Goal: Information Seeking & Learning: Compare options

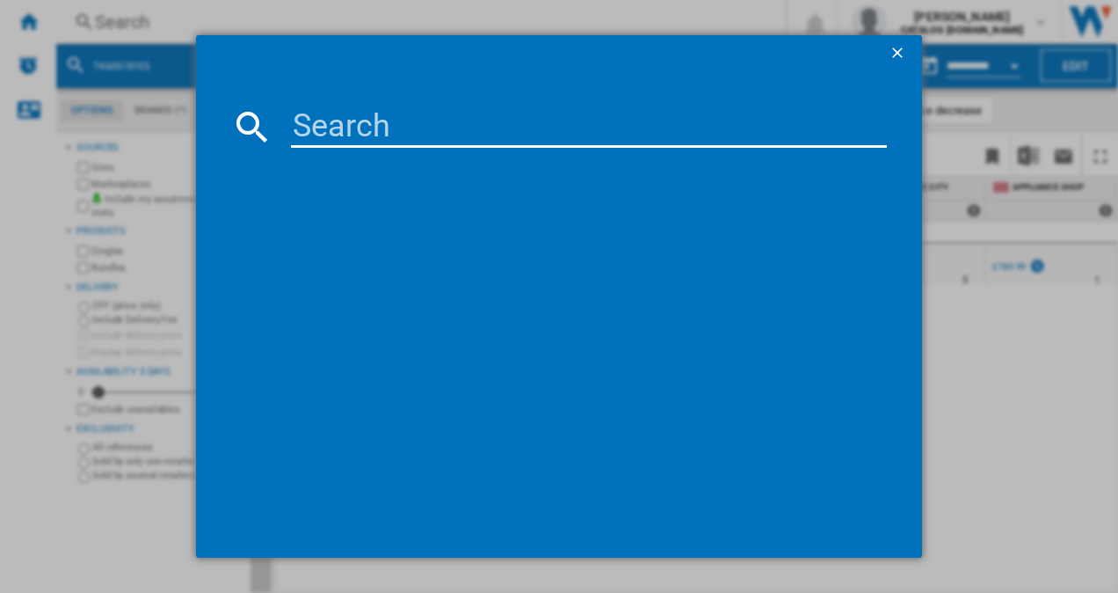
type input "NSK6D181EC"
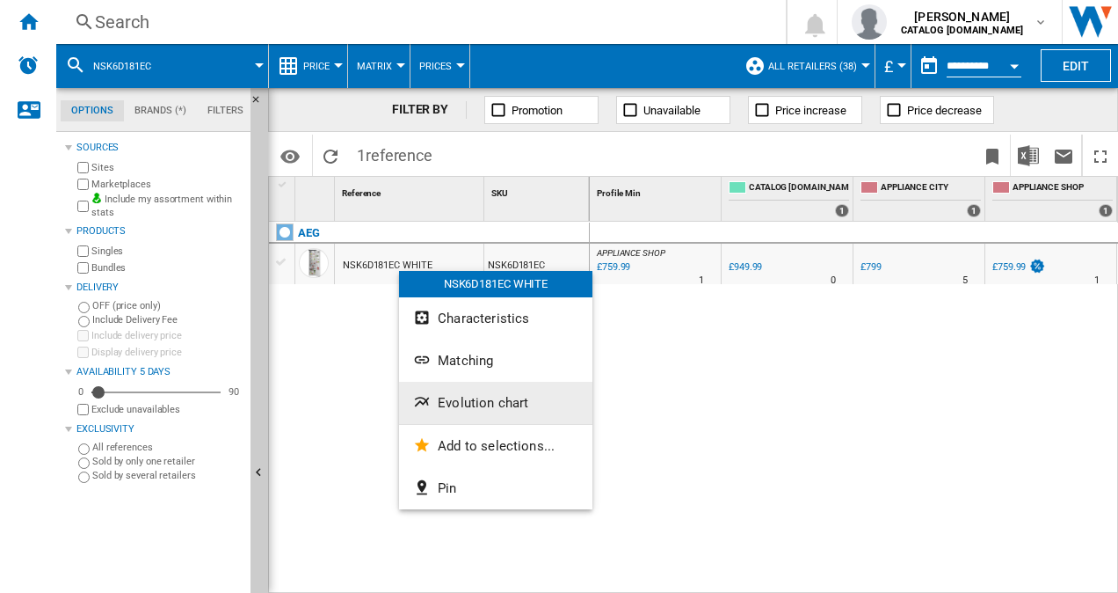
click at [496, 401] on span "Evolution chart" at bounding box center [483, 403] width 91 height 16
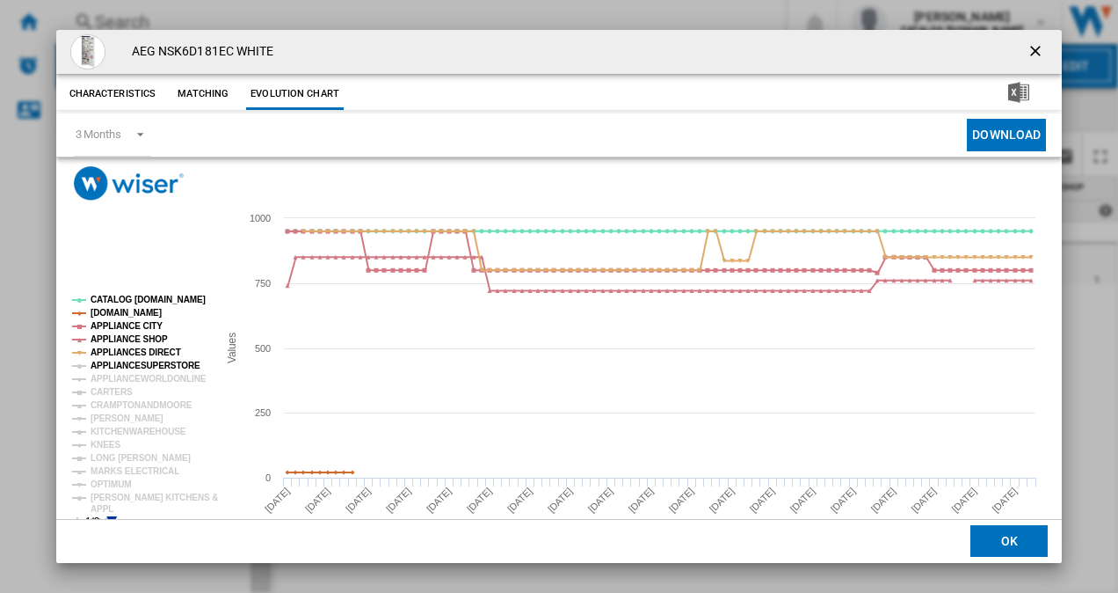
click at [116, 362] on tspan "APPLIANCESUPERSTORE" at bounding box center [146, 365] width 110 height 10
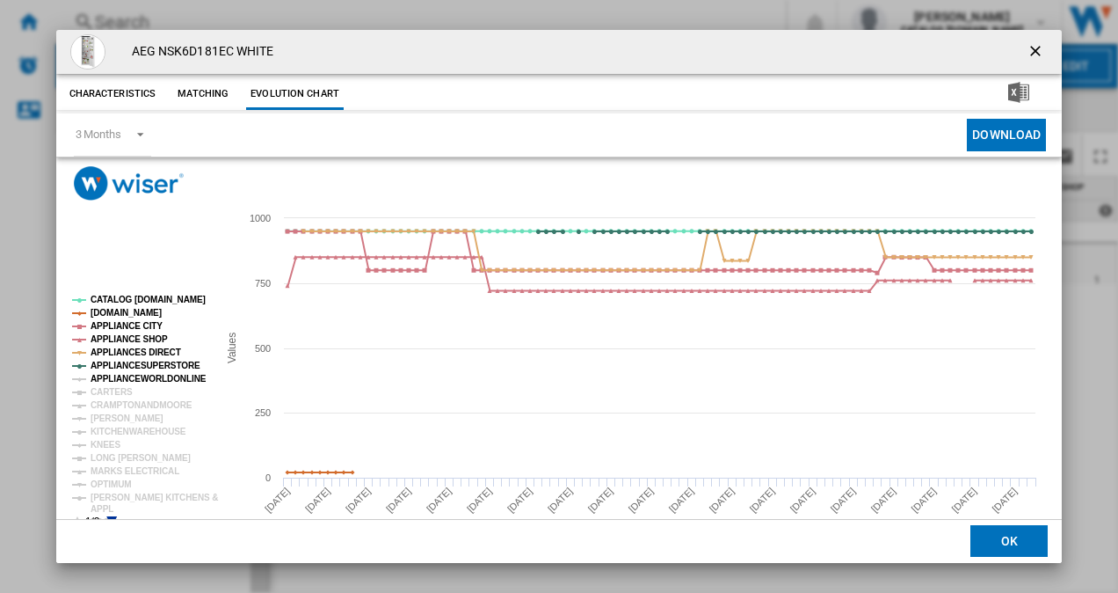
click at [118, 375] on tspan "APPLIANCEWORLDONLINE" at bounding box center [149, 379] width 116 height 10
click at [117, 387] on tspan "CARTERS" at bounding box center [112, 392] width 42 height 10
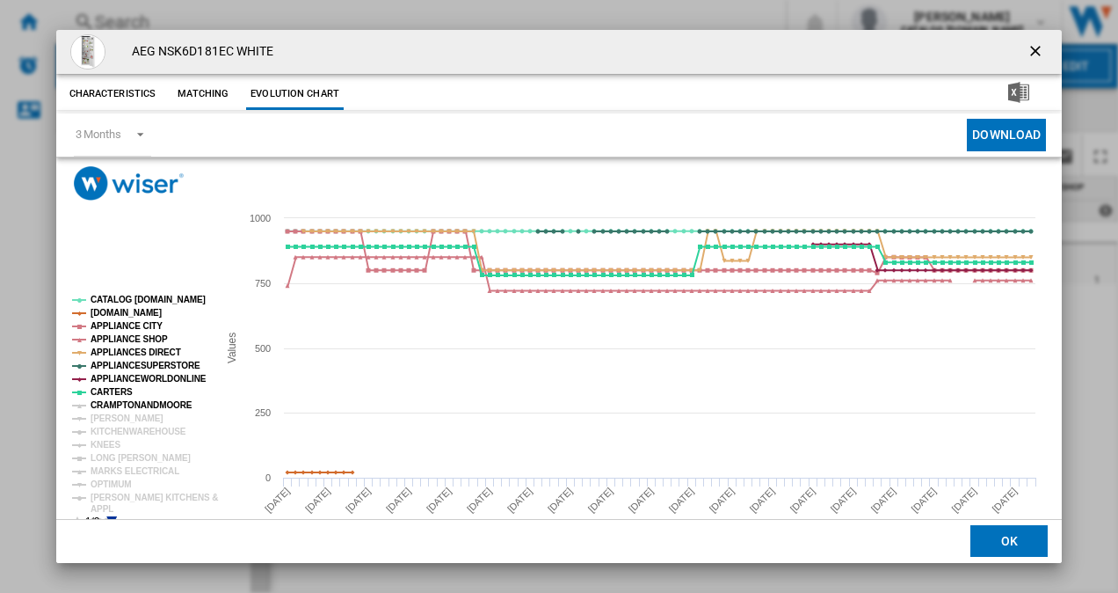
click at [126, 407] on tspan "CRAMPTONANDMOORE" at bounding box center [142, 405] width 102 height 10
click at [111, 420] on tspan "[PERSON_NAME]" at bounding box center [127, 418] width 73 height 10
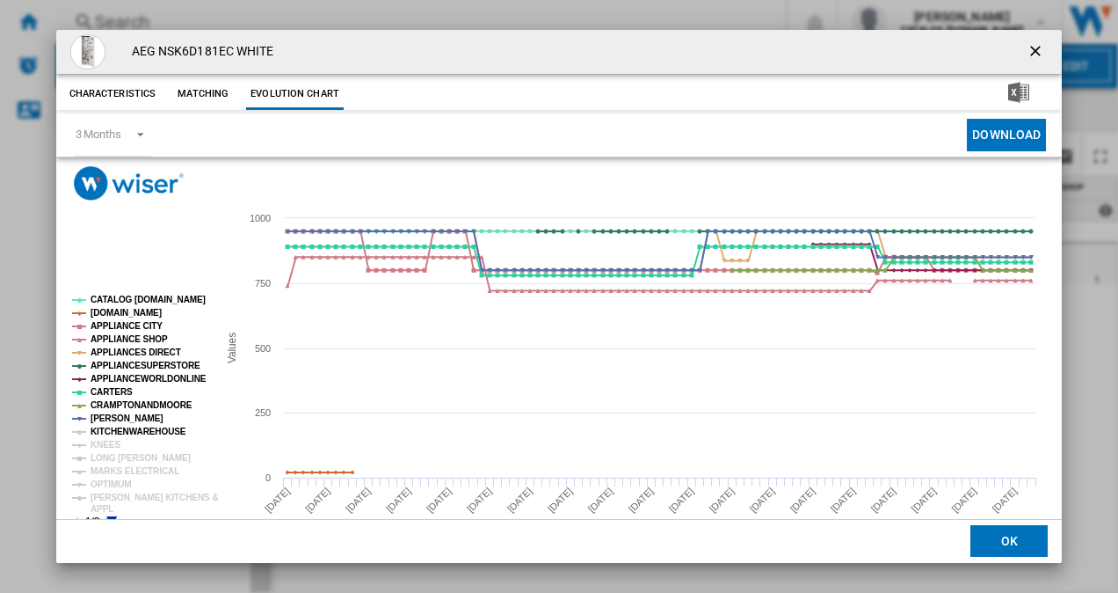
click at [113, 427] on tspan "KITCHENWAREHOUSE" at bounding box center [139, 431] width 96 height 10
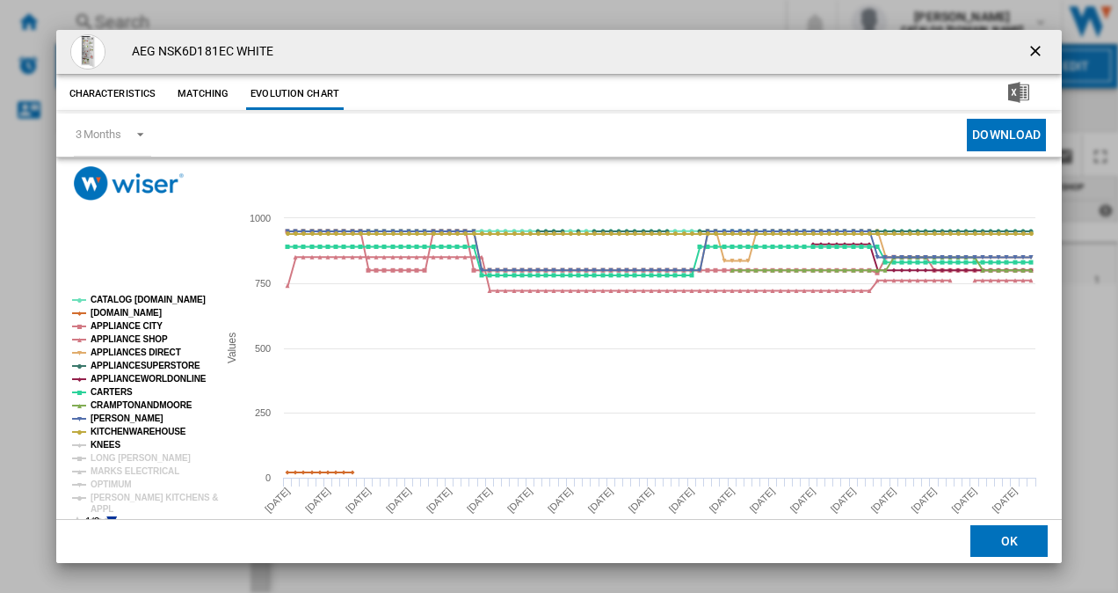
click at [109, 440] on tspan "KNEES" at bounding box center [106, 445] width 30 height 10
click at [127, 462] on tspan "LONG [PERSON_NAME]" at bounding box center [141, 458] width 100 height 10
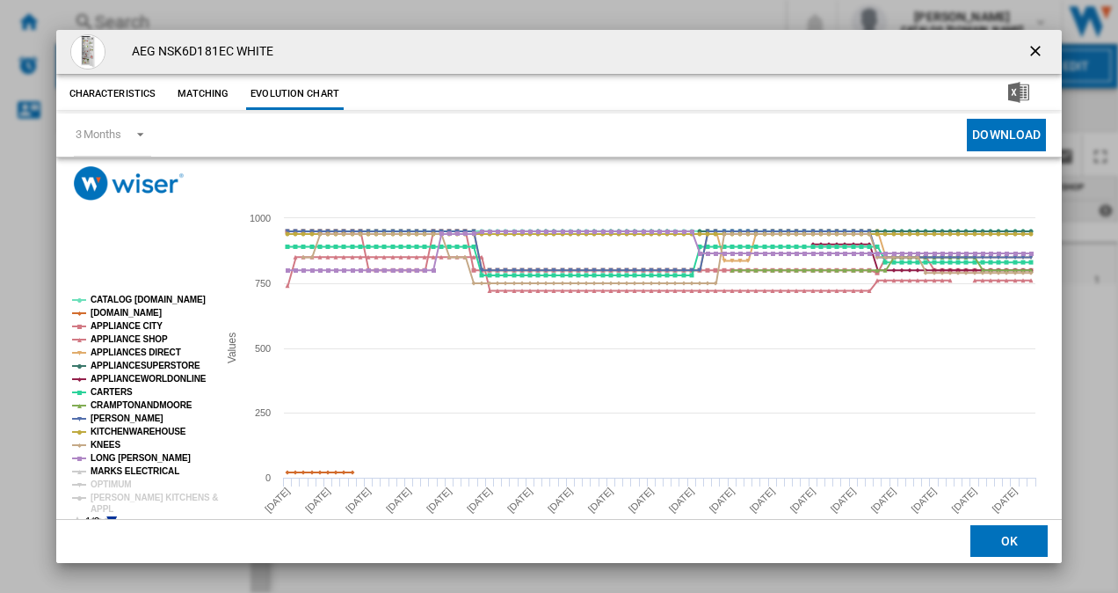
click at [113, 472] on tspan "MARKS ELECTRICAL" at bounding box center [135, 471] width 89 height 10
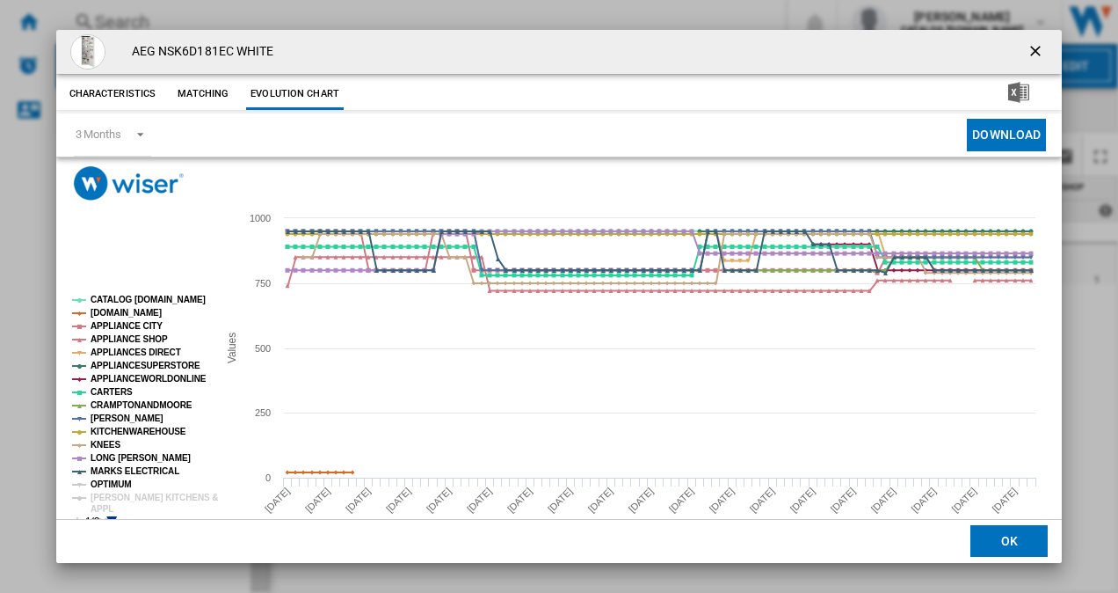
click at [107, 479] on tspan "OPTIMUM" at bounding box center [111, 484] width 41 height 10
click at [111, 492] on tspan "[PERSON_NAME] KITCHENS &" at bounding box center [154, 497] width 127 height 10
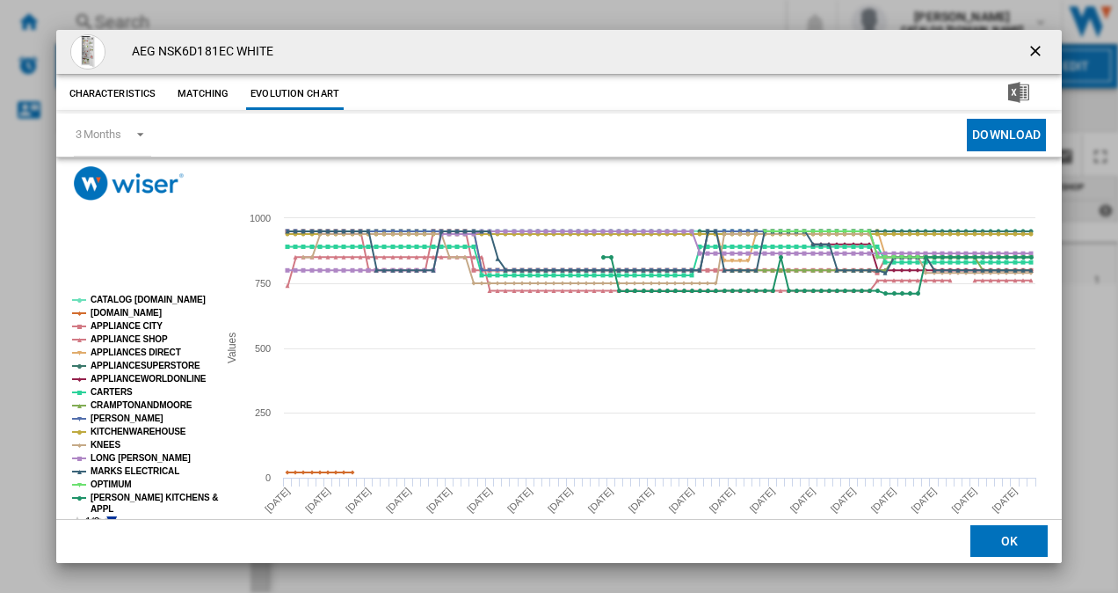
scroll to position [33, 0]
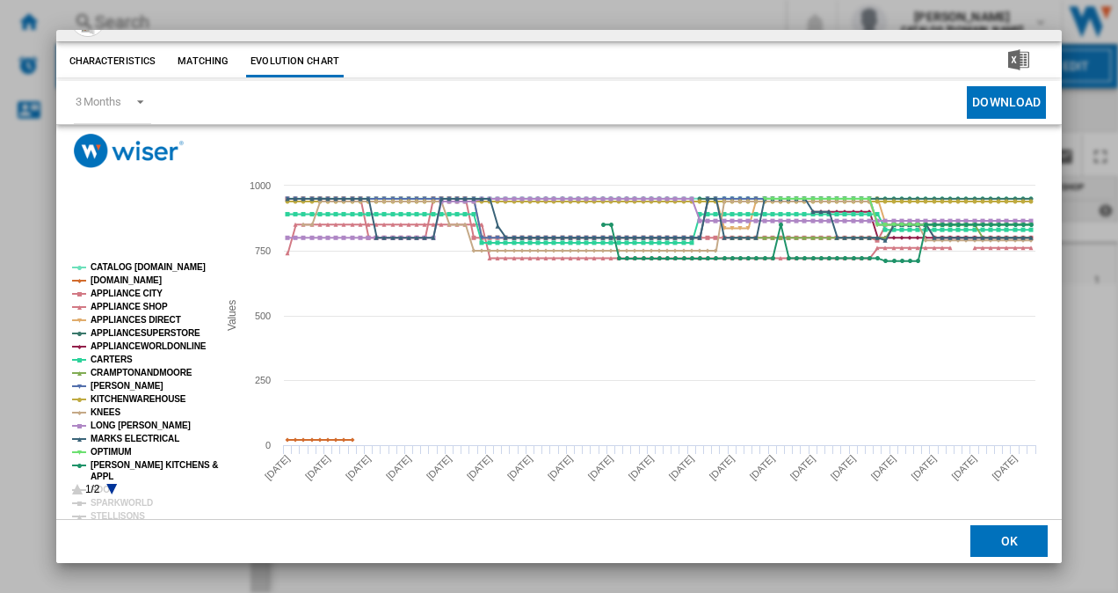
click at [109, 485] on icon "Product popup" at bounding box center [111, 489] width 11 height 11
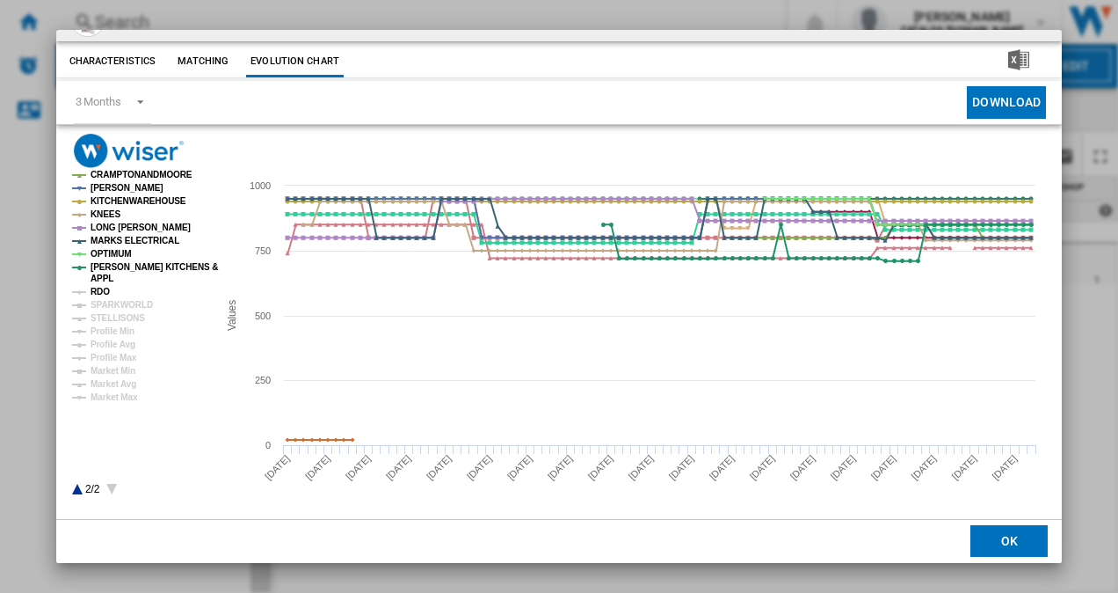
click at [105, 288] on tspan "RDO" at bounding box center [100, 292] width 19 height 10
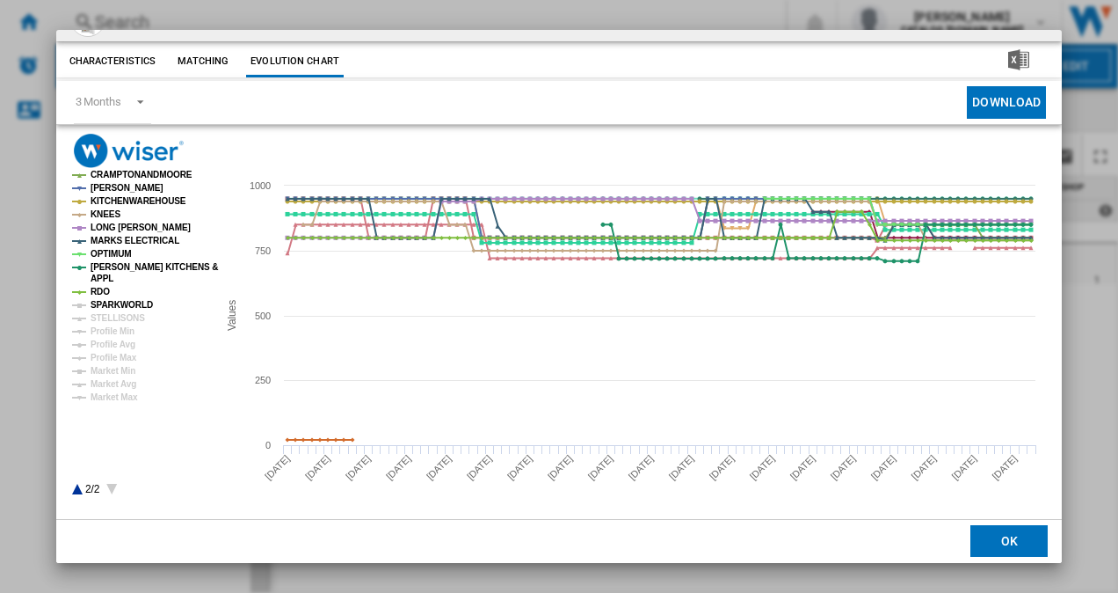
click at [107, 309] on tspan "SPARKWORLD" at bounding box center [122, 305] width 62 height 10
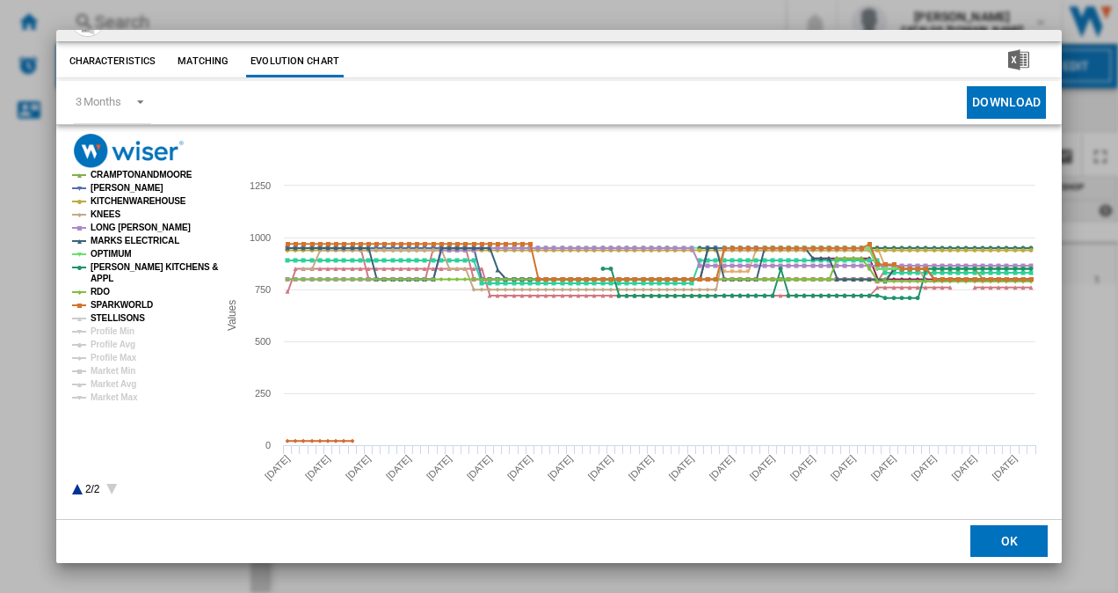
click at [111, 316] on tspan "STELLISONS" at bounding box center [118, 318] width 55 height 10
click at [76, 487] on icon "Product popup" at bounding box center [77, 489] width 11 height 11
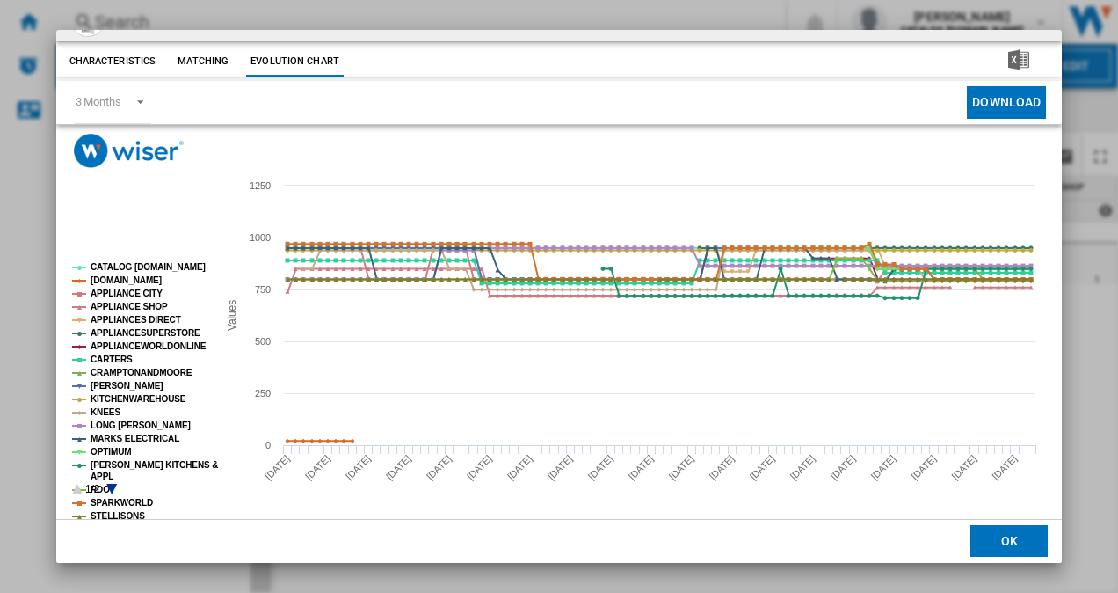
click at [113, 488] on icon "Product popup" at bounding box center [111, 489] width 11 height 11
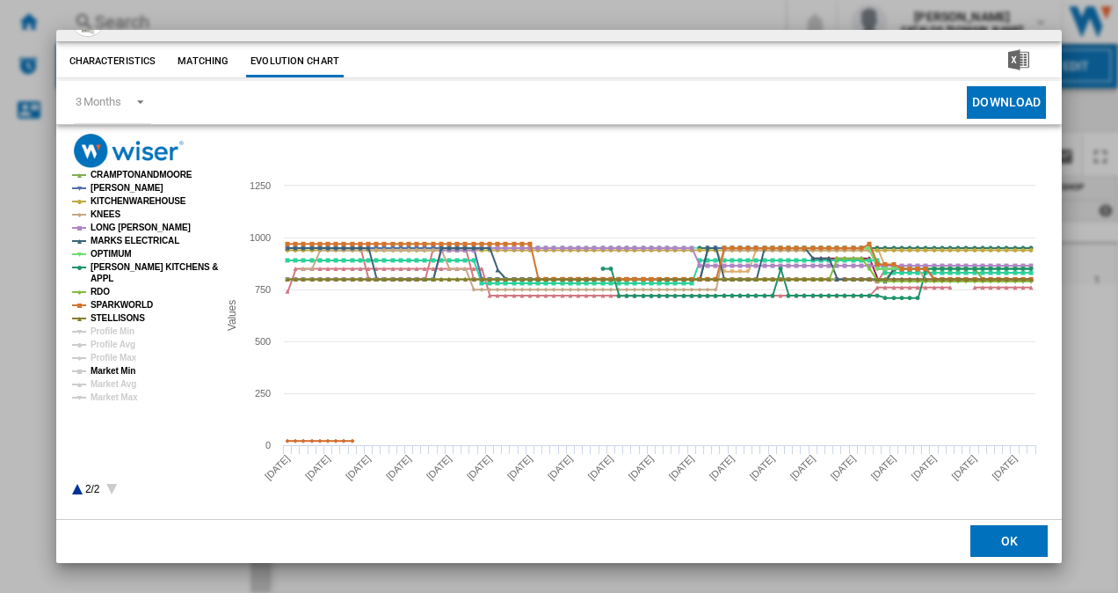
click at [118, 373] on tspan "Market Min" at bounding box center [113, 371] width 45 height 10
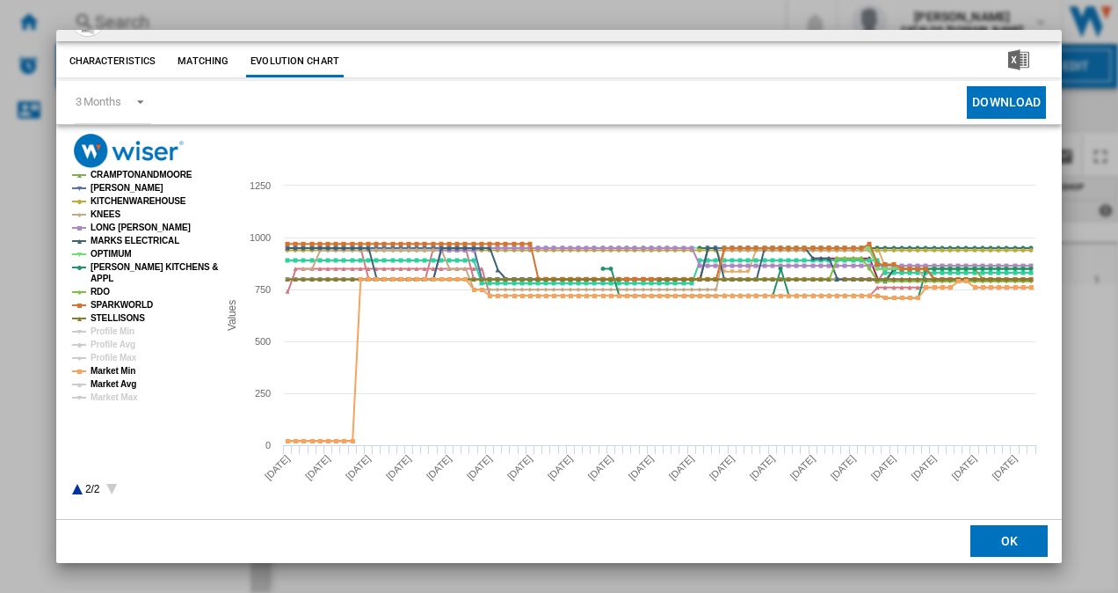
click at [119, 380] on tspan "Market Avg" at bounding box center [114, 384] width 46 height 10
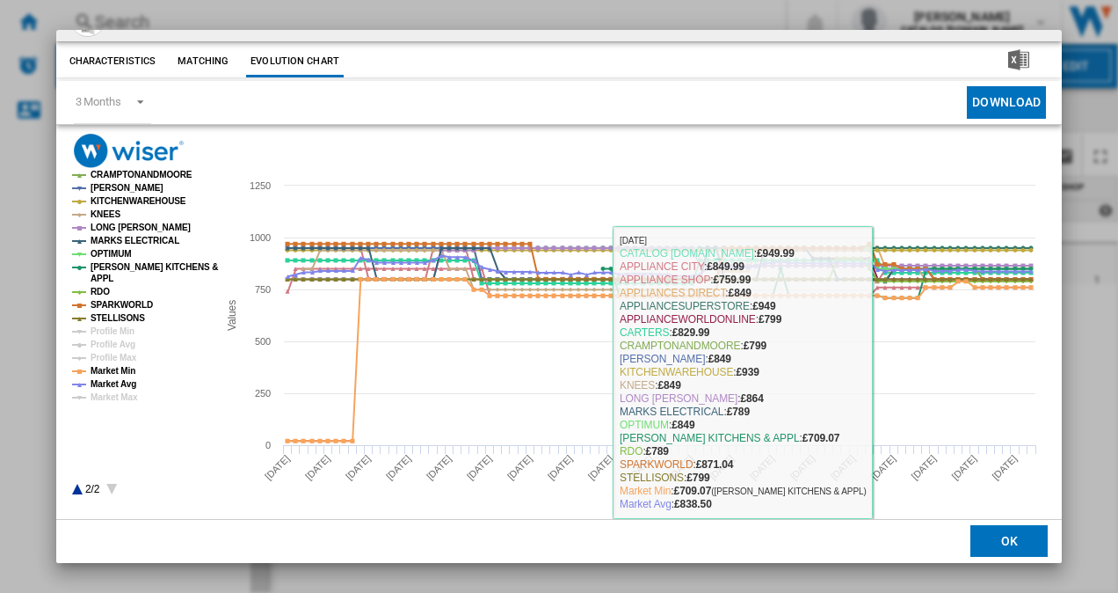
click at [988, 554] on button "OK" at bounding box center [1009, 542] width 77 height 32
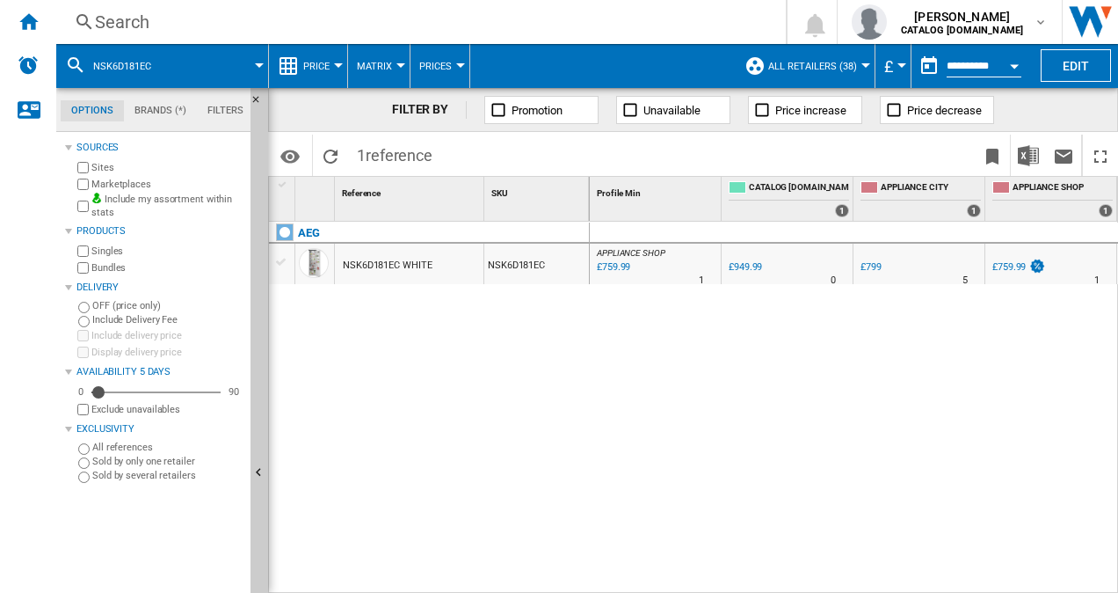
click at [242, 12] on div "Search" at bounding box center [417, 22] width 645 height 25
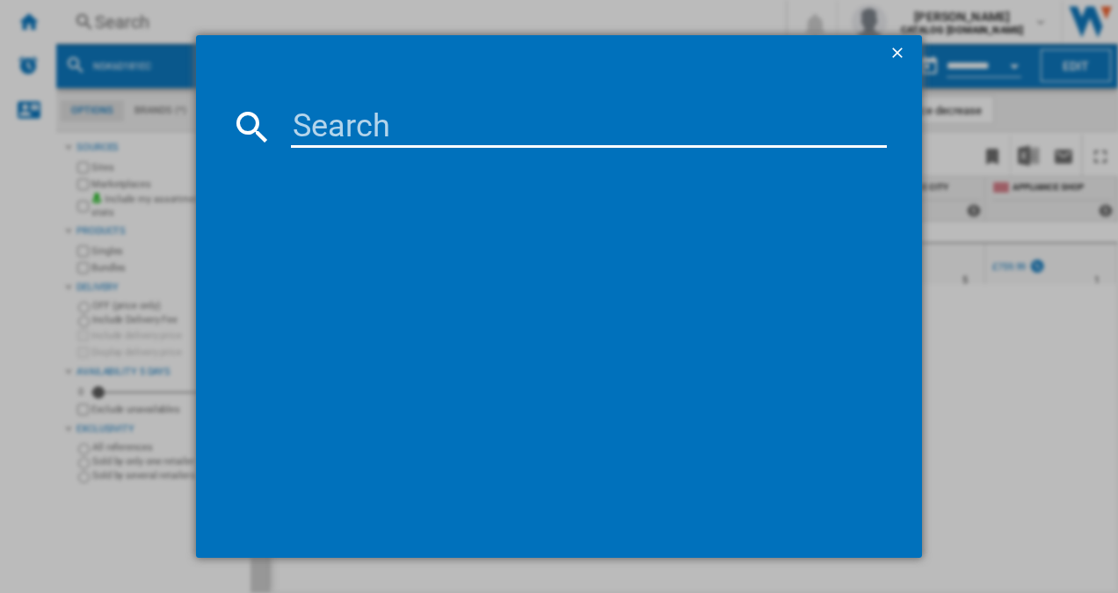
type input "KIR81VFE0G"
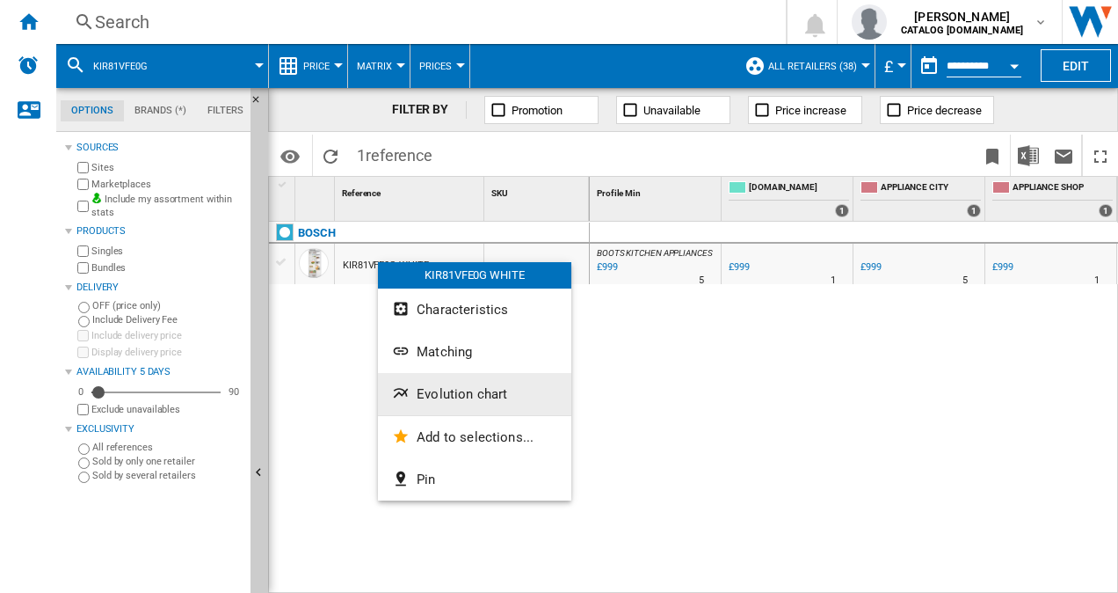
click at [459, 403] on button "Evolution chart" at bounding box center [474, 394] width 193 height 42
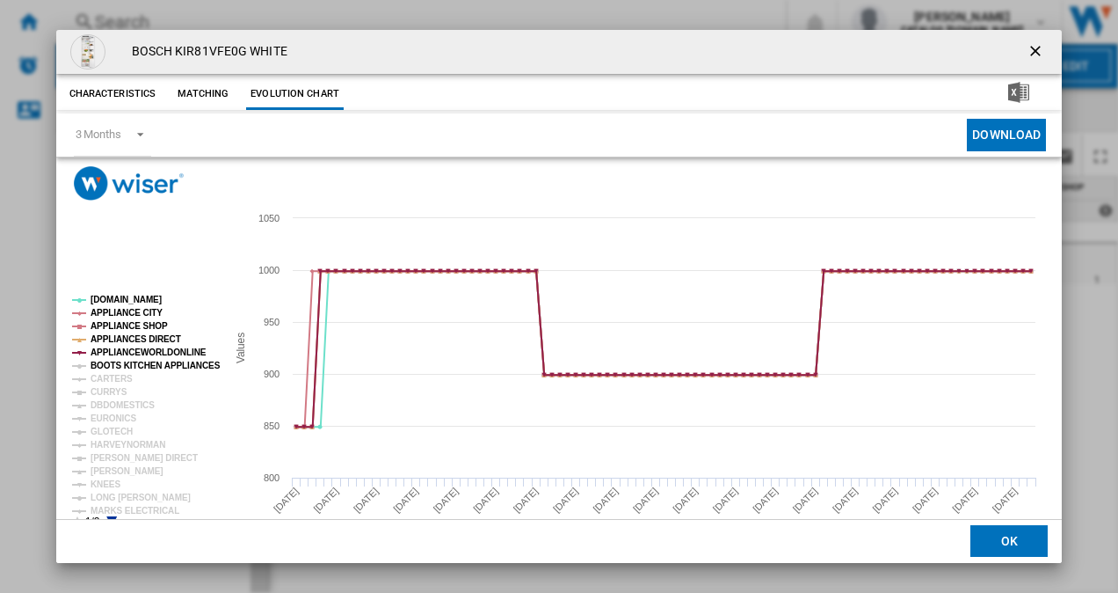
click at [134, 367] on tspan "BOOTS KITCHEN APPLIANCES" at bounding box center [156, 365] width 130 height 10
click at [104, 382] on tspan "CARTERS" at bounding box center [112, 379] width 42 height 10
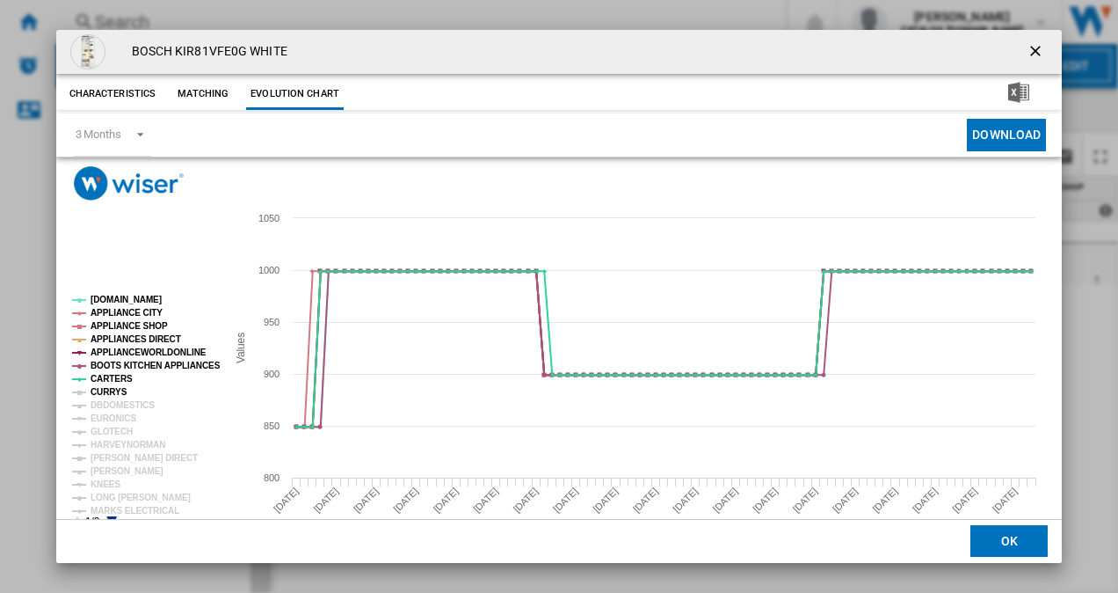
click at [104, 388] on tspan "CURRYS" at bounding box center [109, 392] width 37 height 10
click at [107, 400] on tspan "DBDOMESTICS" at bounding box center [123, 405] width 64 height 10
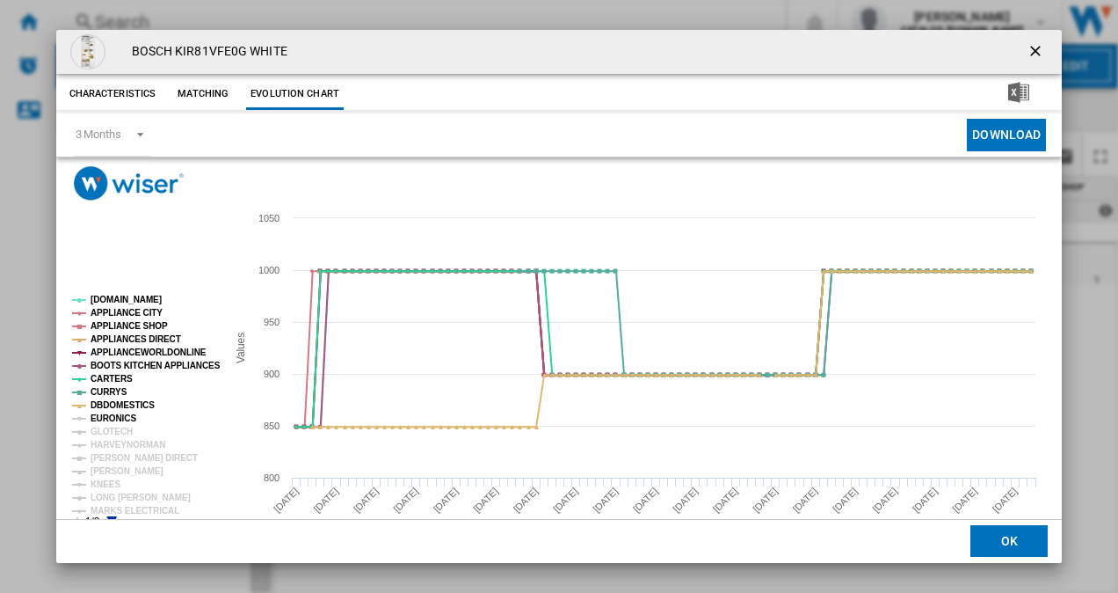
click at [112, 418] on tspan "EURONICS" at bounding box center [114, 418] width 46 height 10
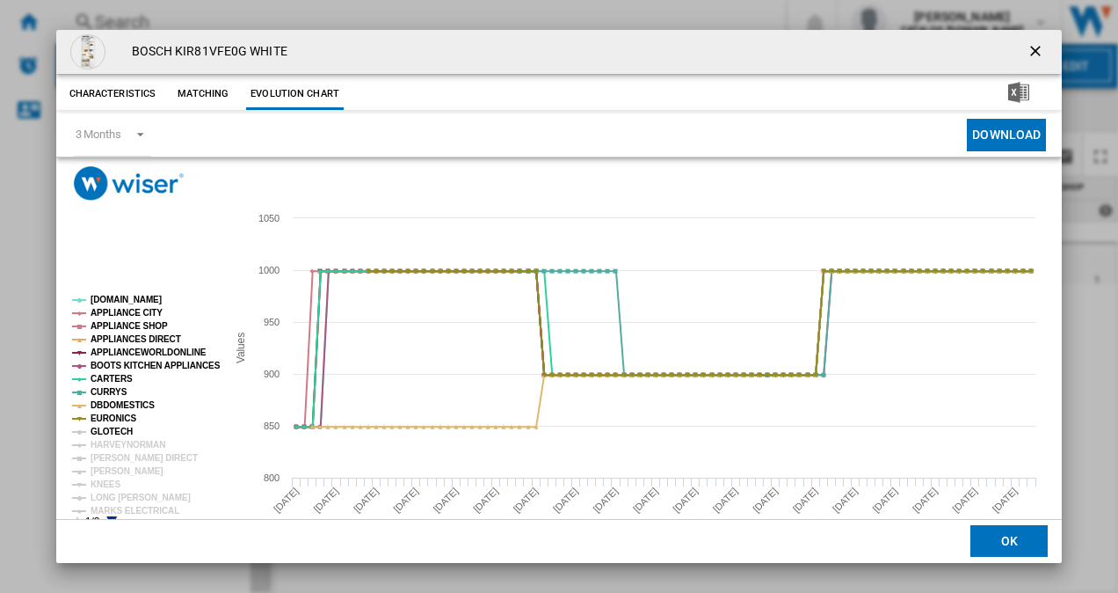
click at [113, 427] on tspan "GLOTECH" at bounding box center [112, 431] width 42 height 10
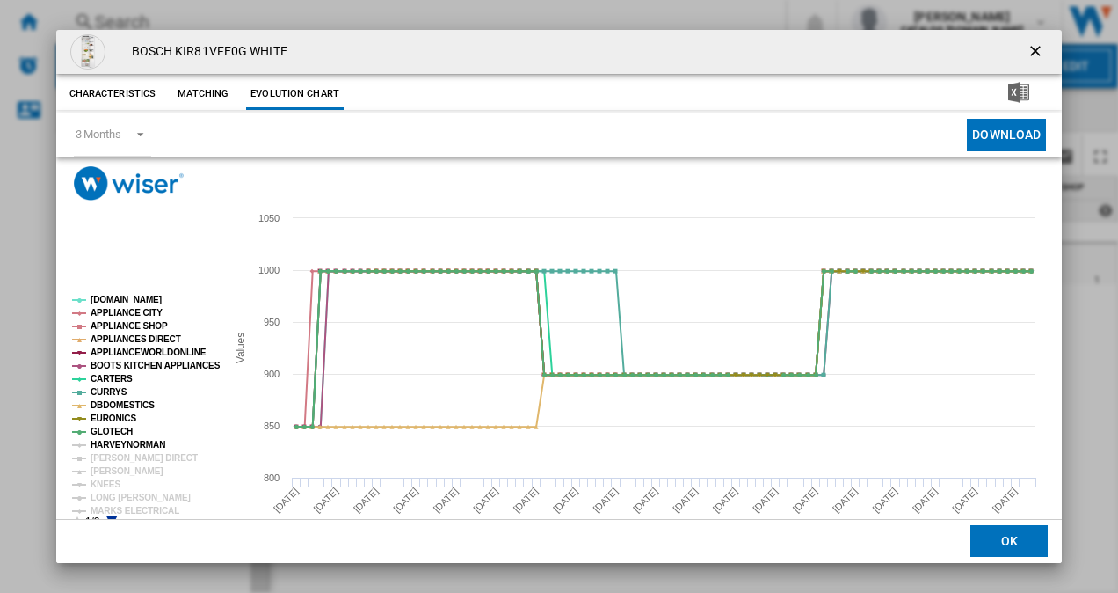
click at [114, 442] on tspan "HARVEYNORMAN" at bounding box center [128, 445] width 75 height 10
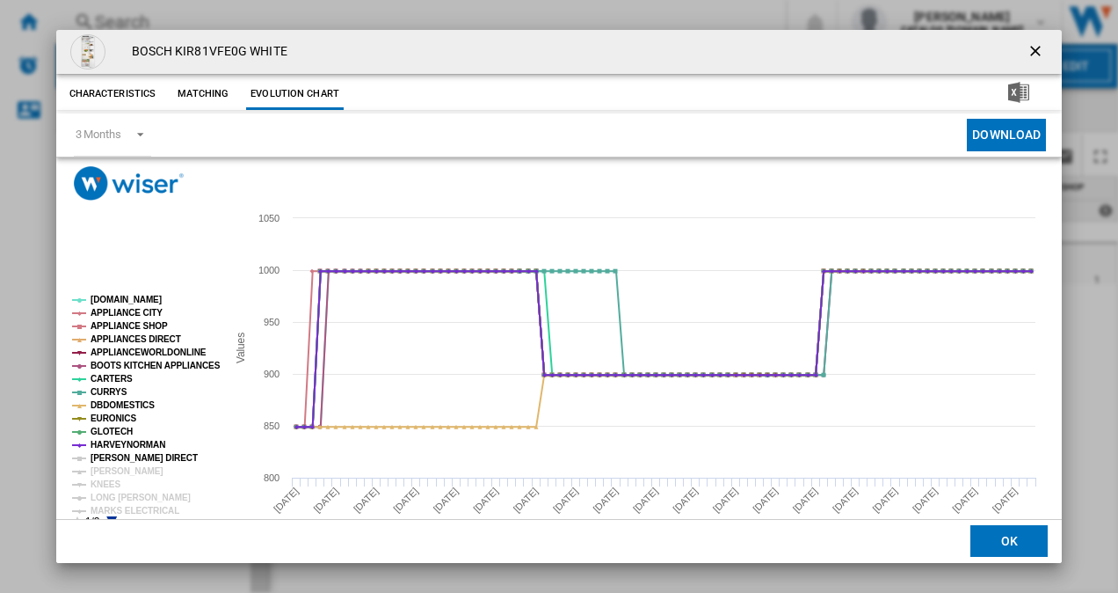
click at [115, 458] on tspan "[PERSON_NAME] DIRECT" at bounding box center [144, 458] width 107 height 10
click at [115, 466] on tspan "[PERSON_NAME]" at bounding box center [127, 471] width 73 height 10
click at [109, 481] on tspan "KNEES" at bounding box center [106, 484] width 30 height 10
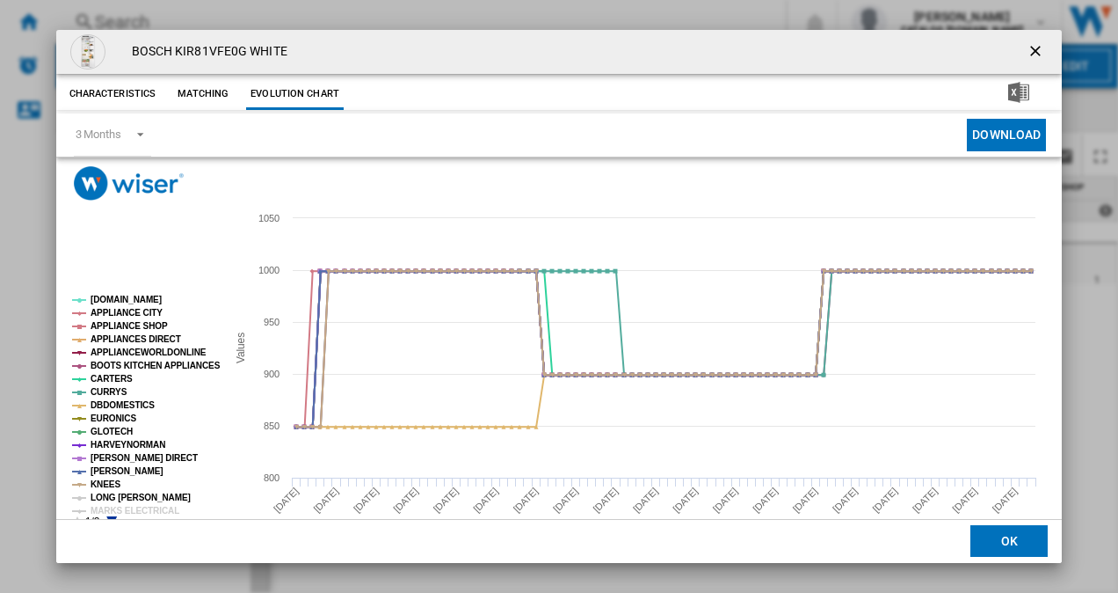
click at [115, 493] on tspan "LONG [PERSON_NAME]" at bounding box center [141, 497] width 100 height 10
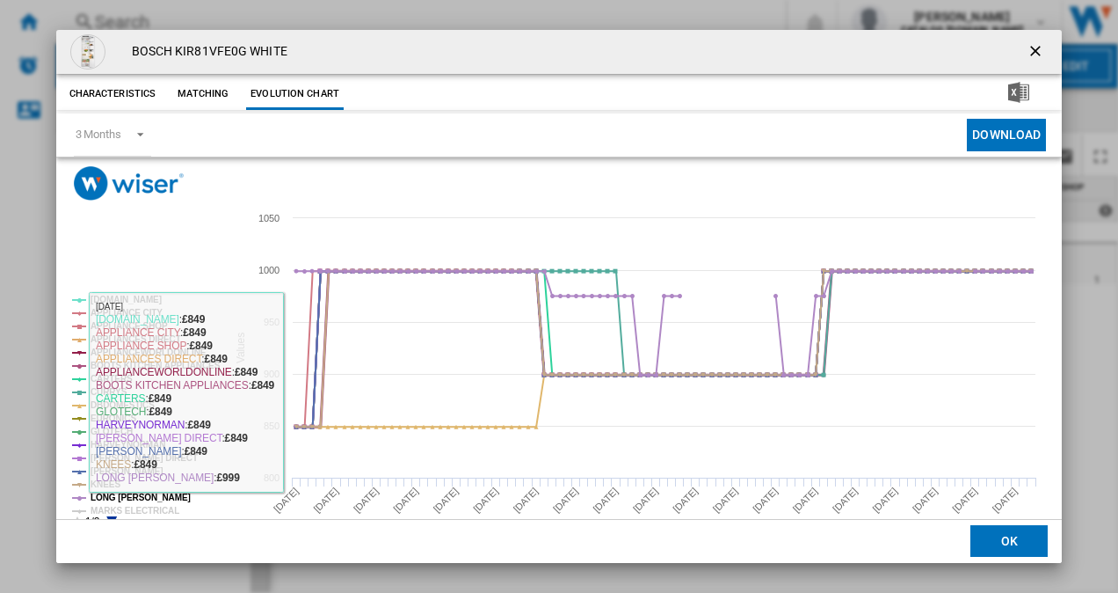
scroll to position [33, 0]
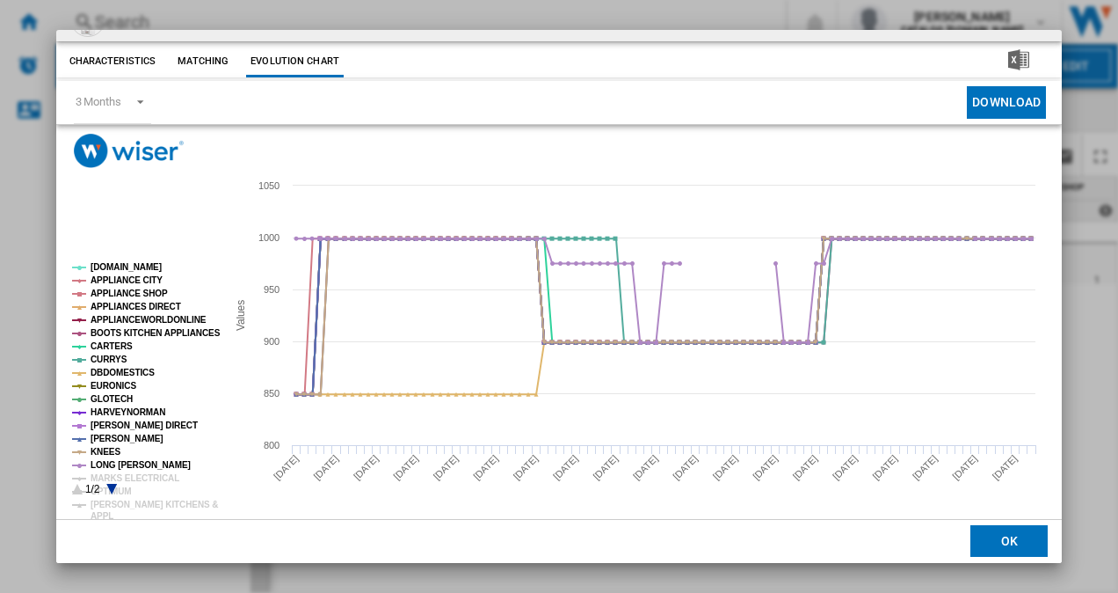
click at [113, 487] on icon "Product popup" at bounding box center [111, 489] width 11 height 11
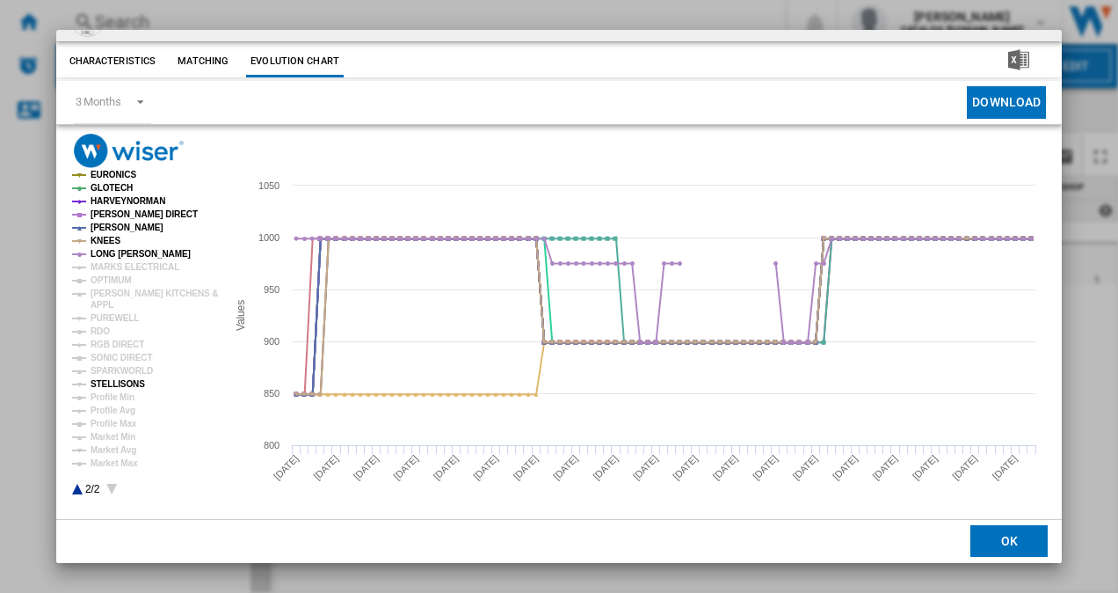
click at [125, 385] on tspan "STELLISONS" at bounding box center [118, 384] width 55 height 10
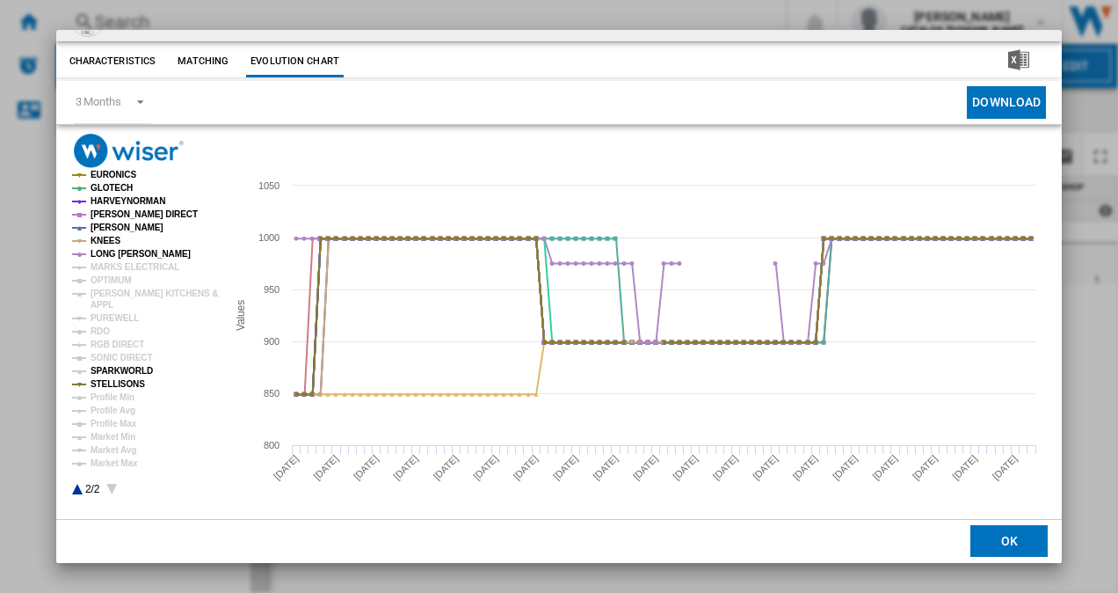
click at [116, 375] on tspan "SPARKWORLD" at bounding box center [122, 371] width 62 height 10
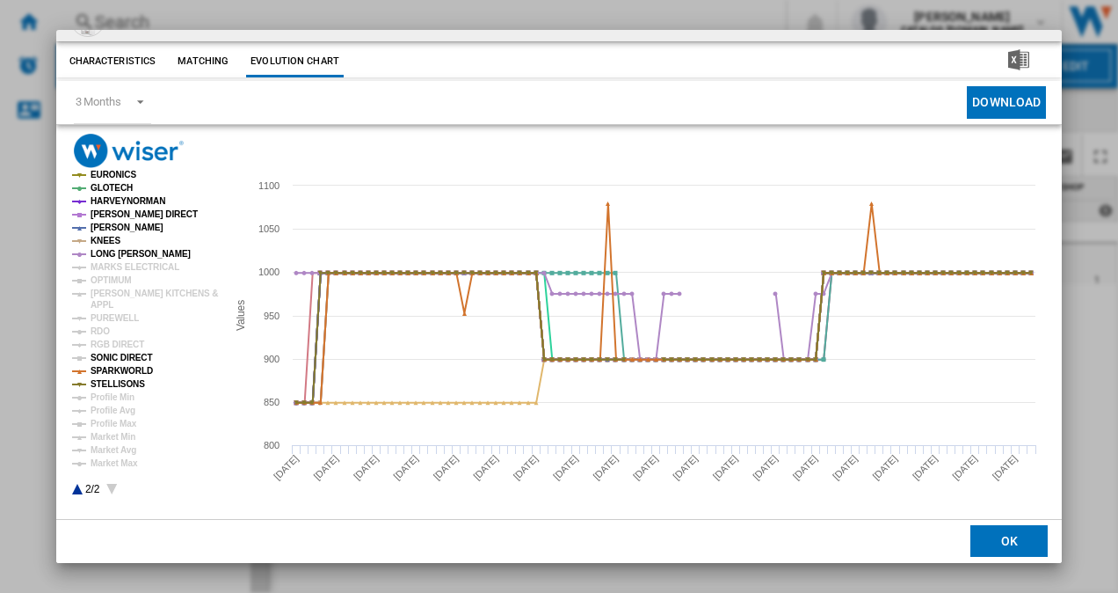
click at [113, 353] on tspan "SONIC DIRECT" at bounding box center [122, 358] width 62 height 10
click at [105, 339] on tspan "RGB DIRECT" at bounding box center [118, 344] width 54 height 10
click at [99, 330] on tspan "RDO" at bounding box center [100, 331] width 19 height 10
click at [115, 316] on tspan "PUREWELL" at bounding box center [115, 318] width 48 height 10
click at [104, 302] on tspan "APPL" at bounding box center [102, 305] width 23 height 10
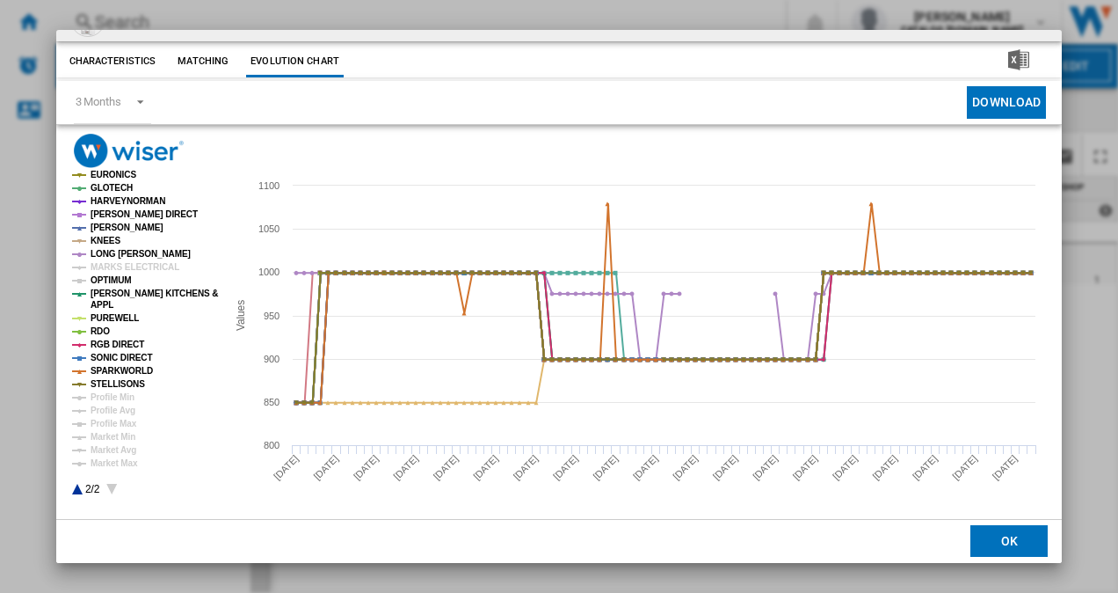
click at [119, 280] on tspan "OPTIMUM" at bounding box center [111, 280] width 41 height 10
click at [134, 268] on tspan "MARKS ELECTRICAL" at bounding box center [135, 267] width 89 height 10
click at [117, 103] on div "3 Months" at bounding box center [99, 101] width 46 height 13
click at [123, 153] on md-option "6 Months" at bounding box center [121, 145] width 120 height 42
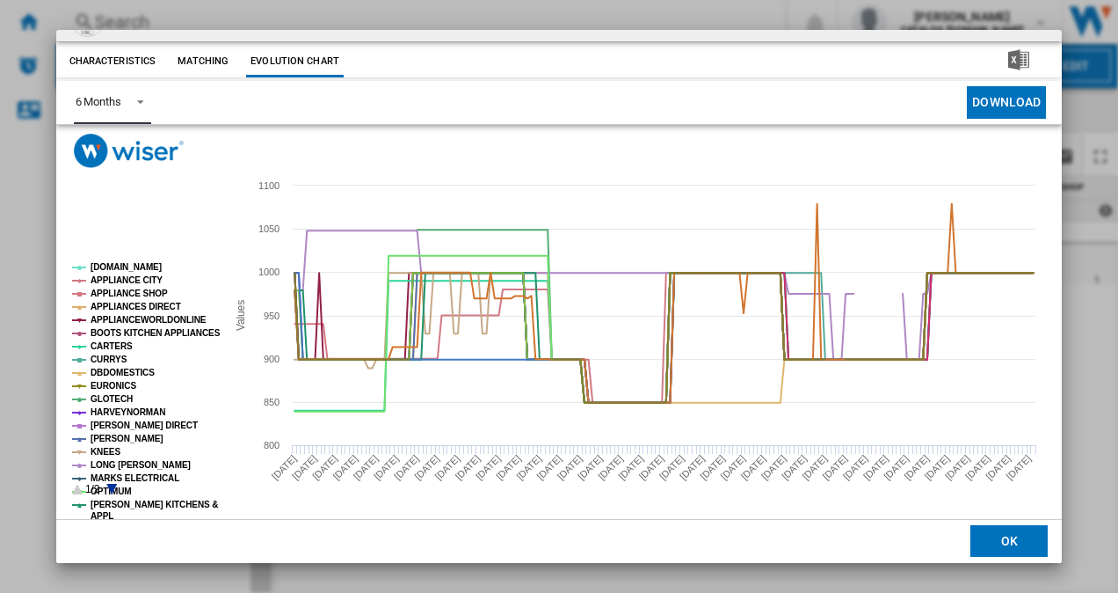
click at [111, 489] on icon "Product popup" at bounding box center [111, 489] width 11 height 11
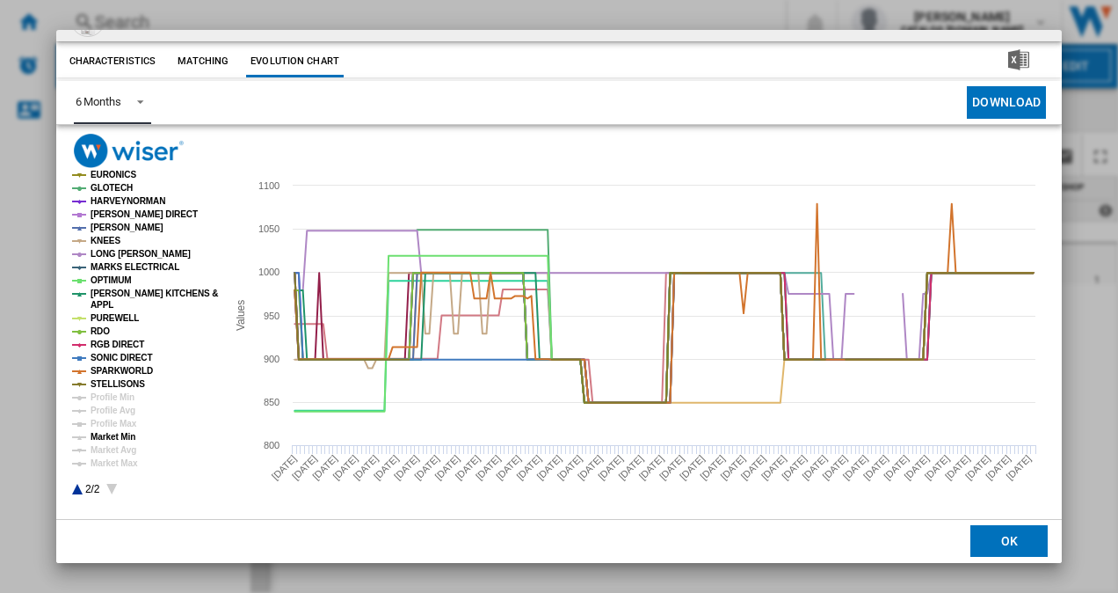
click at [121, 433] on tspan "Market Min" at bounding box center [113, 437] width 45 height 10
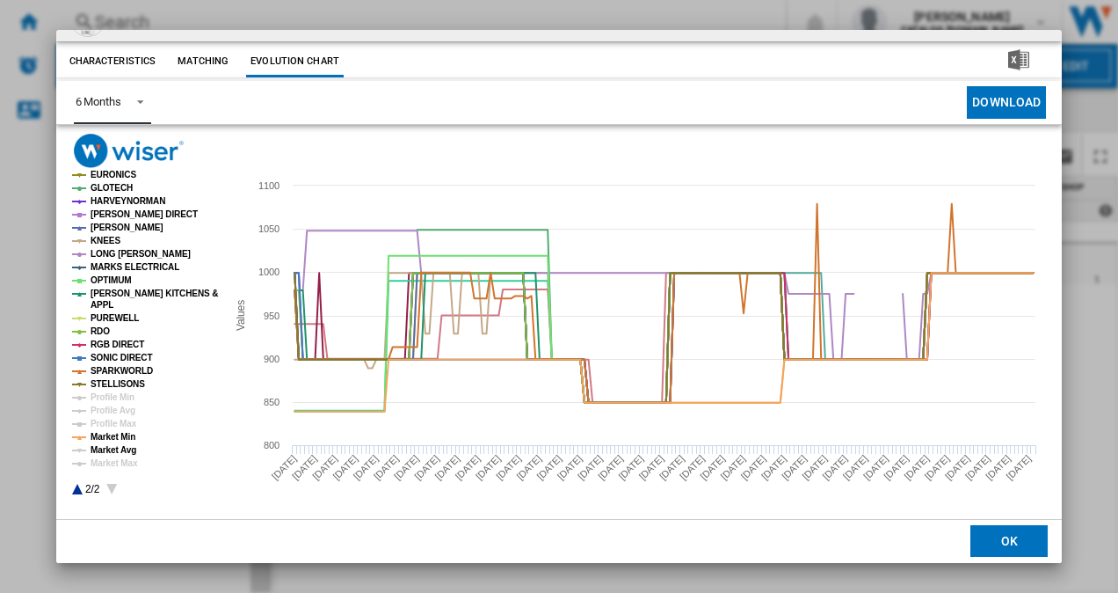
click at [120, 452] on tspan "Market Avg" at bounding box center [114, 450] width 46 height 10
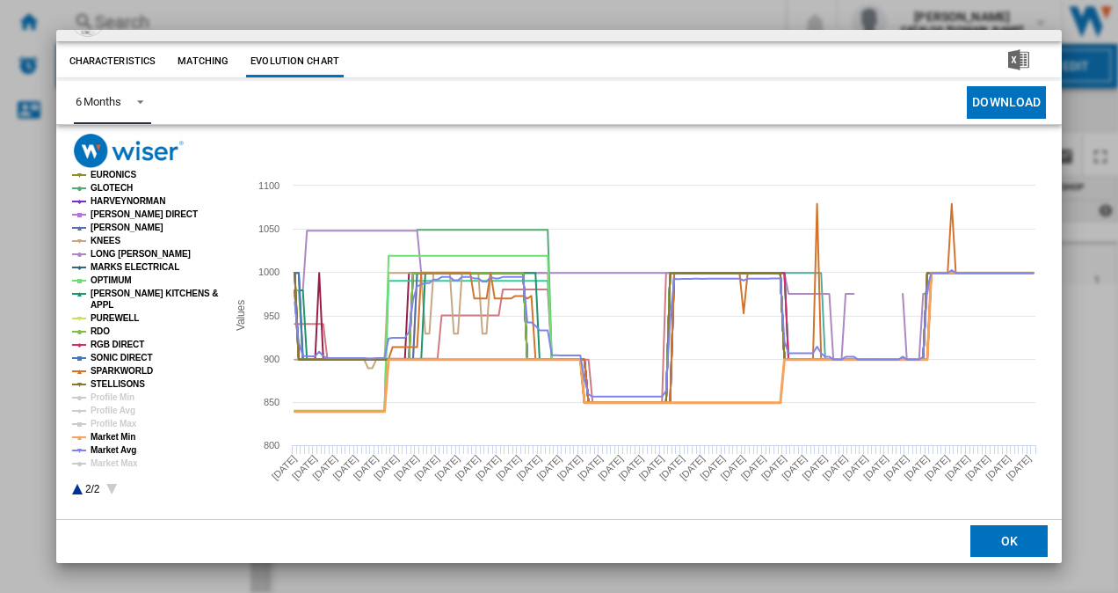
click at [120, 441] on tspan "Market Min" at bounding box center [113, 437] width 45 height 10
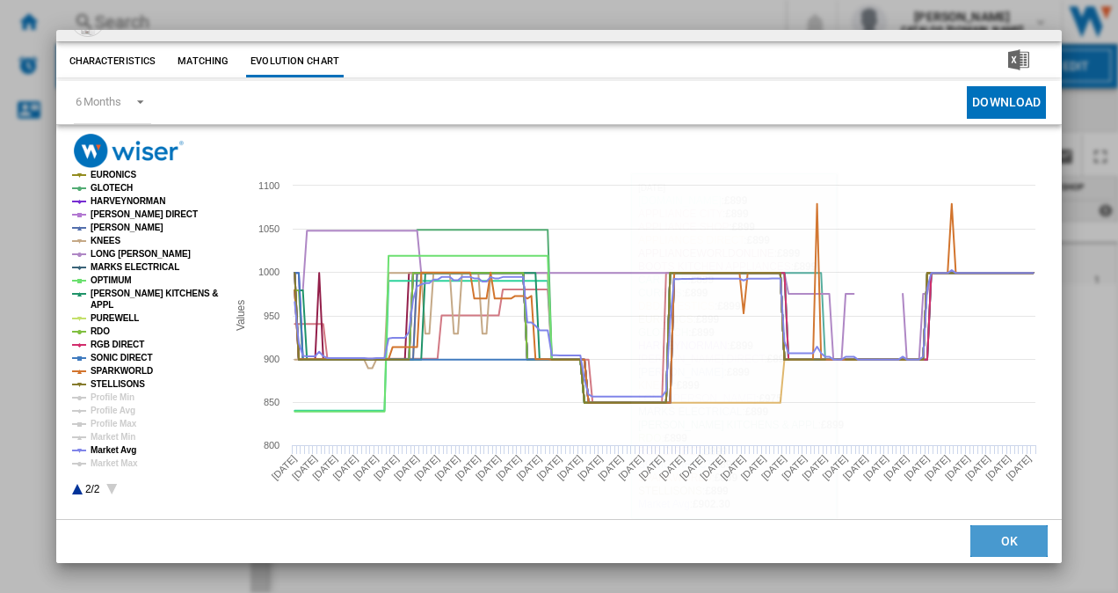
click at [987, 530] on button "OK" at bounding box center [1009, 542] width 77 height 32
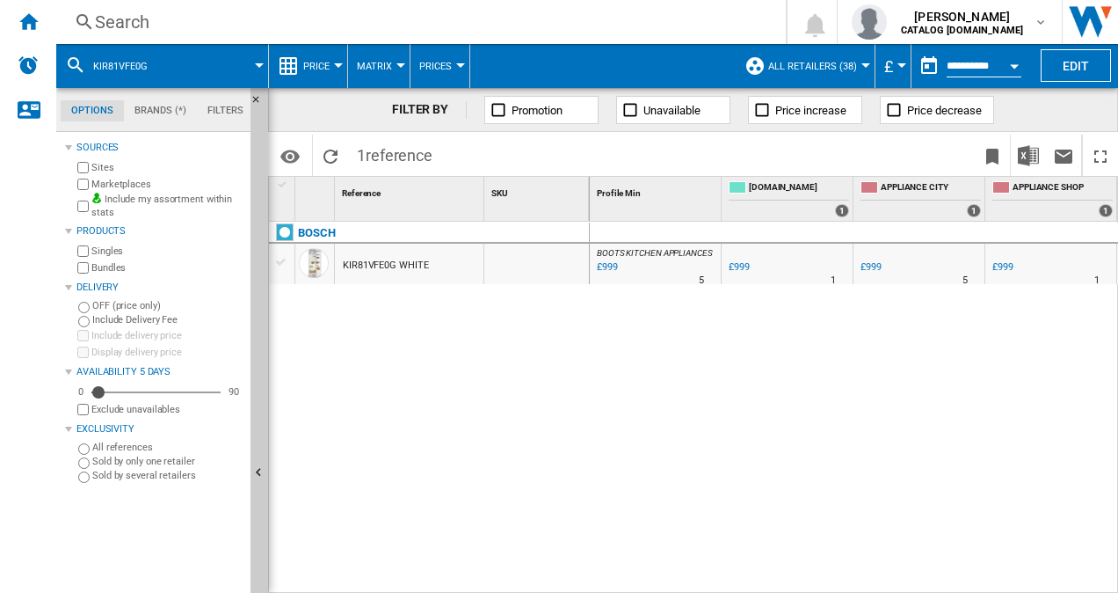
click at [288, 23] on div "Search" at bounding box center [417, 22] width 645 height 25
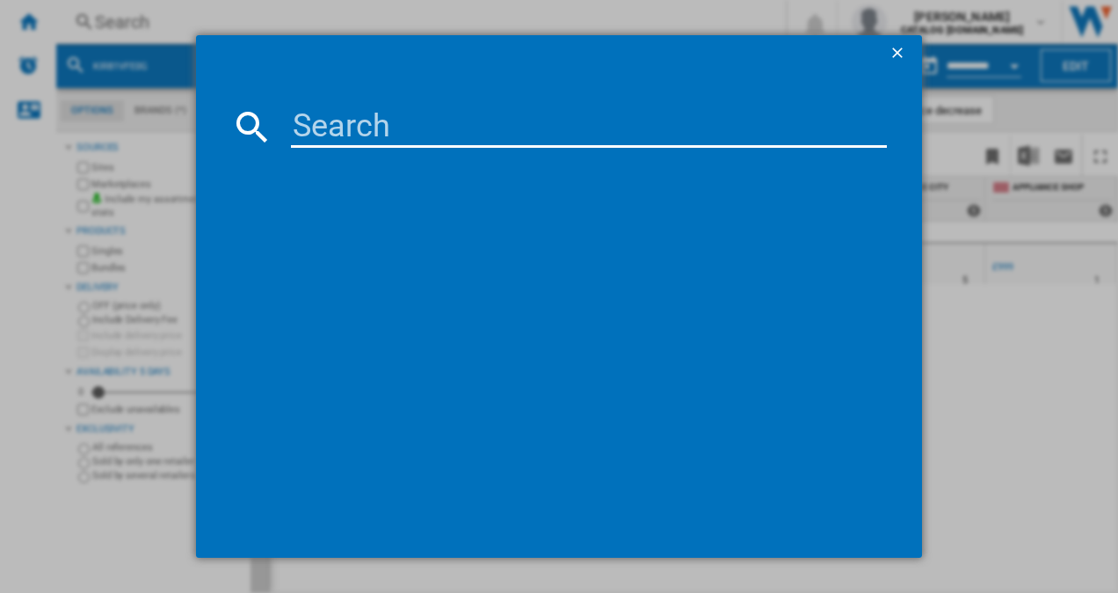
type input "NSK9Z181EC"
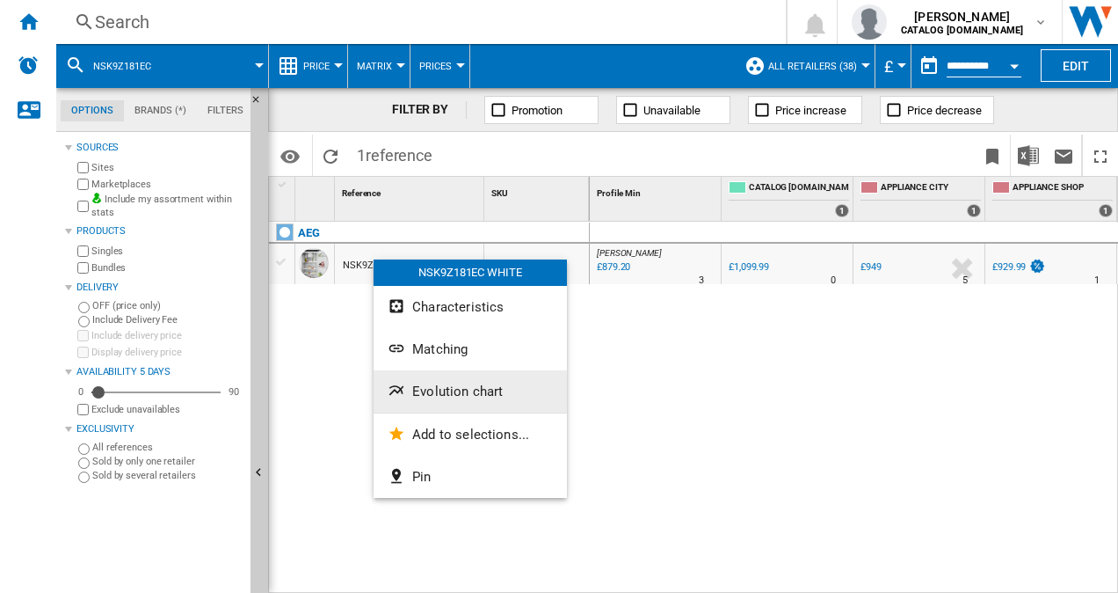
click at [451, 381] on button "Evolution chart" at bounding box center [470, 391] width 193 height 42
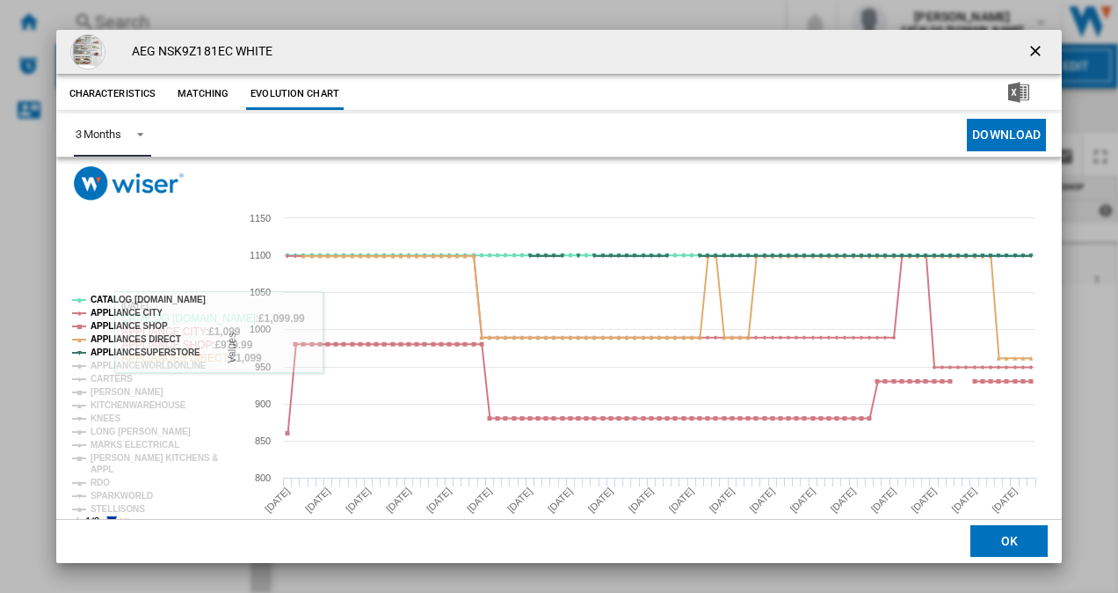
click at [130, 134] on span "Product popup" at bounding box center [135, 133] width 21 height 16
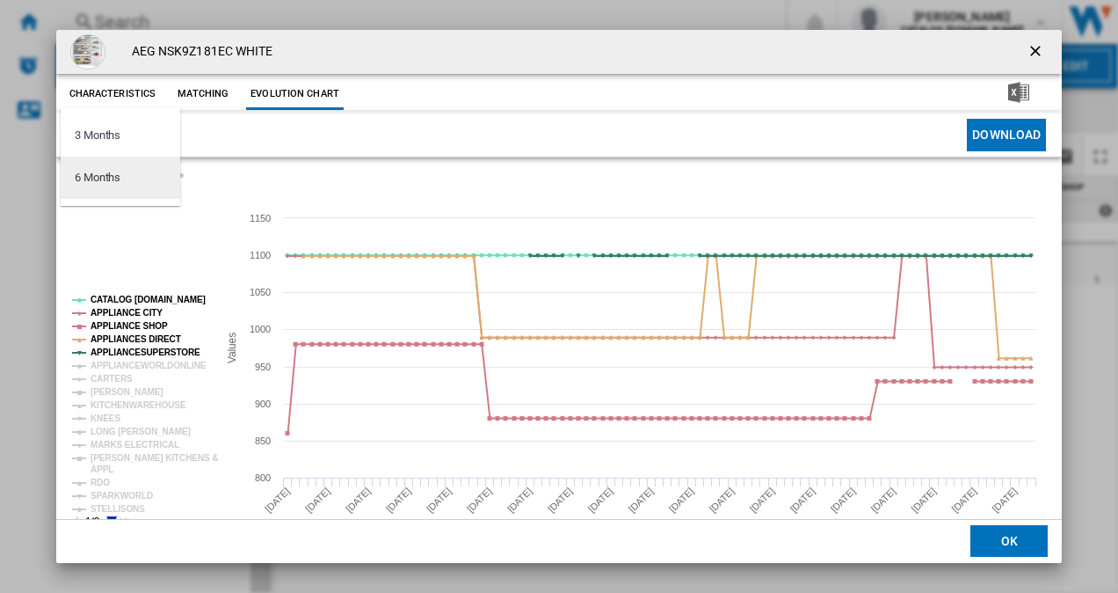
click at [125, 175] on md-option "6 Months" at bounding box center [121, 177] width 120 height 42
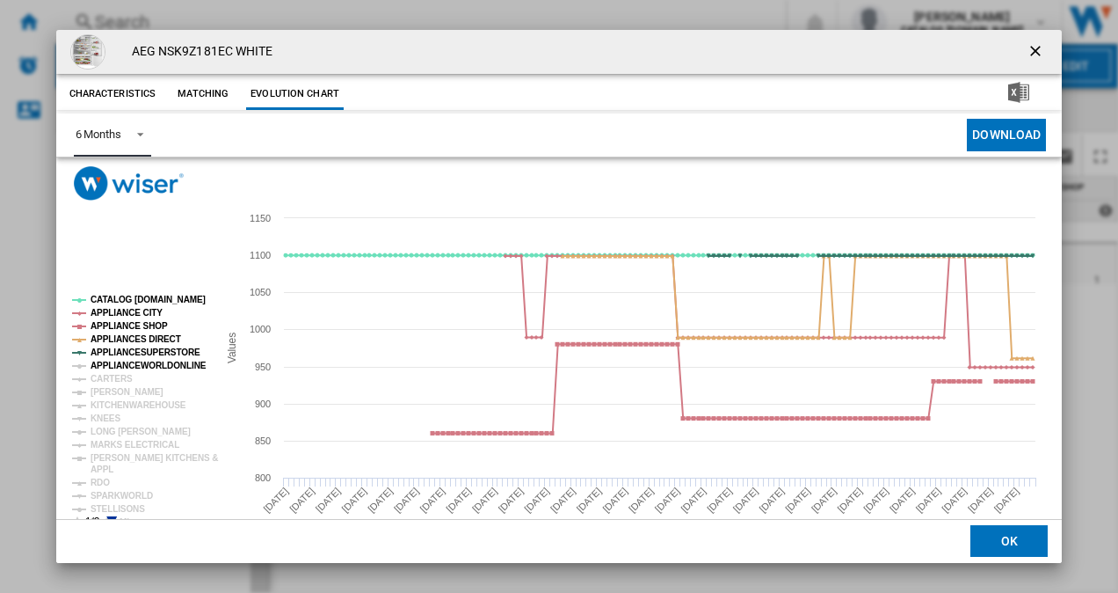
click at [130, 362] on tspan "APPLIANCEWORLDONLINE" at bounding box center [149, 365] width 116 height 10
click at [118, 374] on tspan "CARTERS" at bounding box center [112, 379] width 42 height 10
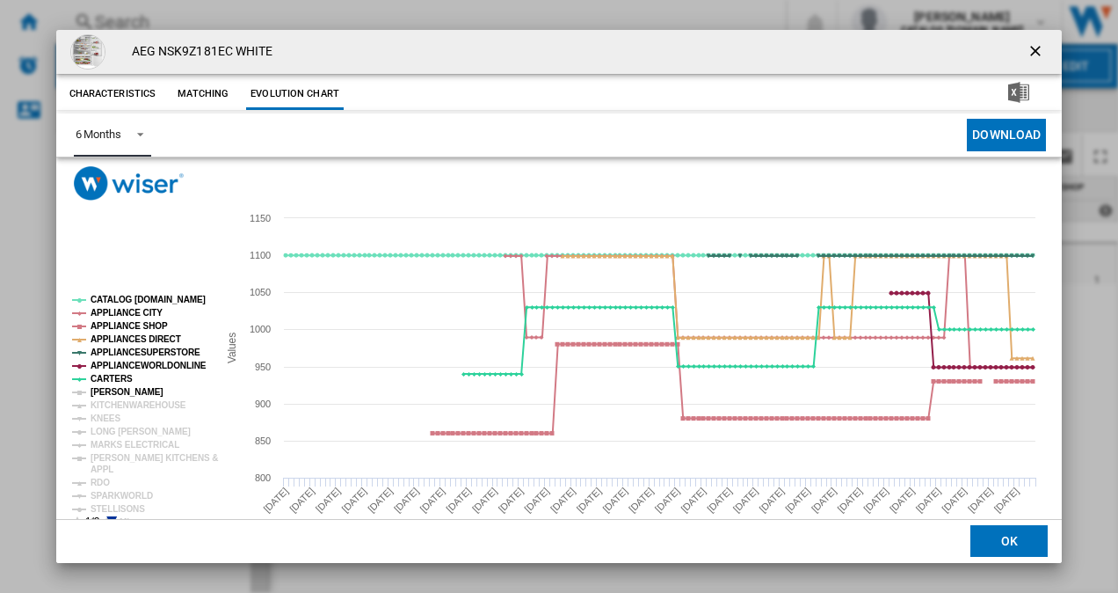
click at [115, 389] on tspan "[PERSON_NAME]" at bounding box center [127, 392] width 73 height 10
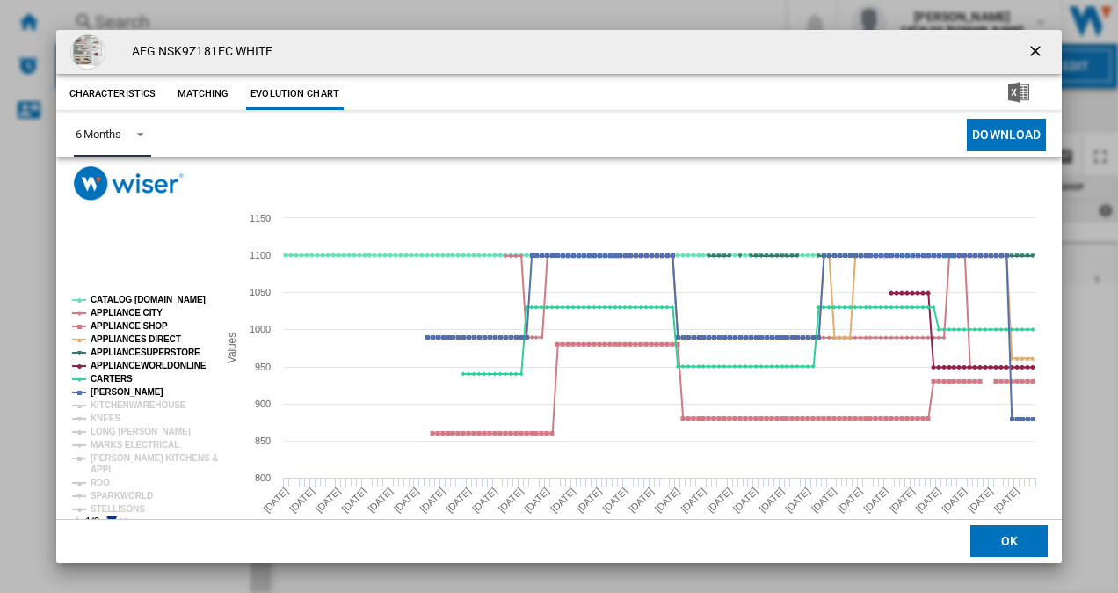
click at [115, 395] on tspan "[PERSON_NAME]" at bounding box center [127, 392] width 73 height 10
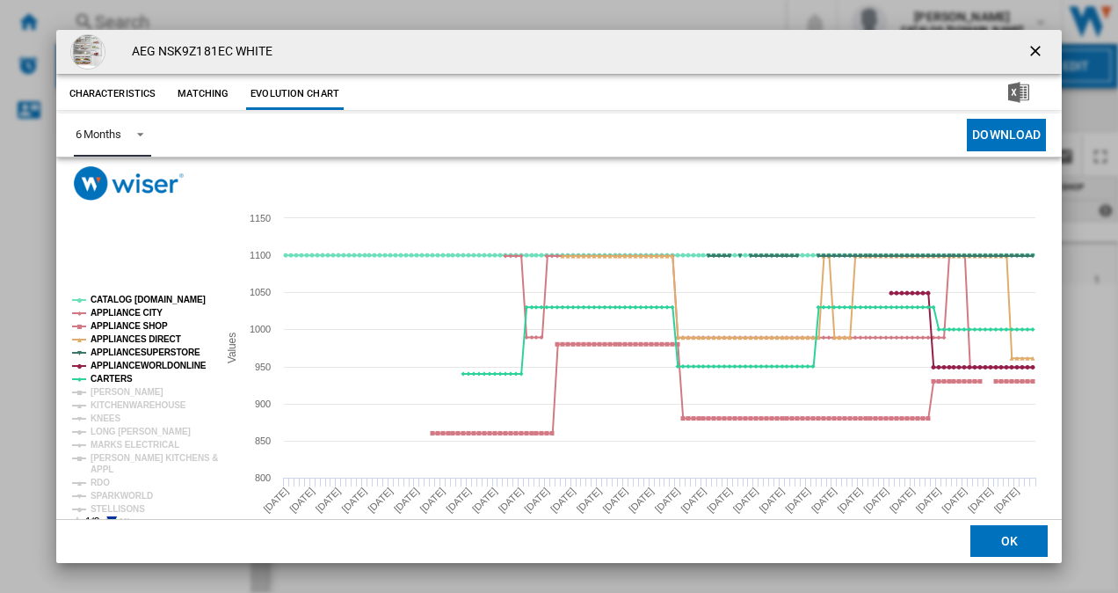
click at [113, 389] on tspan "[PERSON_NAME]" at bounding box center [127, 392] width 73 height 10
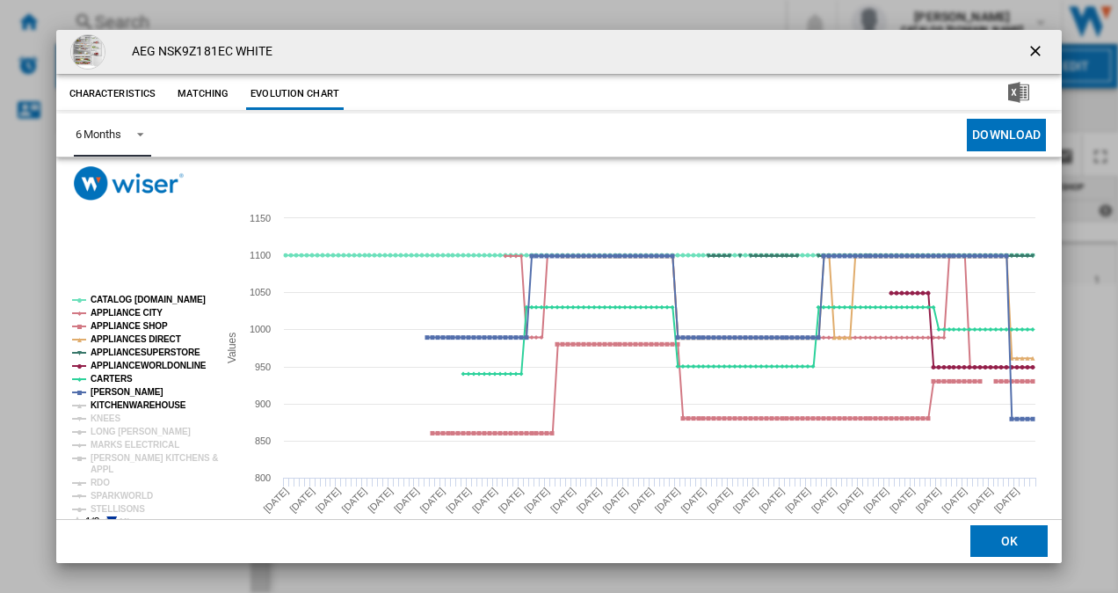
click at [104, 403] on tspan "KITCHENWAREHOUSE" at bounding box center [139, 405] width 96 height 10
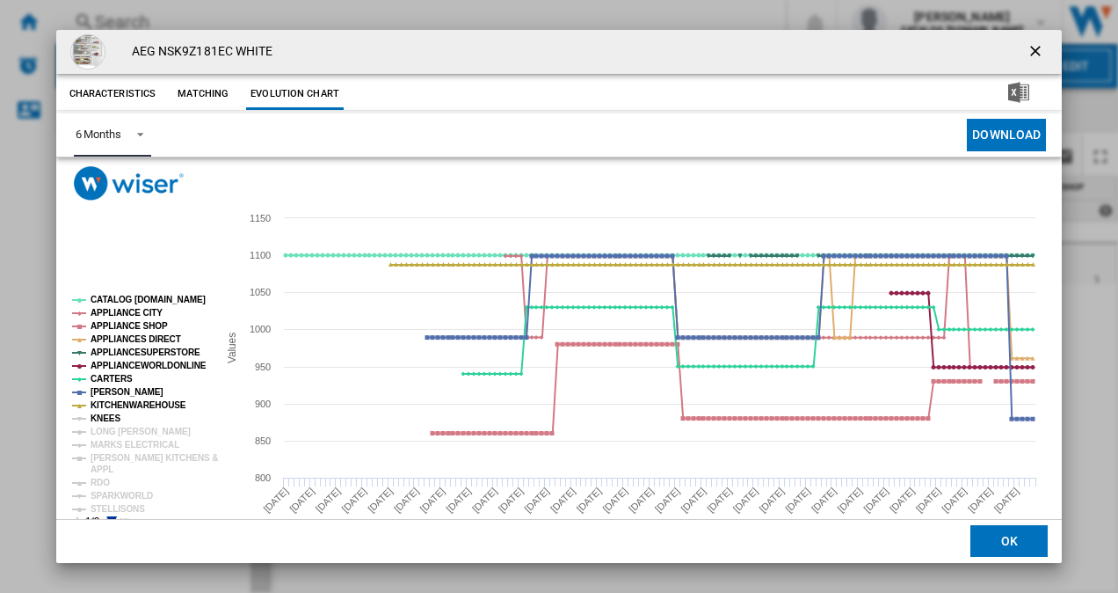
click at [100, 416] on tspan "KNEES" at bounding box center [106, 418] width 30 height 10
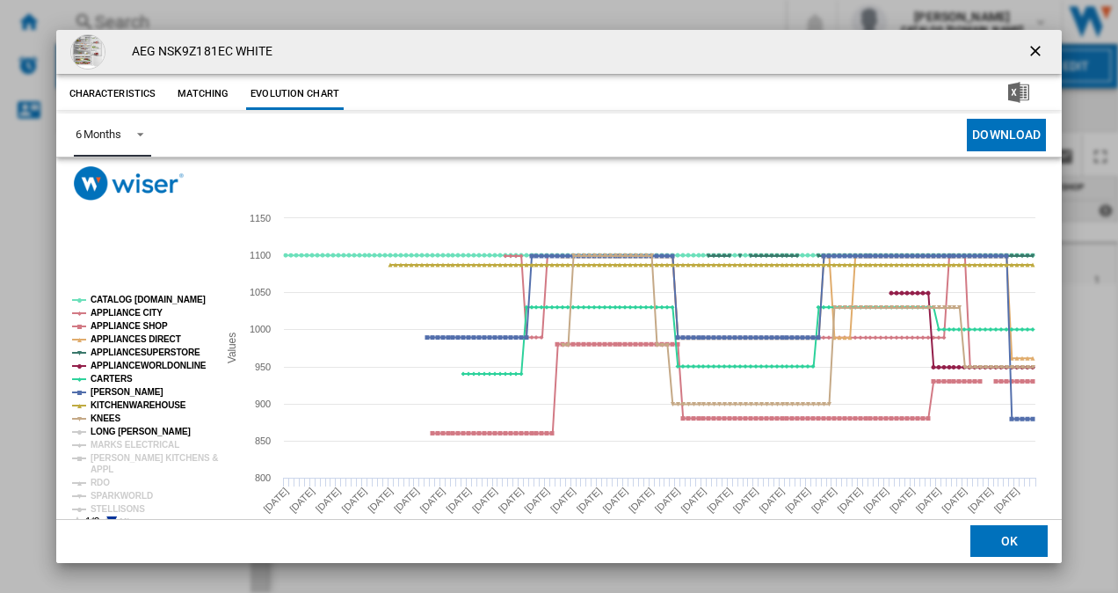
click at [108, 430] on tspan "LONG [PERSON_NAME]" at bounding box center [141, 431] width 100 height 10
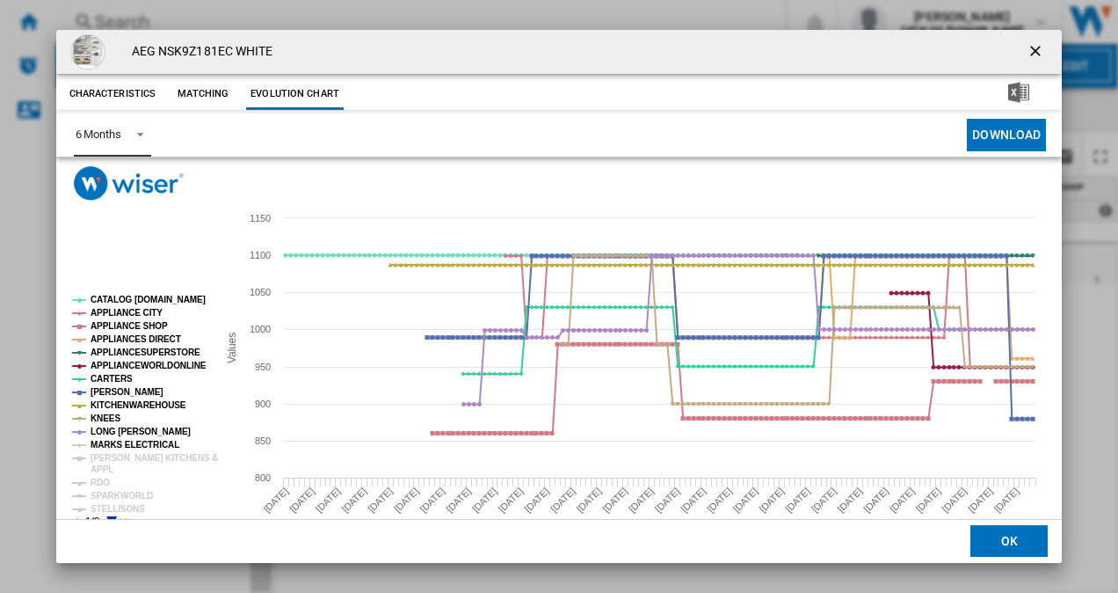
click at [110, 443] on tspan "MARKS ELECTRICAL" at bounding box center [135, 445] width 89 height 10
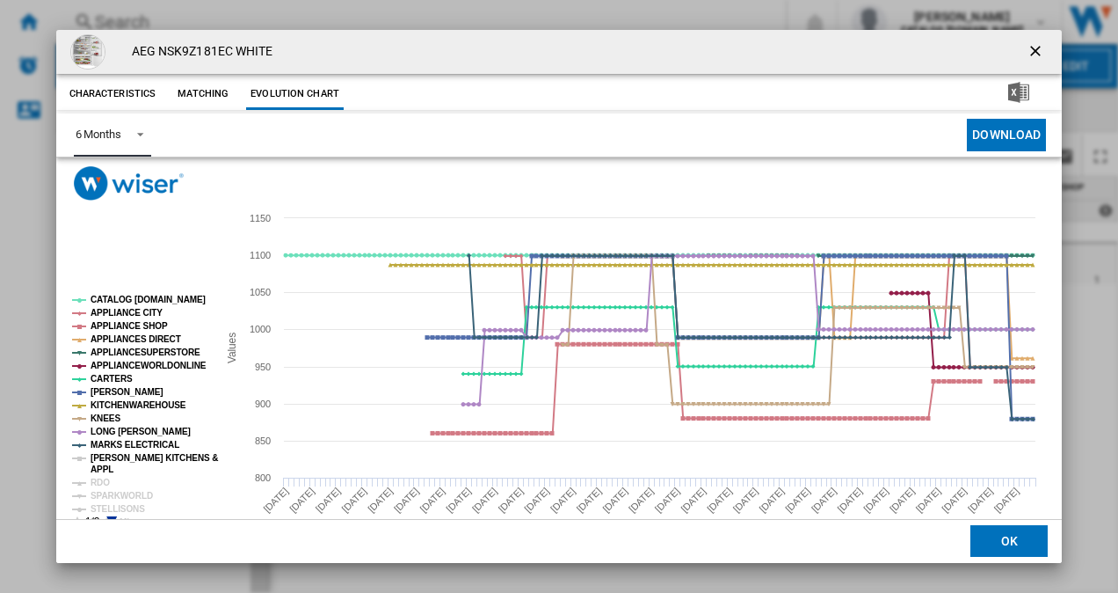
click at [105, 453] on tspan "[PERSON_NAME] KITCHENS &" at bounding box center [154, 458] width 127 height 10
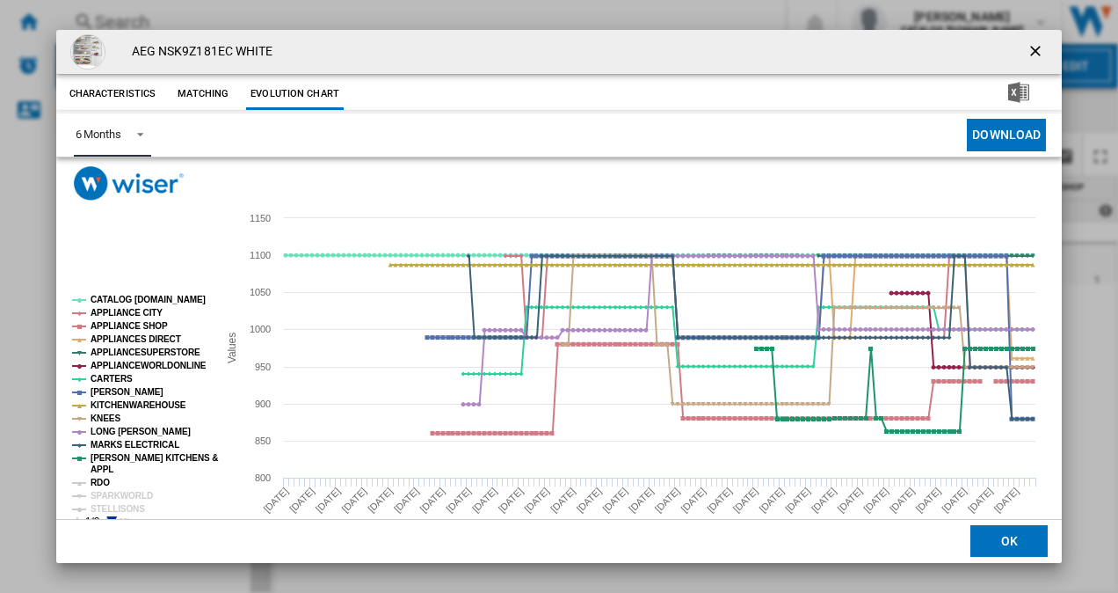
click at [104, 479] on tspan "RDO" at bounding box center [100, 482] width 19 height 10
click at [110, 498] on tspan "SPARKWORLD" at bounding box center [122, 496] width 62 height 10
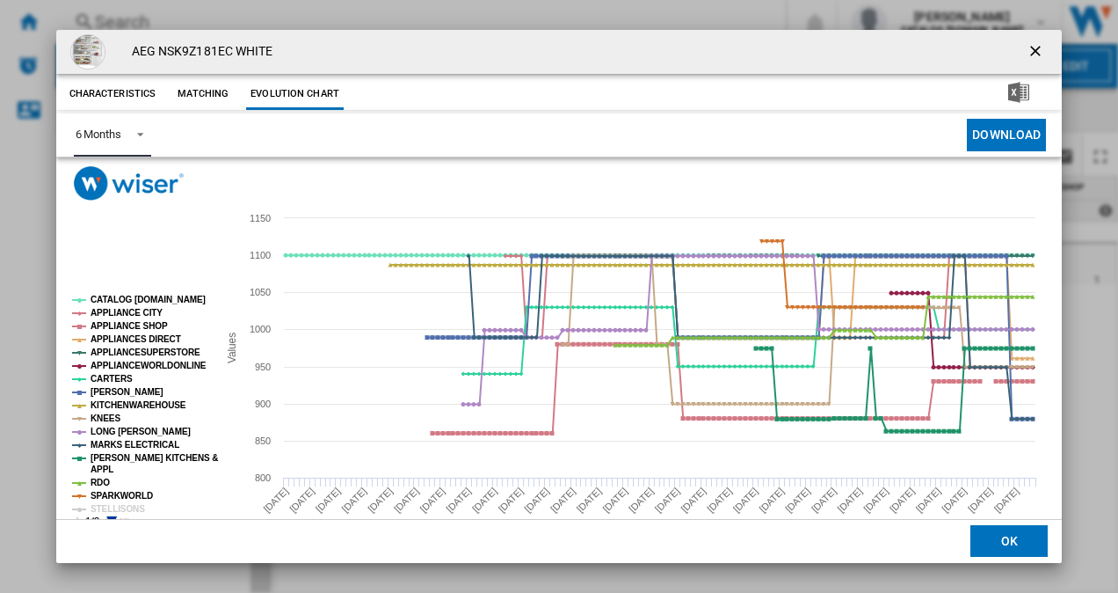
scroll to position [33, 0]
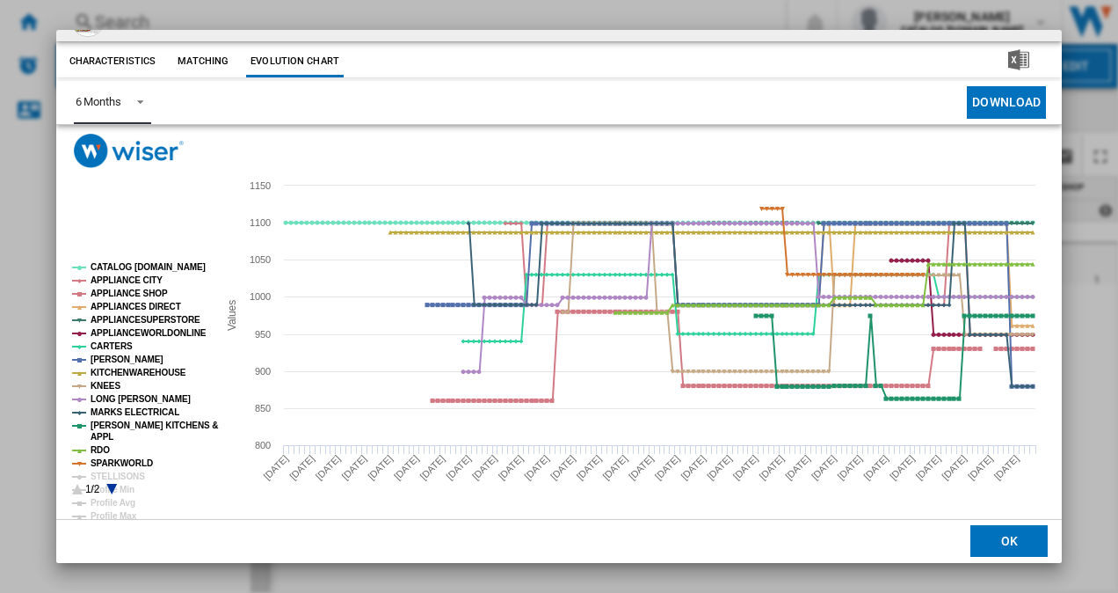
click at [113, 485] on icon "Product popup" at bounding box center [111, 489] width 11 height 11
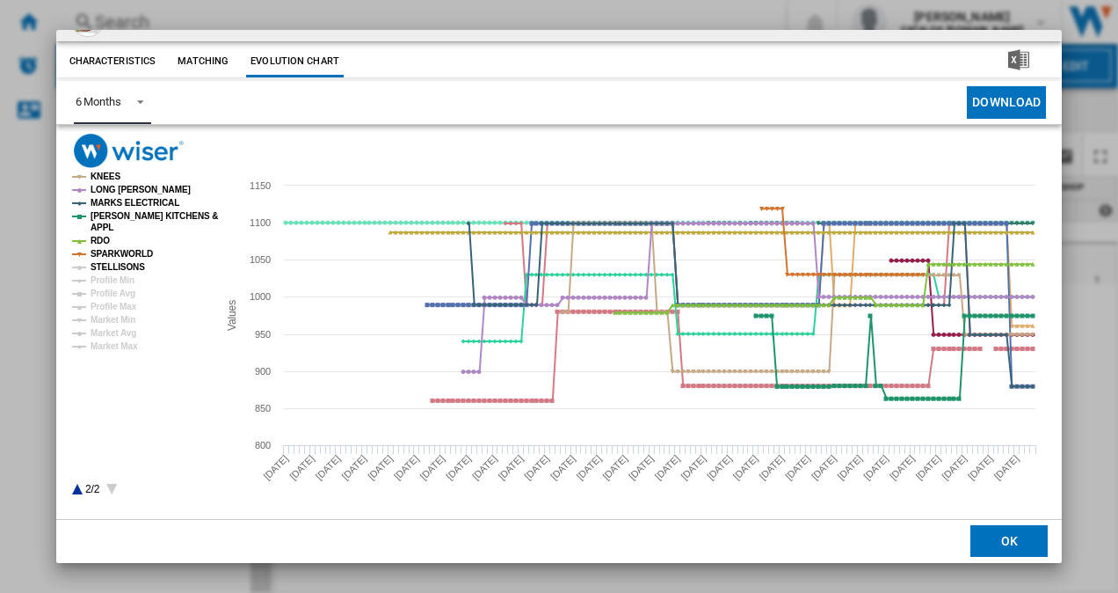
click at [126, 264] on tspan "STELLISONS" at bounding box center [118, 267] width 55 height 10
click at [116, 315] on tspan "Market Min" at bounding box center [113, 320] width 45 height 10
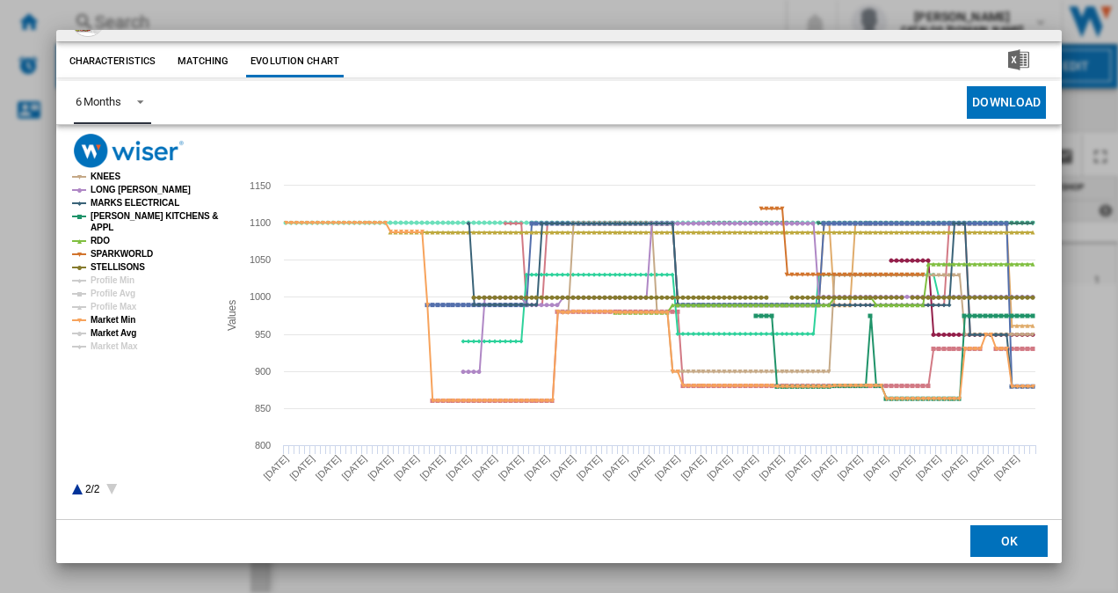
click at [117, 328] on tspan "Market Avg" at bounding box center [114, 333] width 46 height 10
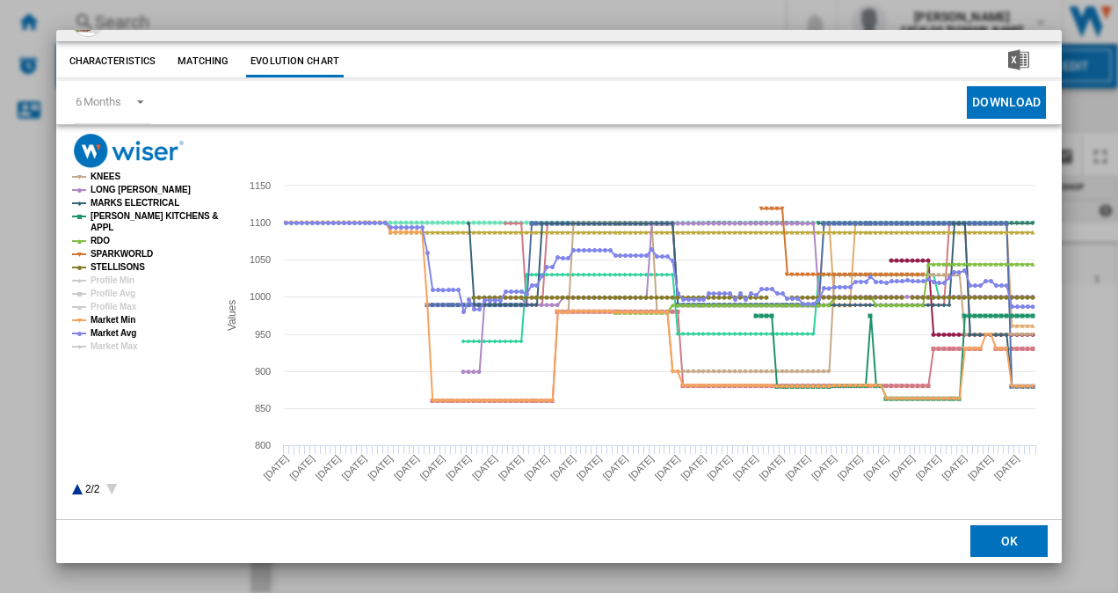
click at [978, 537] on button "OK" at bounding box center [1009, 542] width 77 height 32
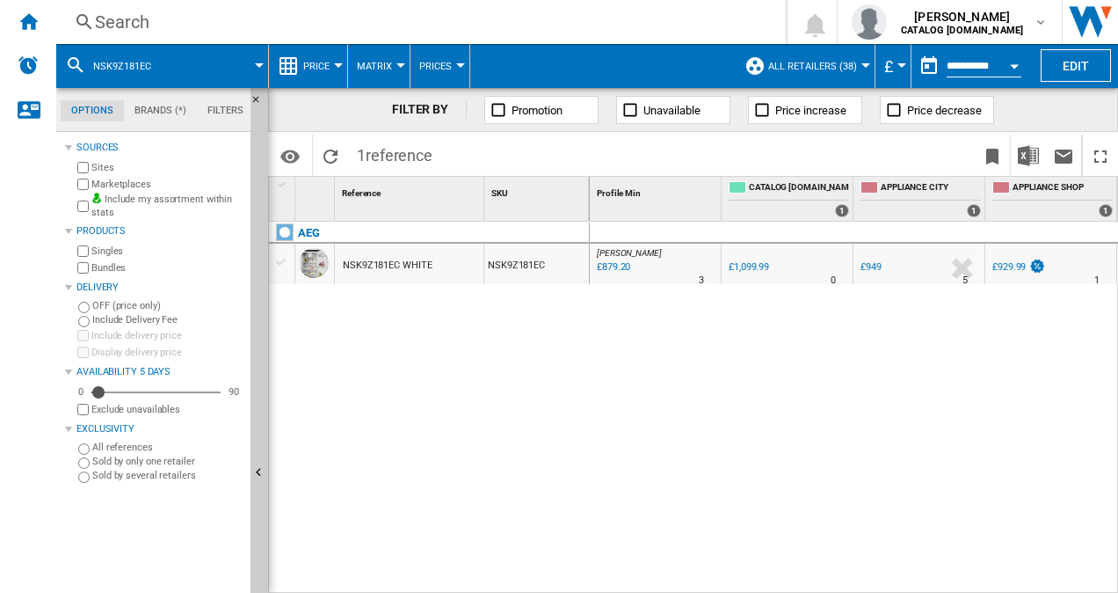
click at [320, 11] on div "Search" at bounding box center [417, 22] width 645 height 25
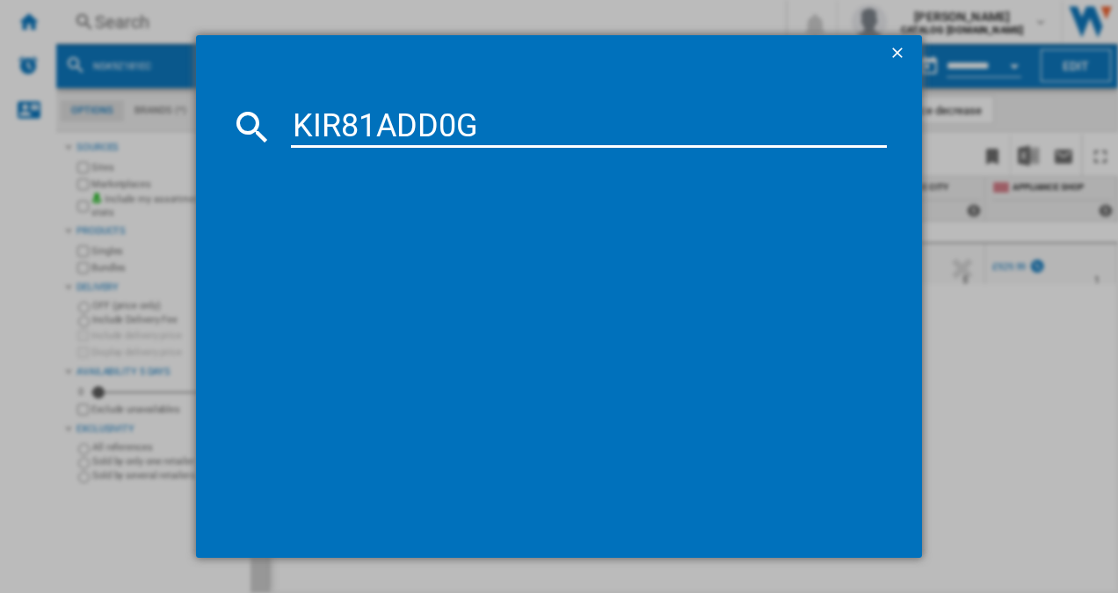
type input "KIR81ADD0G"
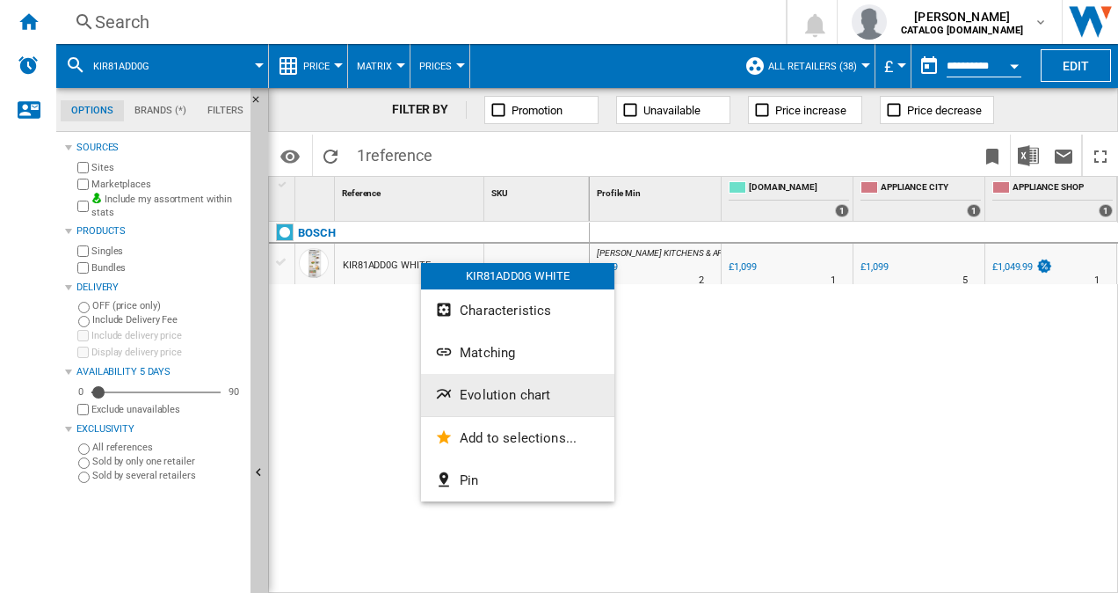
click at [489, 392] on span "Evolution chart" at bounding box center [505, 395] width 91 height 16
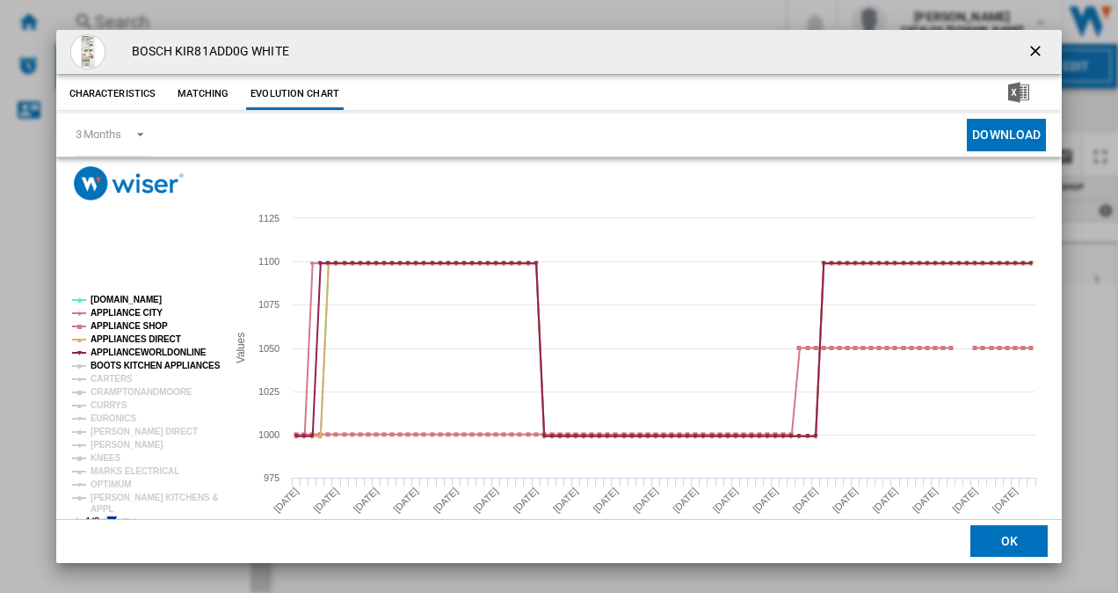
click at [144, 361] on tspan "BOOTS KITCHEN APPLIANCES" at bounding box center [156, 365] width 130 height 10
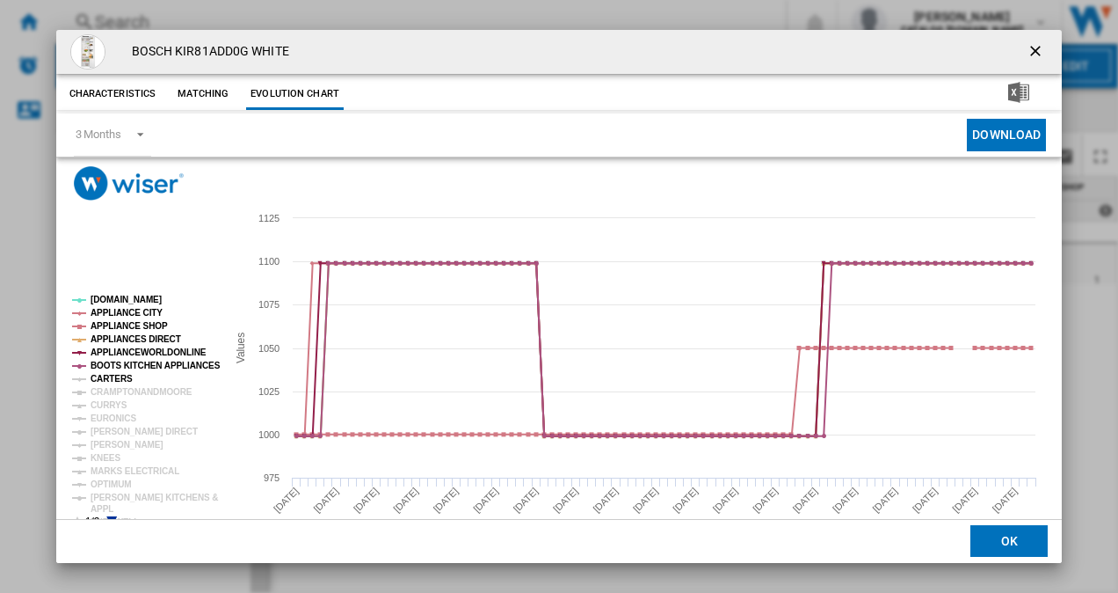
click at [113, 381] on tspan "CARTERS" at bounding box center [112, 379] width 42 height 10
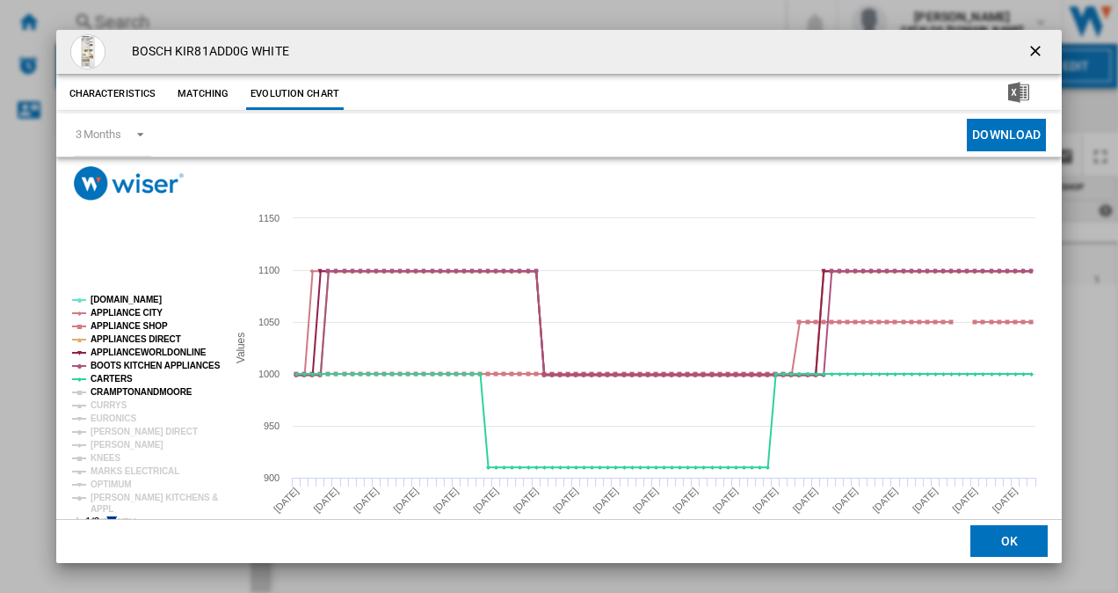
click at [112, 389] on tspan "CRAMPTONANDMOORE" at bounding box center [142, 392] width 102 height 10
click at [109, 396] on tspan "CRAMPTONANDMOORE" at bounding box center [142, 392] width 102 height 10
click at [109, 407] on tspan "CURRYS" at bounding box center [109, 405] width 37 height 10
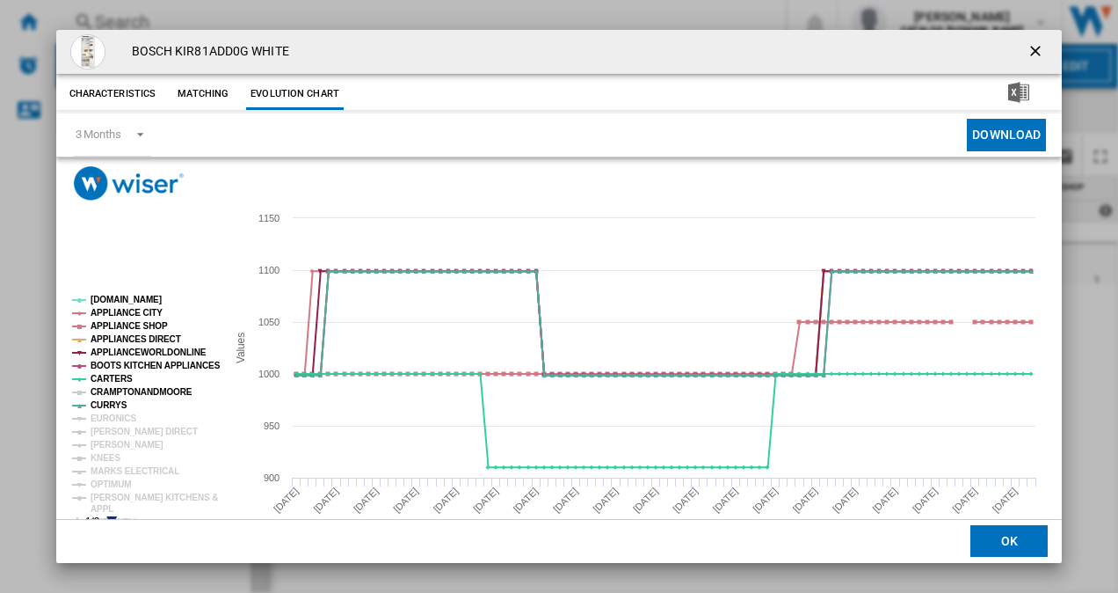
click at [109, 390] on tspan "CRAMPTONANDMOORE" at bounding box center [142, 392] width 102 height 10
click at [109, 415] on tspan "EURONICS" at bounding box center [114, 418] width 46 height 10
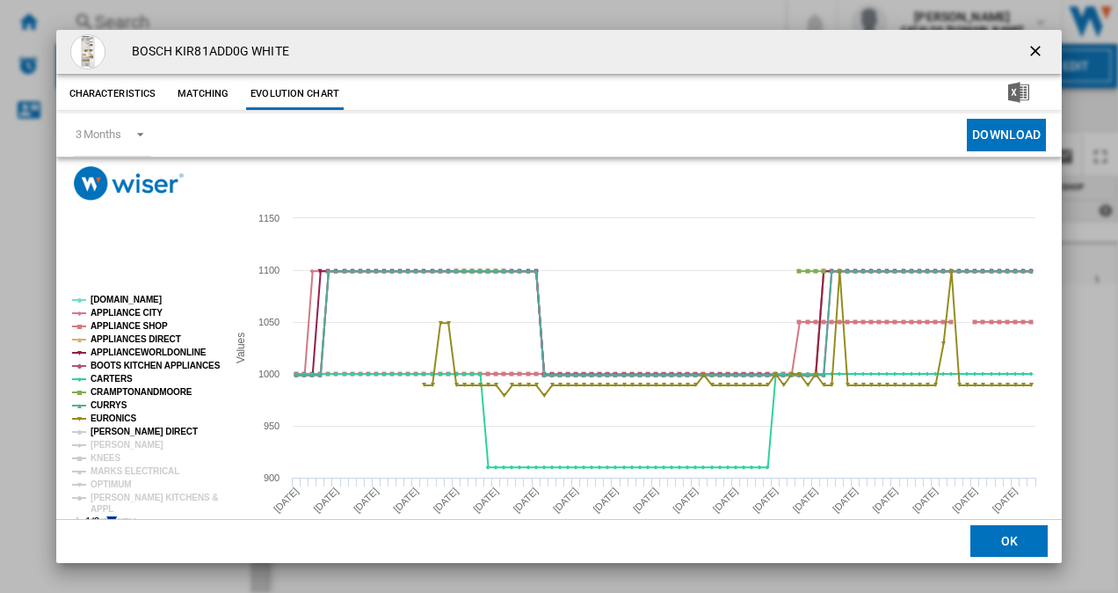
click at [111, 429] on tspan "[PERSON_NAME] DIRECT" at bounding box center [144, 431] width 107 height 10
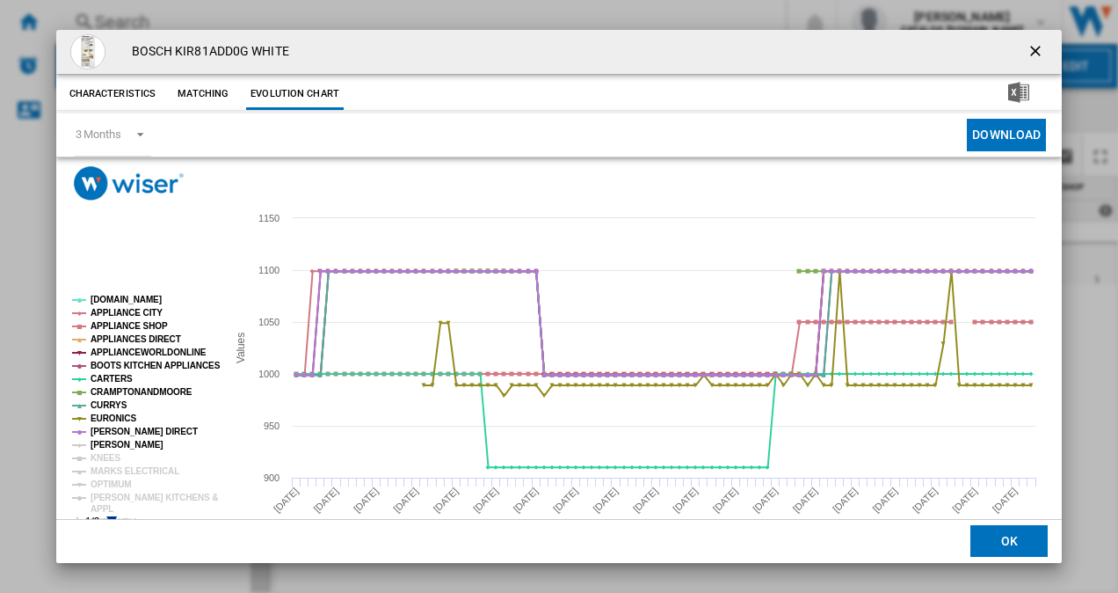
click at [111, 443] on tspan "[PERSON_NAME]" at bounding box center [127, 445] width 73 height 10
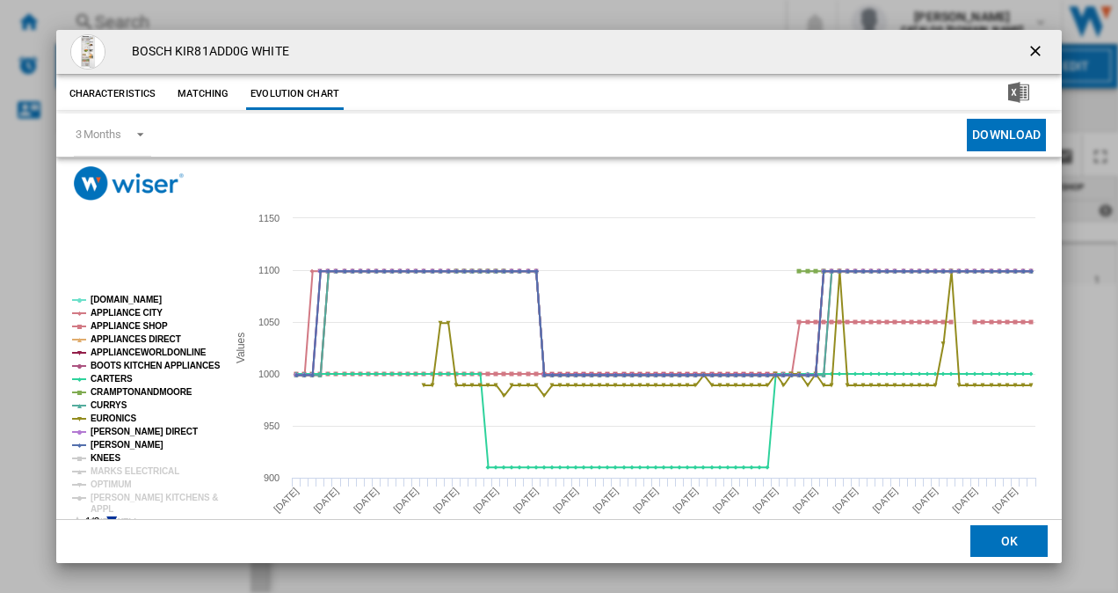
click at [99, 457] on tspan "KNEES" at bounding box center [106, 458] width 30 height 10
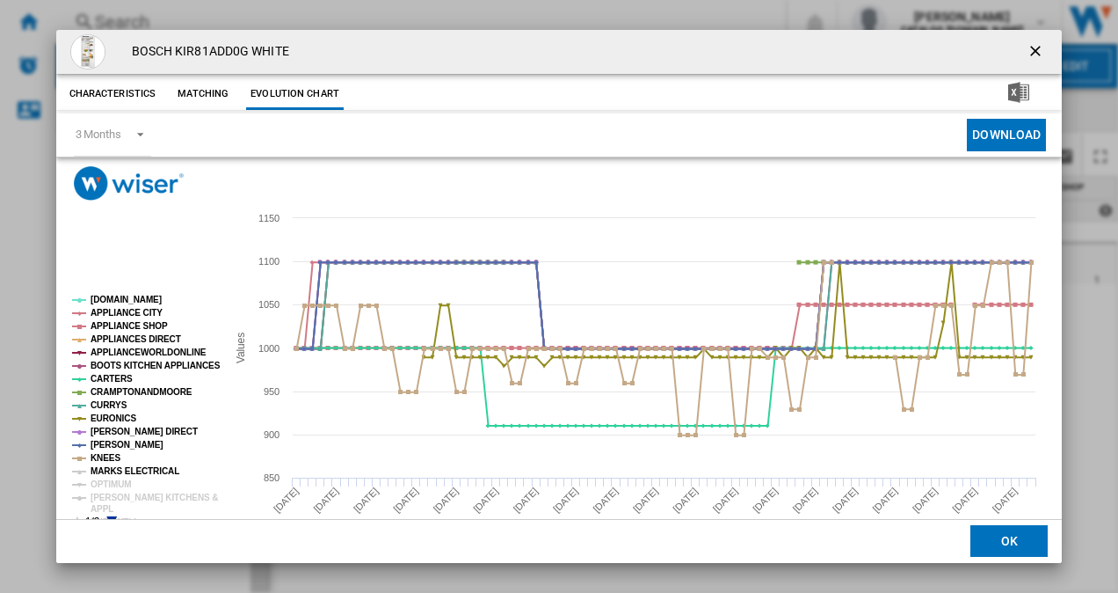
click at [102, 467] on tspan "MARKS ELECTRICAL" at bounding box center [135, 471] width 89 height 10
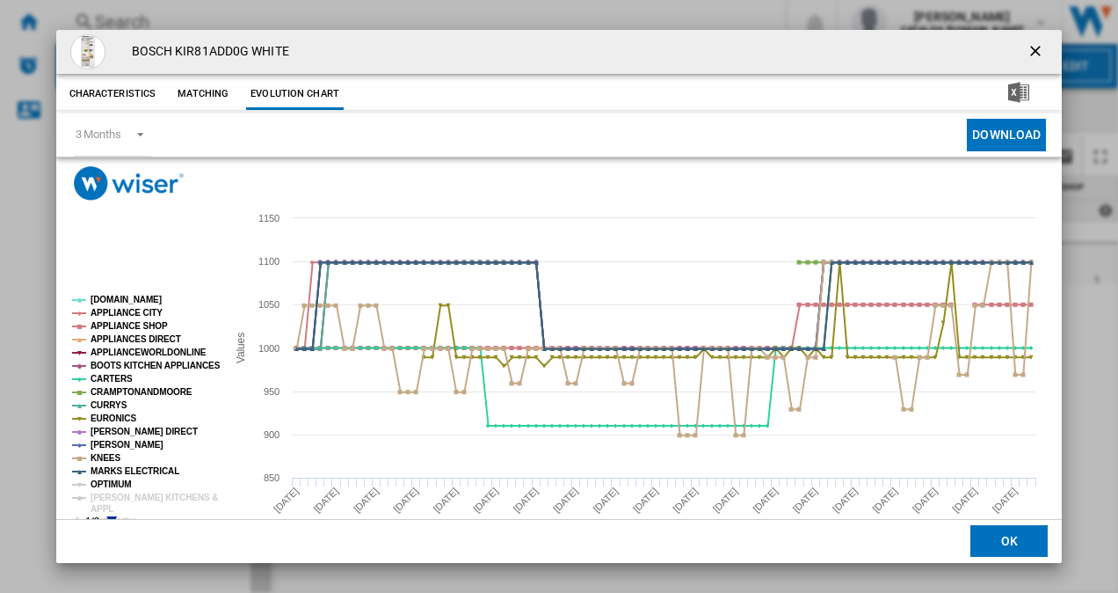
click at [105, 485] on tspan "OPTIMUM" at bounding box center [111, 484] width 41 height 10
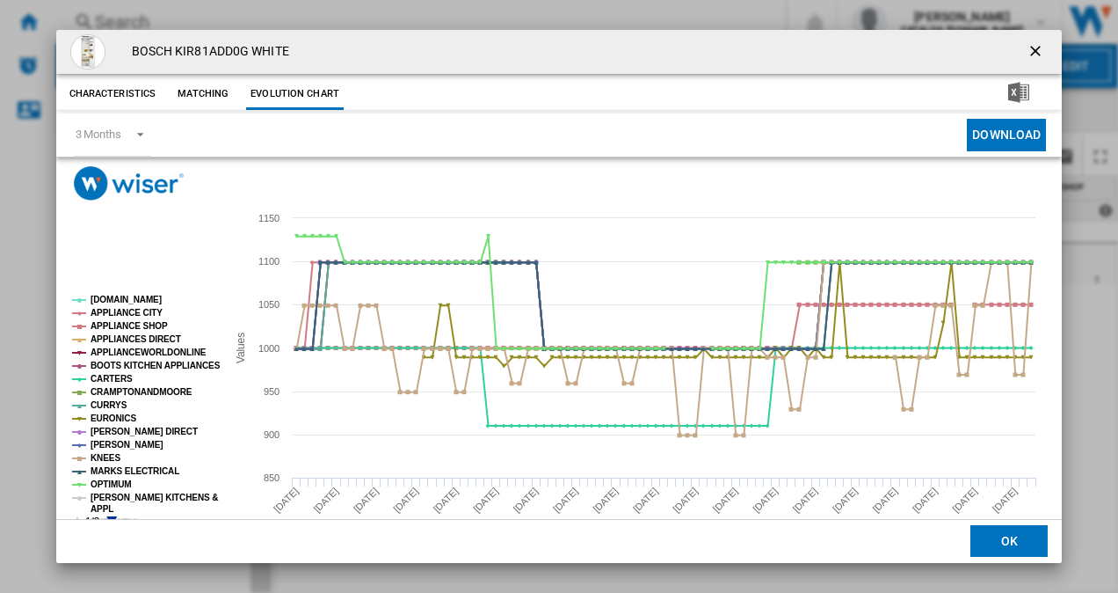
click at [102, 504] on tspan "APPL" at bounding box center [102, 509] width 23 height 10
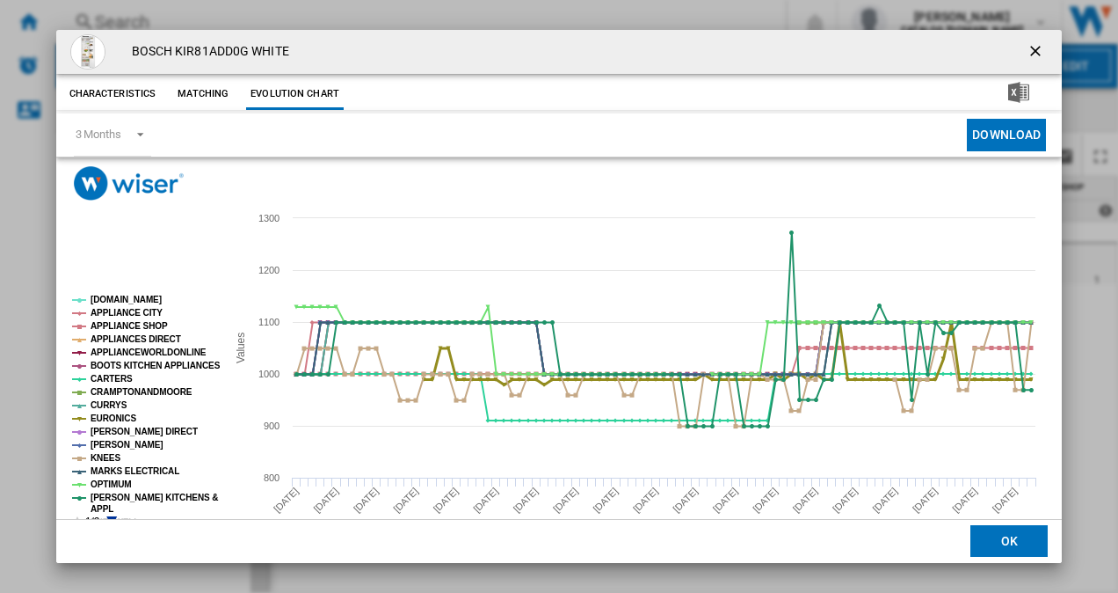
scroll to position [33, 0]
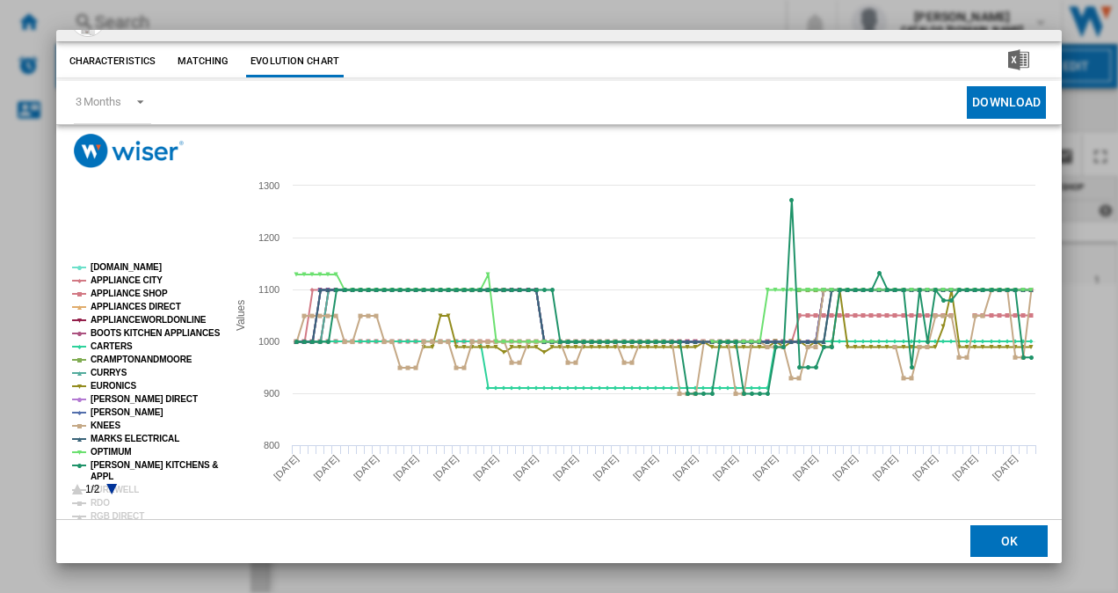
click at [111, 491] on icon "Product popup" at bounding box center [111, 489] width 11 height 11
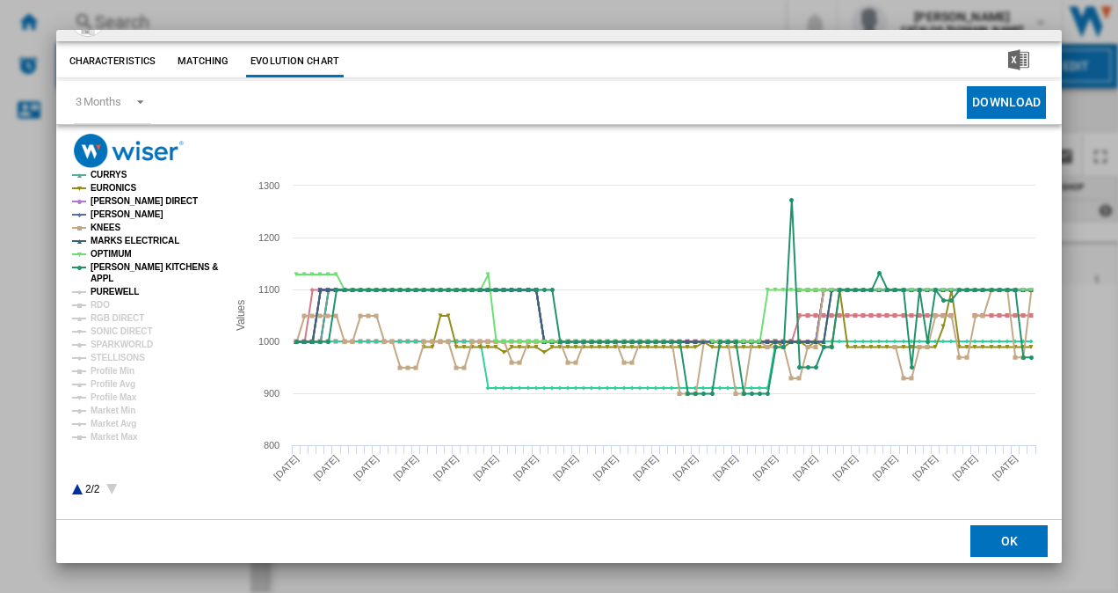
click at [107, 296] on tspan "PUREWELL" at bounding box center [115, 292] width 48 height 10
click at [96, 307] on tspan "RDO" at bounding box center [100, 305] width 19 height 10
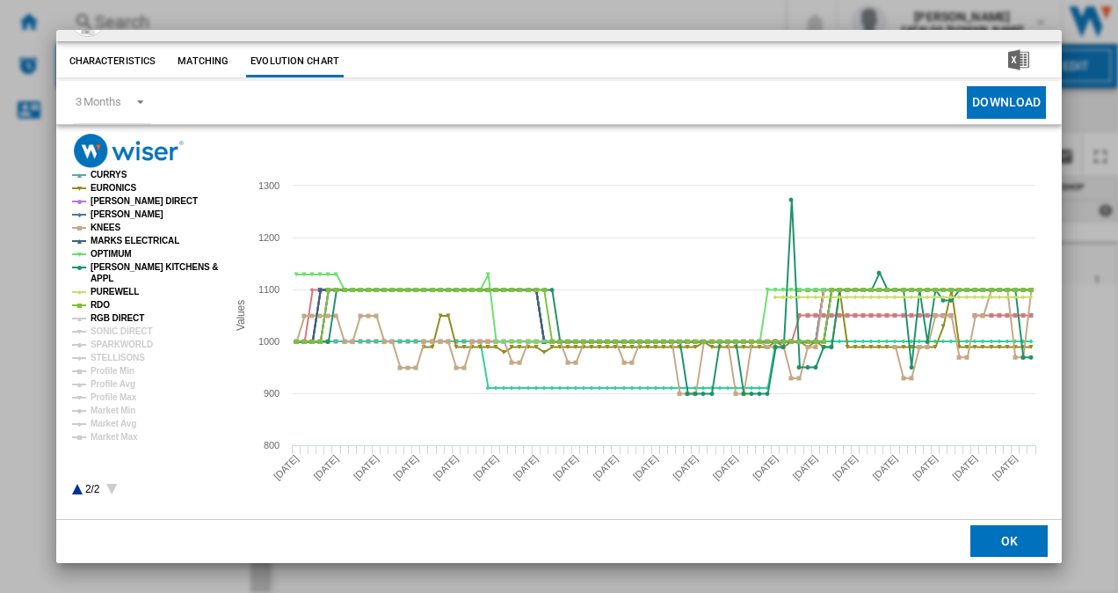
click at [105, 321] on tspan "RGB DIRECT" at bounding box center [118, 318] width 54 height 10
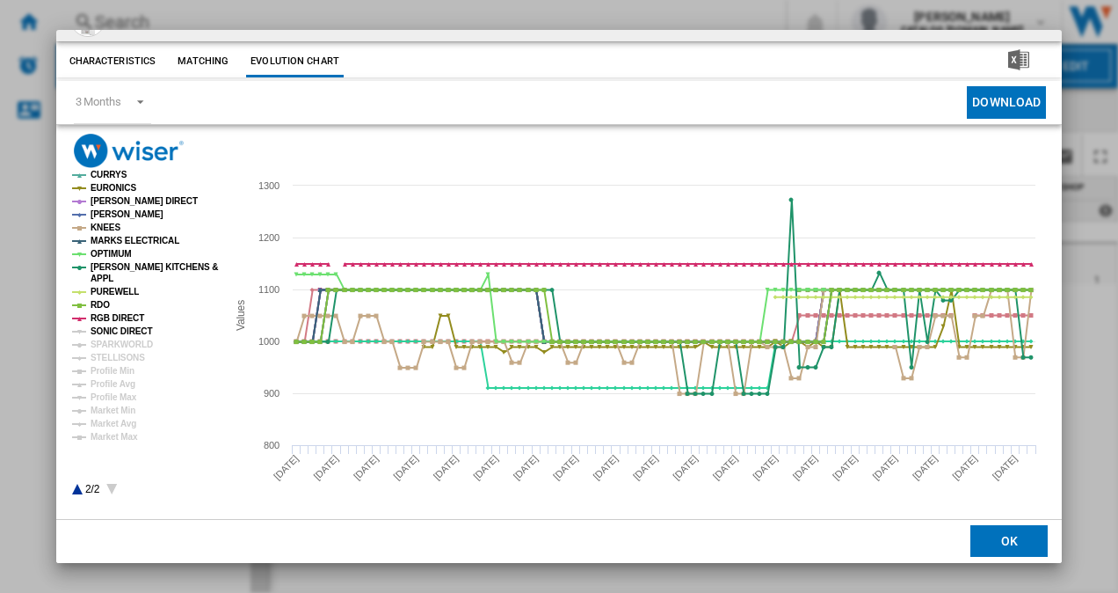
click at [114, 330] on tspan "SONIC DIRECT" at bounding box center [122, 331] width 62 height 10
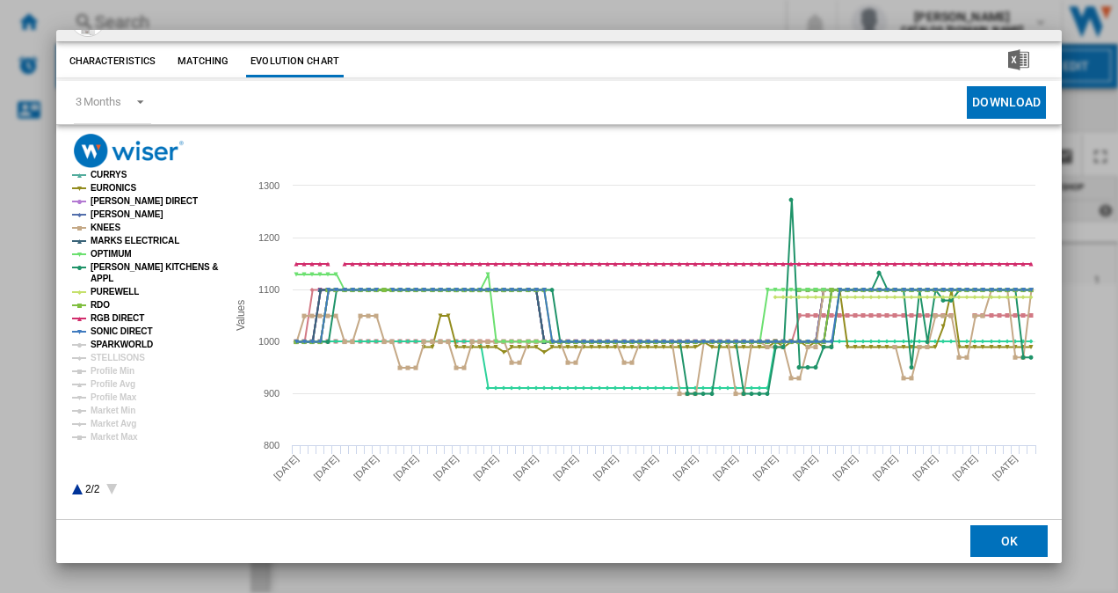
click at [116, 346] on tspan "SPARKWORLD" at bounding box center [122, 344] width 62 height 10
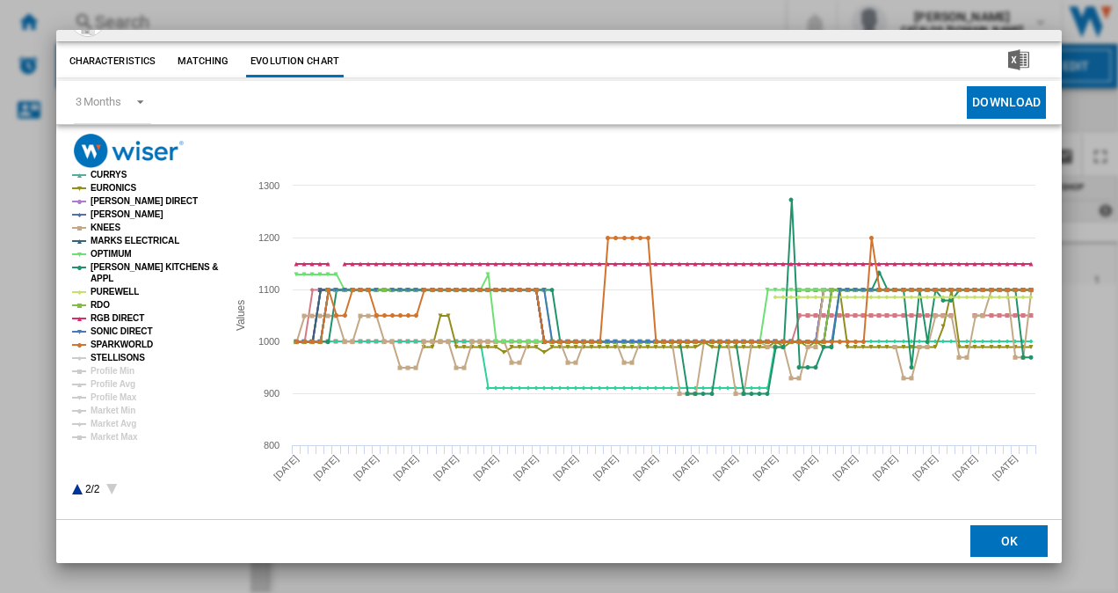
click at [112, 356] on tspan "STELLISONS" at bounding box center [118, 358] width 55 height 10
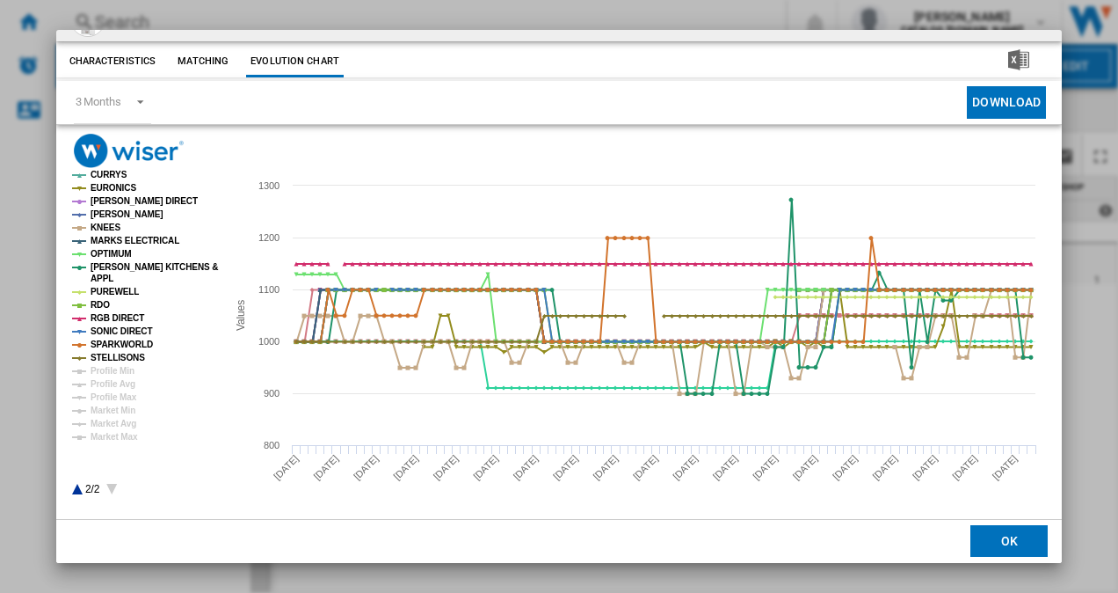
click at [77, 491] on icon "Product popup" at bounding box center [77, 489] width 11 height 11
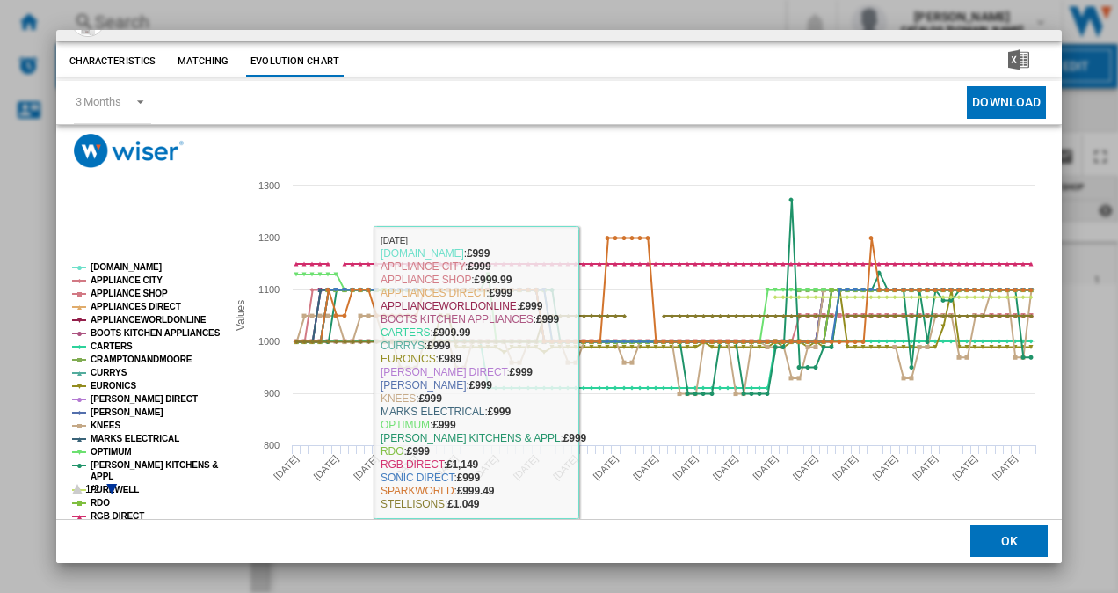
click at [985, 542] on button "OK" at bounding box center [1009, 542] width 77 height 32
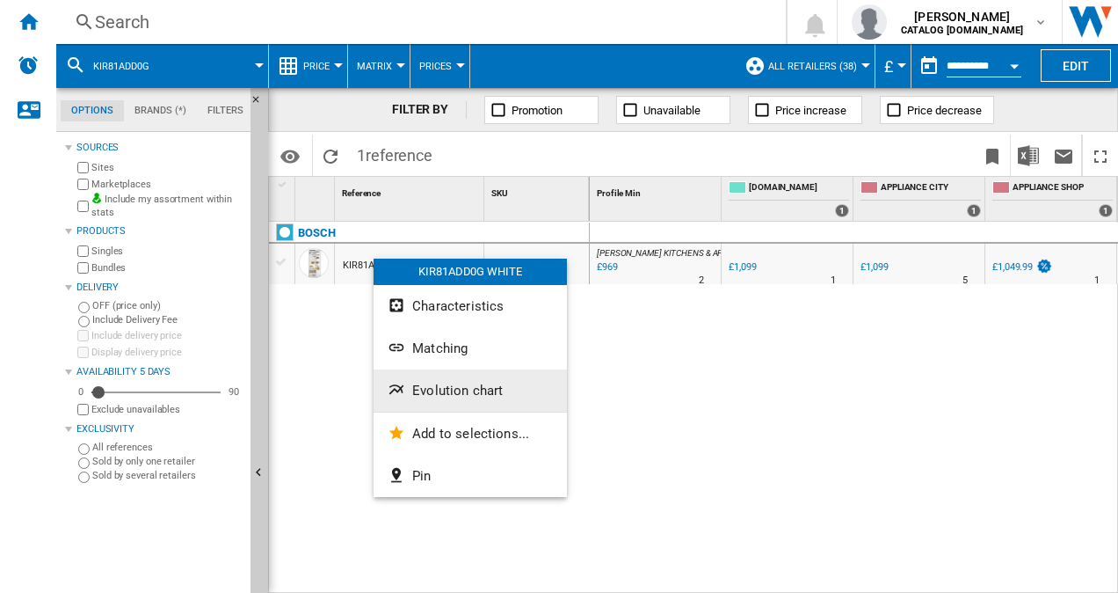
click at [472, 389] on span "Evolution chart" at bounding box center [457, 390] width 91 height 16
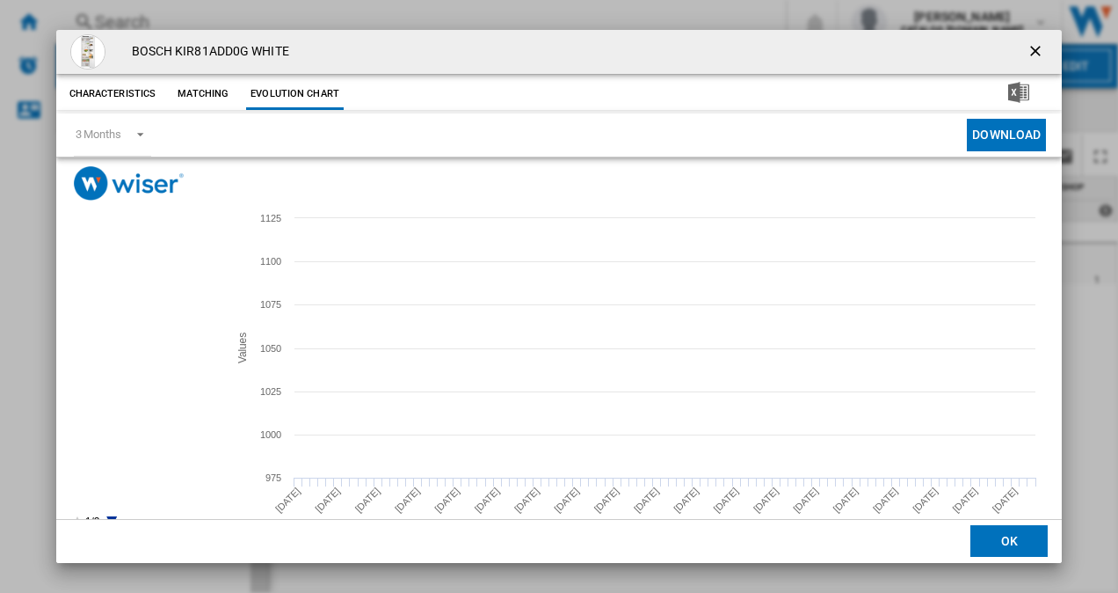
click at [113, 361] on tspan "BOOTS KITCHEN APPLIANCES" at bounding box center [156, 365] width 130 height 10
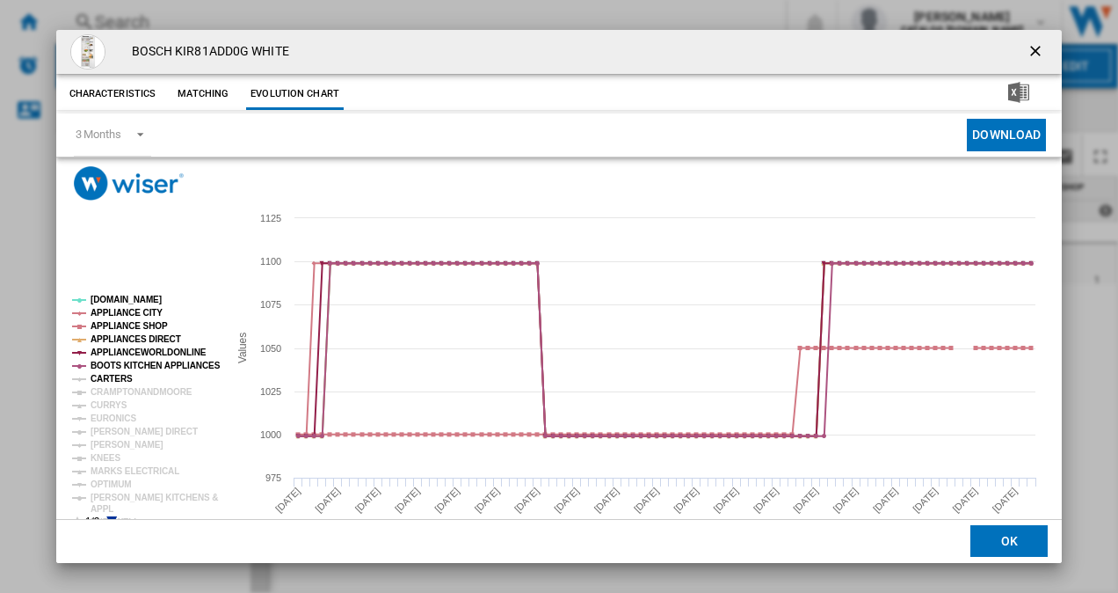
click at [110, 374] on tspan "CARTERS" at bounding box center [112, 379] width 42 height 10
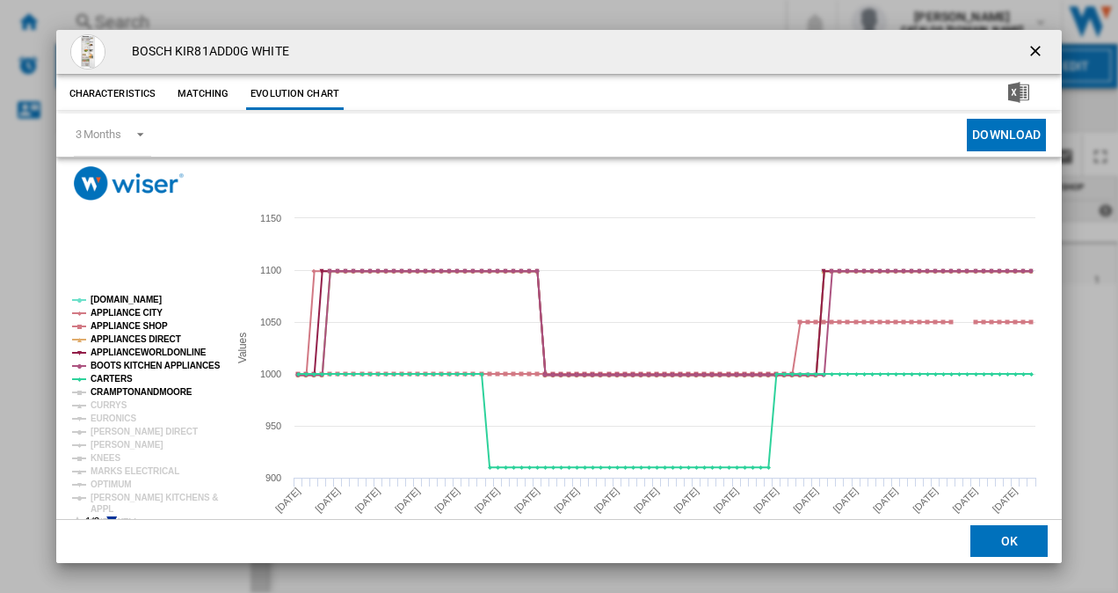
click at [110, 387] on tspan "CRAMPTONANDMOORE" at bounding box center [142, 392] width 102 height 10
click at [108, 396] on tspan "CRAMPTONANDMOORE" at bounding box center [142, 392] width 102 height 10
click at [108, 401] on tspan "CURRYS" at bounding box center [109, 405] width 37 height 10
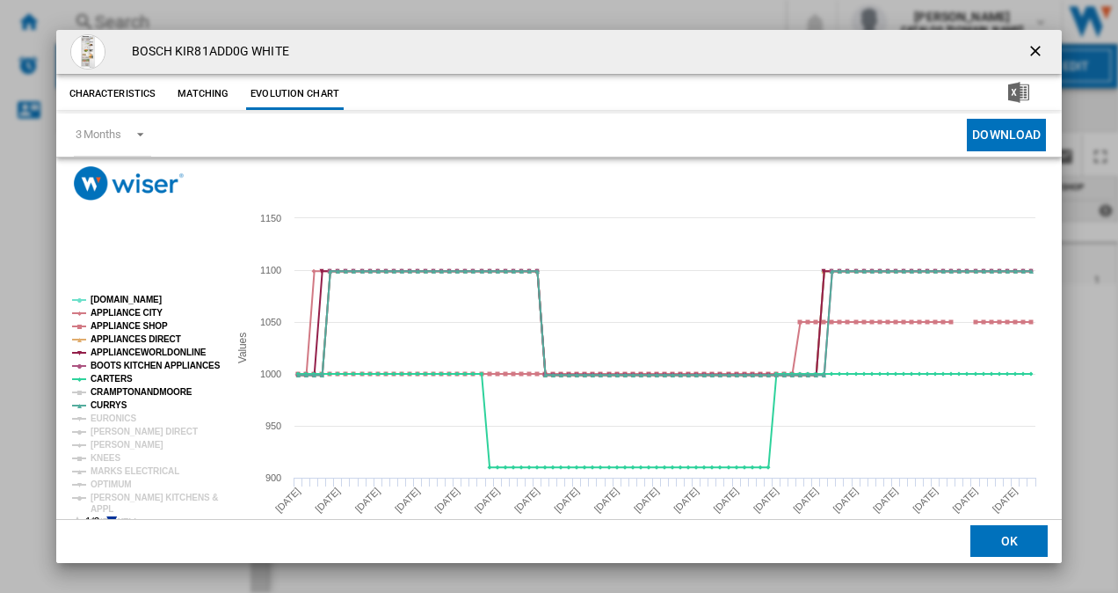
click at [117, 390] on tspan "CRAMPTONANDMOORE" at bounding box center [142, 392] width 102 height 10
click at [113, 413] on tspan "EURONICS" at bounding box center [114, 418] width 46 height 10
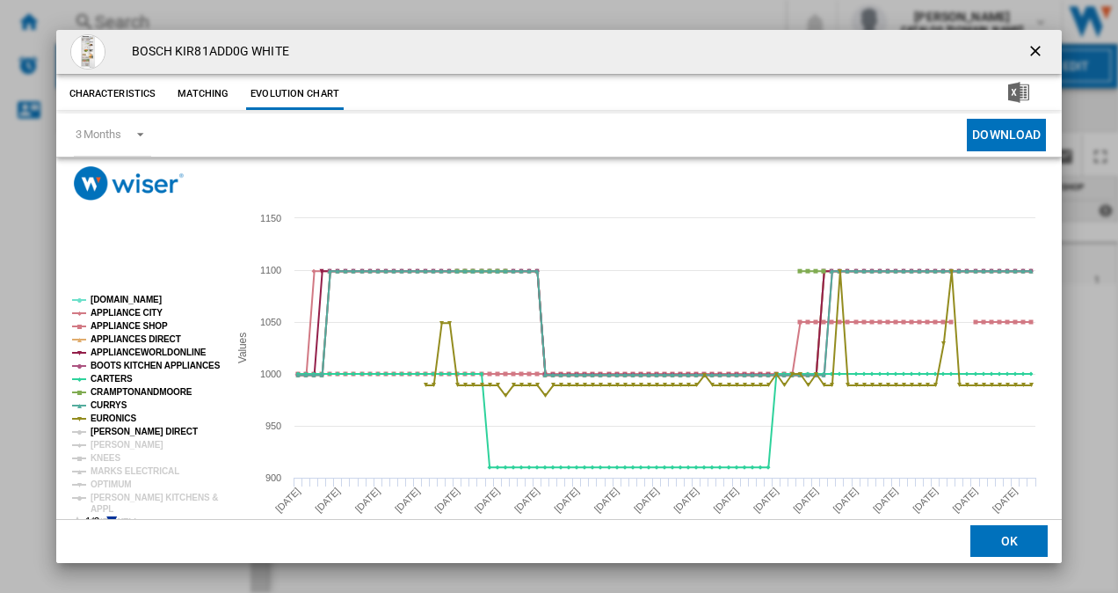
click at [112, 428] on tspan "[PERSON_NAME] DIRECT" at bounding box center [144, 431] width 107 height 10
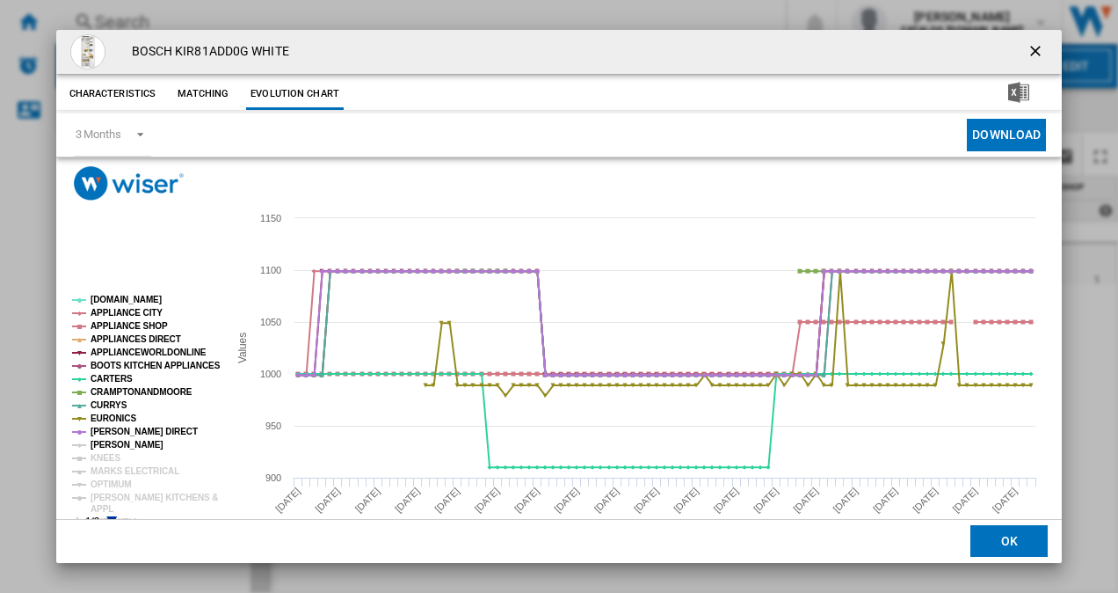
click at [109, 440] on tspan "[PERSON_NAME]" at bounding box center [127, 445] width 73 height 10
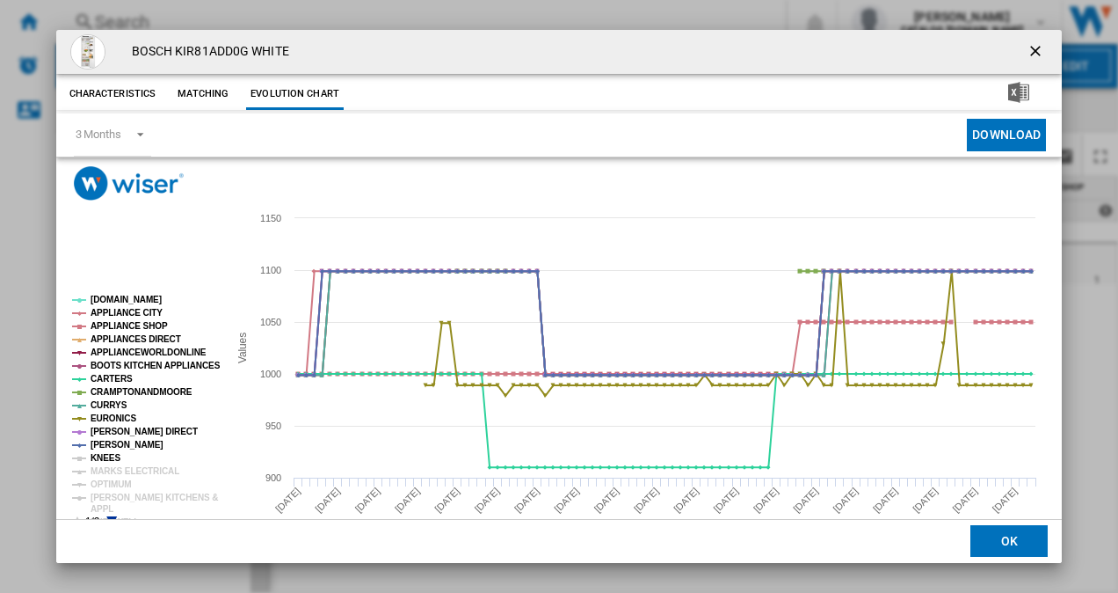
click at [104, 454] on tspan "KNEES" at bounding box center [106, 458] width 30 height 10
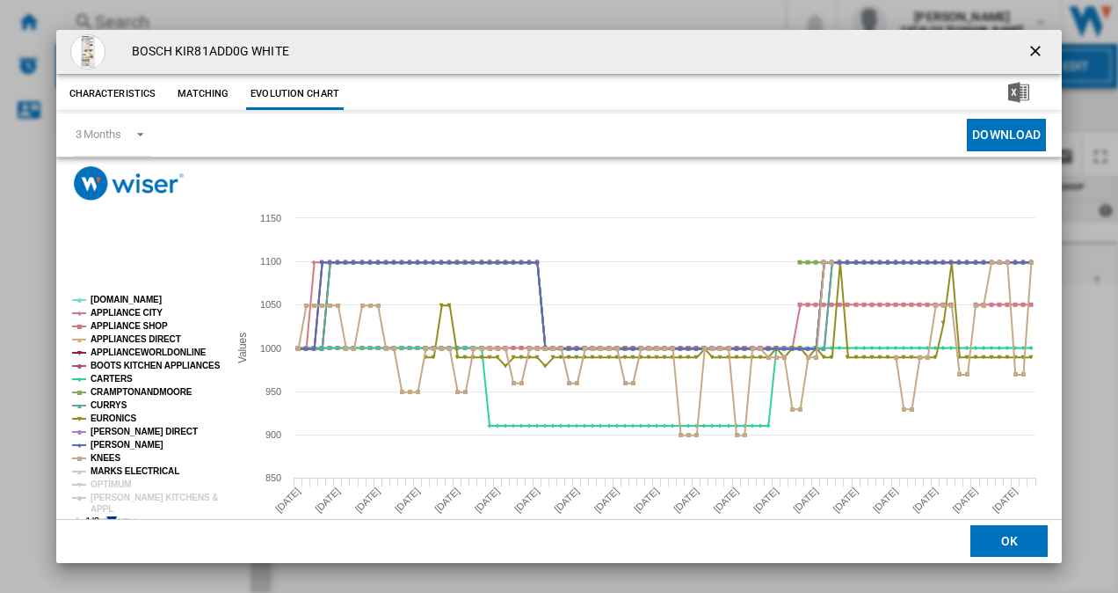
click at [104, 470] on tspan "MARKS ELECTRICAL" at bounding box center [135, 471] width 89 height 10
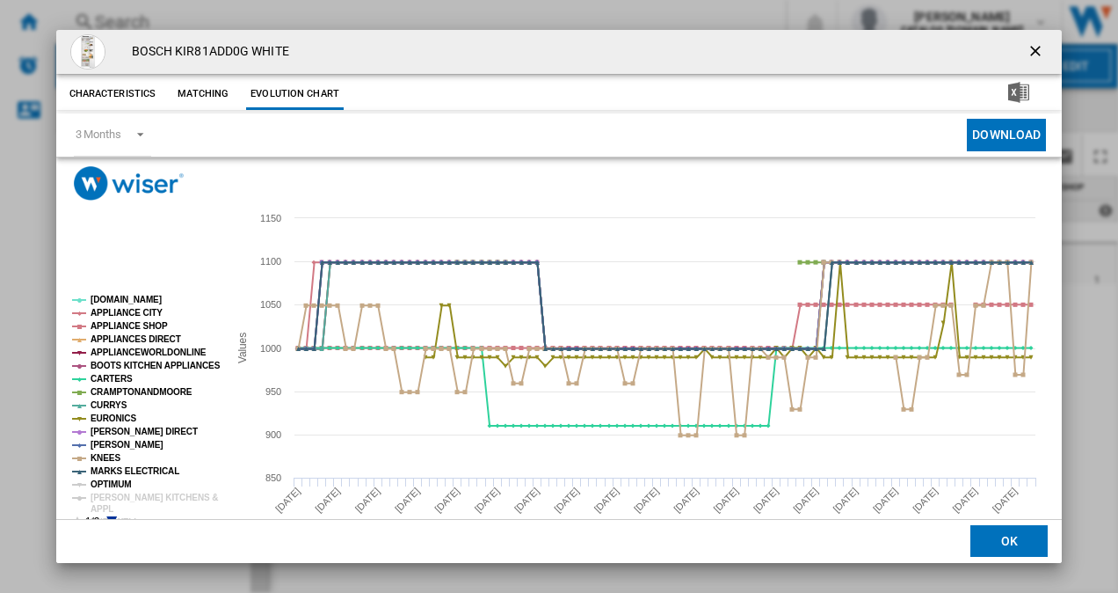
click at [106, 484] on tspan "OPTIMUM" at bounding box center [111, 484] width 41 height 10
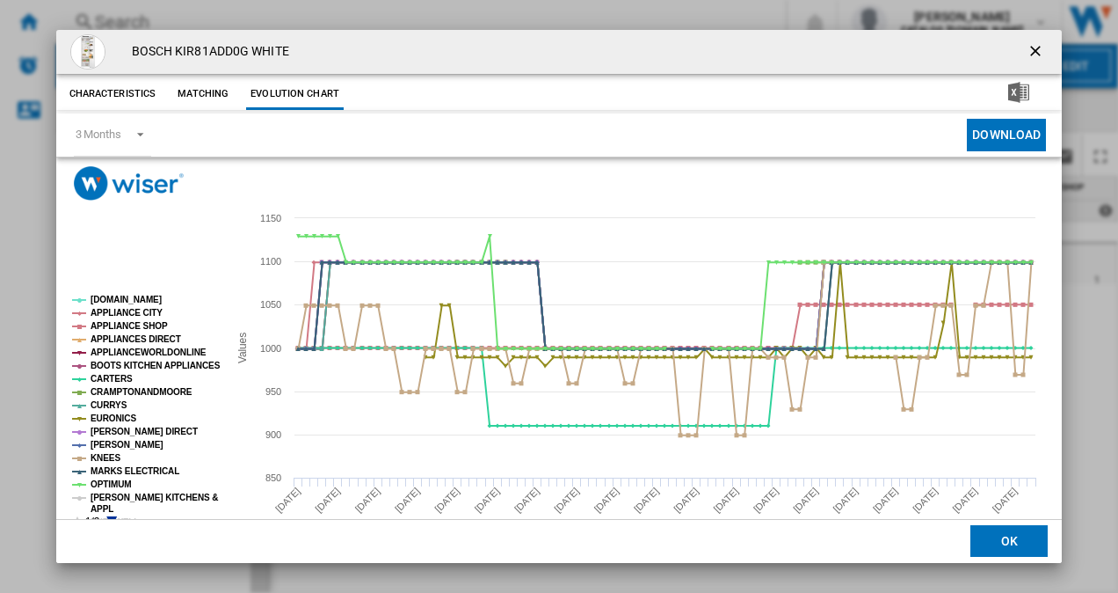
click at [103, 494] on tspan "[PERSON_NAME] KITCHENS &" at bounding box center [154, 497] width 127 height 10
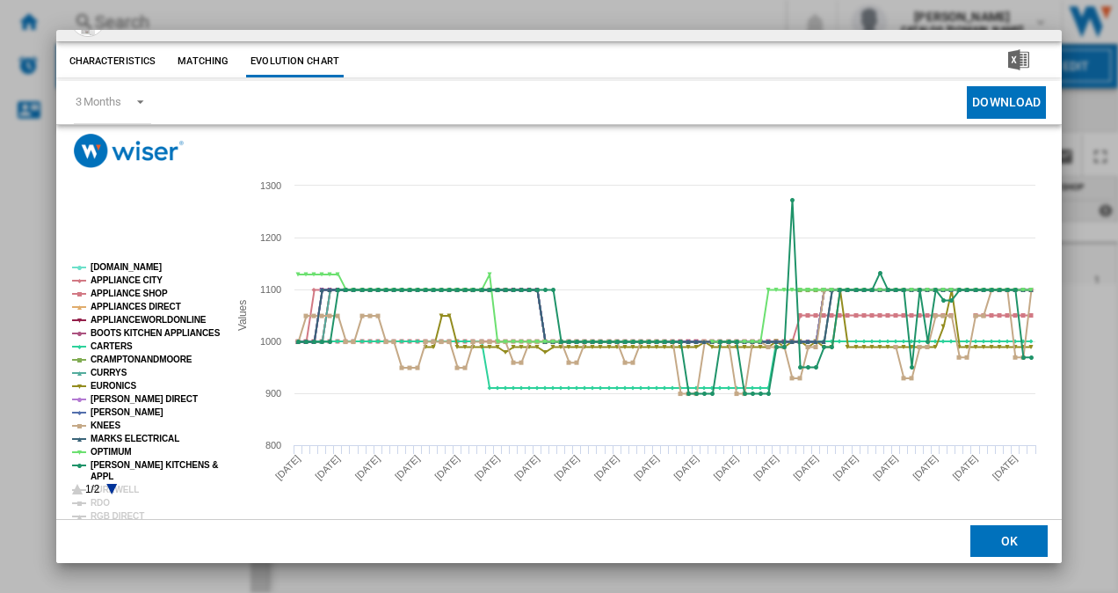
click at [113, 486] on icon "Product popup" at bounding box center [111, 489] width 11 height 11
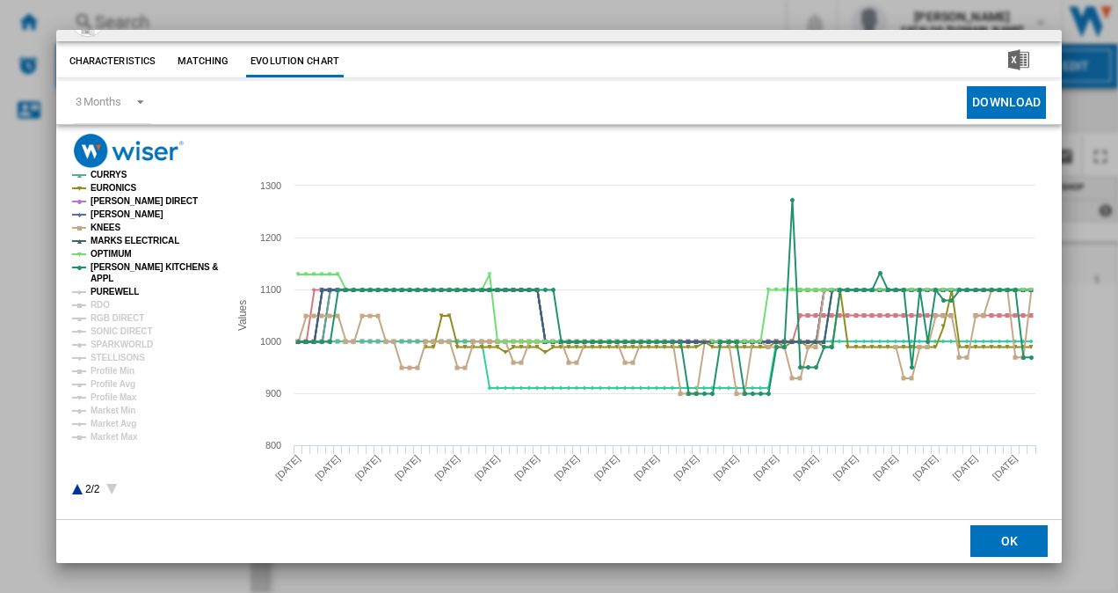
click at [110, 290] on tspan "PUREWELL" at bounding box center [115, 292] width 48 height 10
click at [97, 300] on tspan "RDO" at bounding box center [100, 305] width 19 height 10
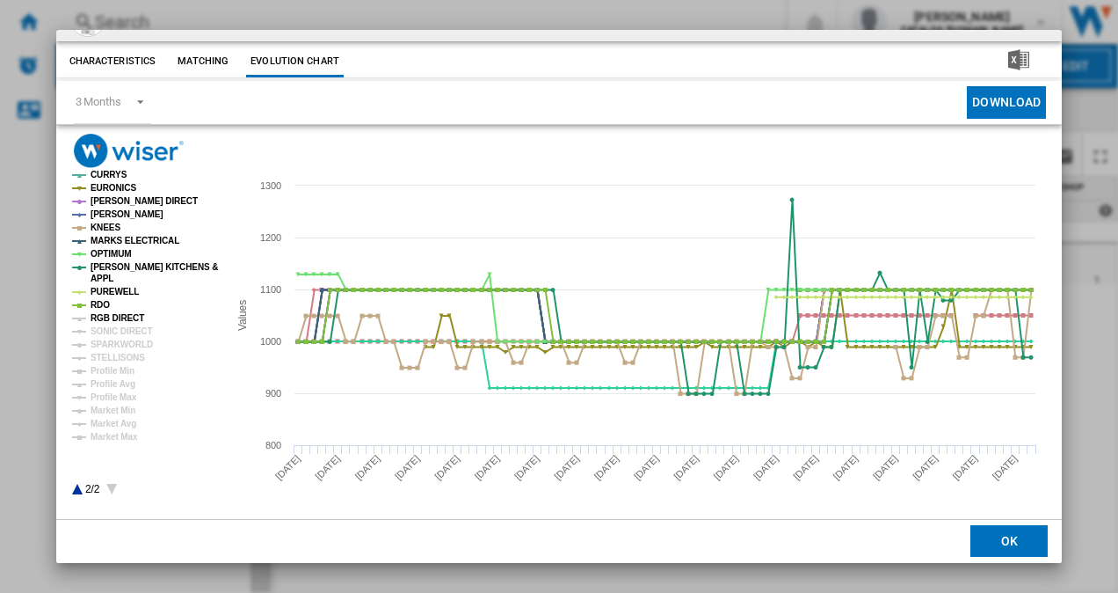
click at [123, 316] on tspan "RGB DIRECT" at bounding box center [118, 318] width 54 height 10
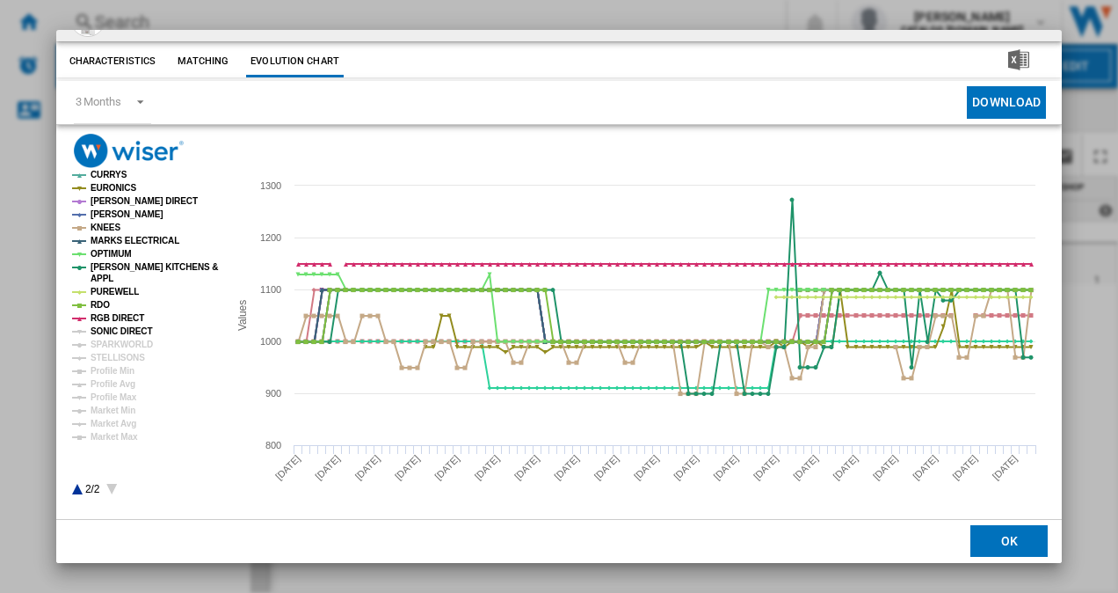
click at [123, 326] on tspan "SONIC DIRECT" at bounding box center [122, 331] width 62 height 10
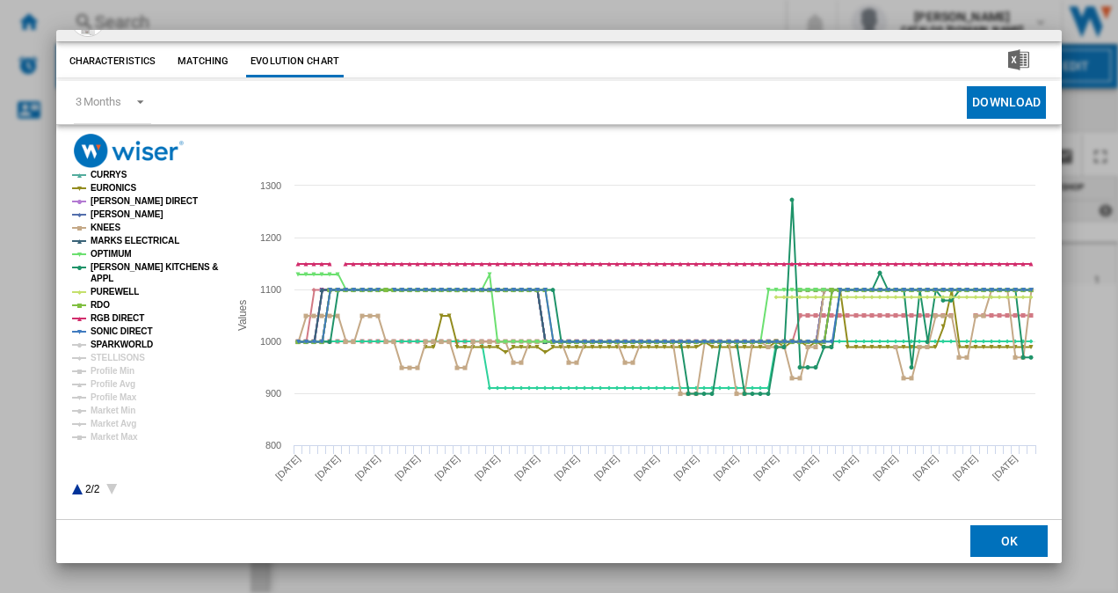
click at [116, 346] on tspan "SPARKWORLD" at bounding box center [122, 344] width 62 height 10
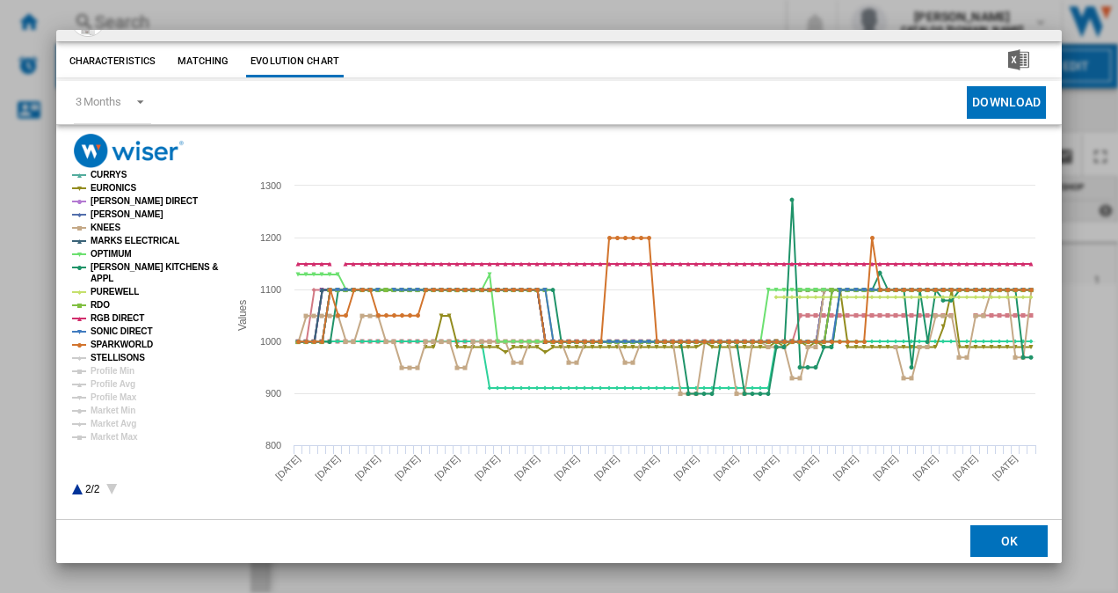
click at [118, 353] on tspan "STELLISONS" at bounding box center [118, 358] width 55 height 10
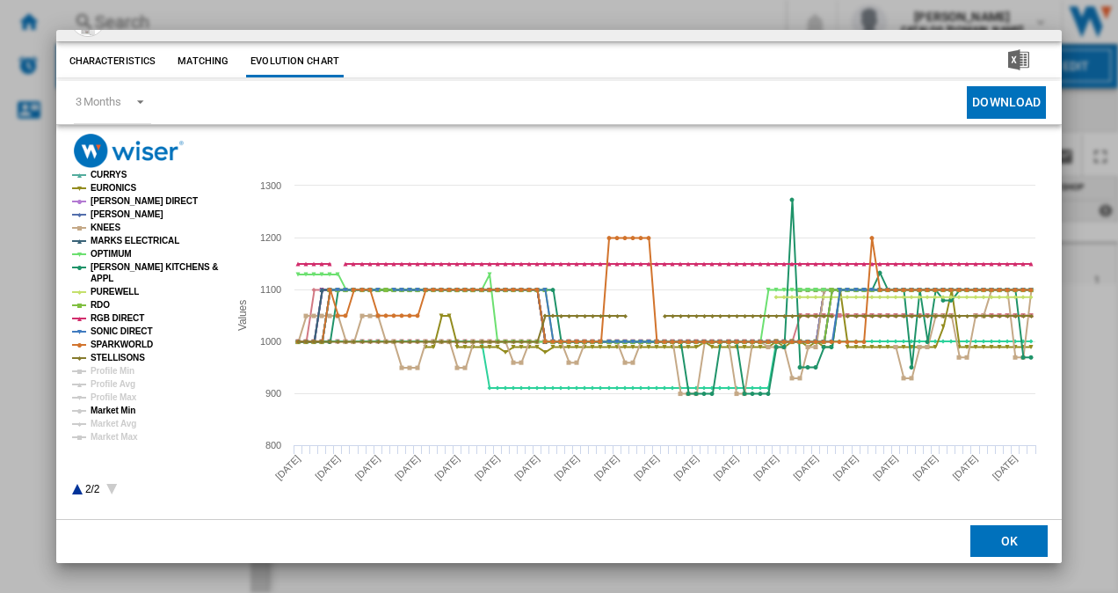
click at [100, 406] on tspan "Market Min" at bounding box center [113, 410] width 45 height 10
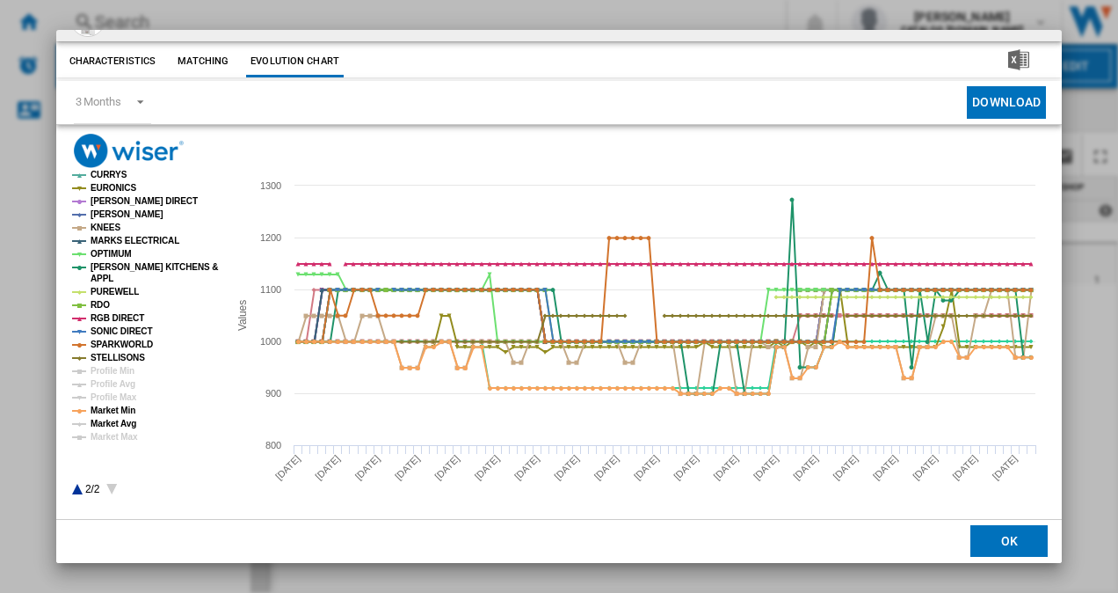
click at [104, 420] on tspan "Market Avg" at bounding box center [114, 423] width 46 height 10
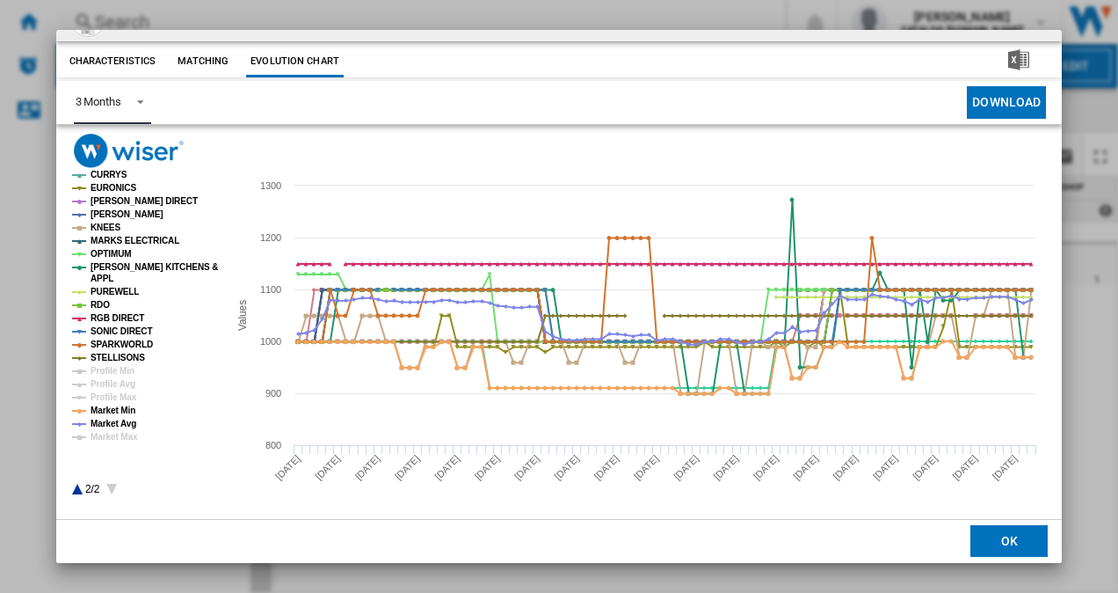
click at [135, 90] on md-select-value "3 Months" at bounding box center [112, 102] width 77 height 43
click at [134, 148] on md-option "6 Months" at bounding box center [121, 145] width 120 height 42
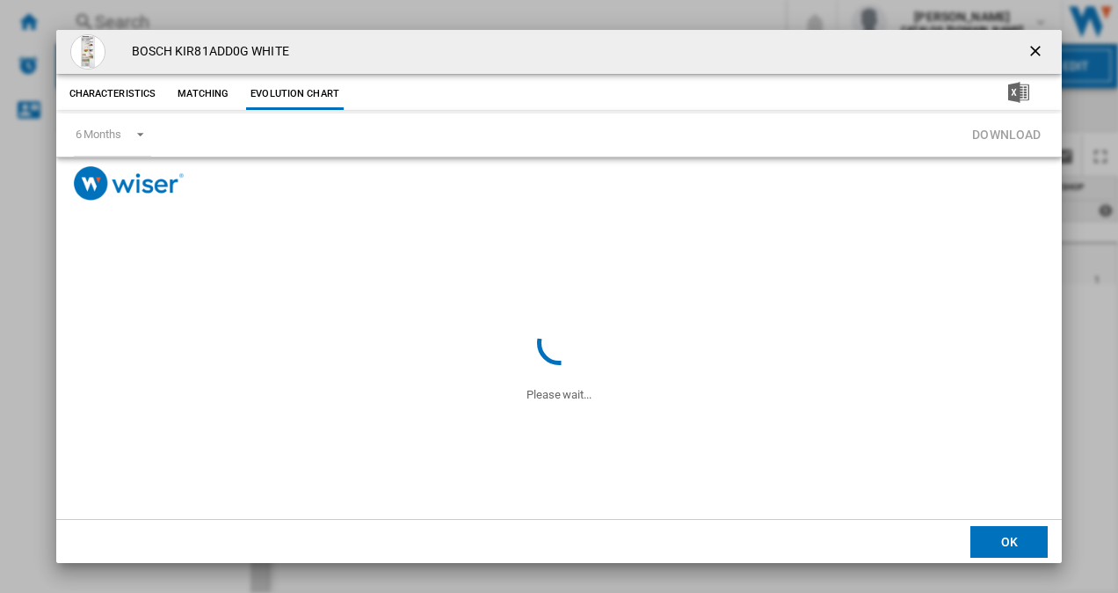
scroll to position [0, 0]
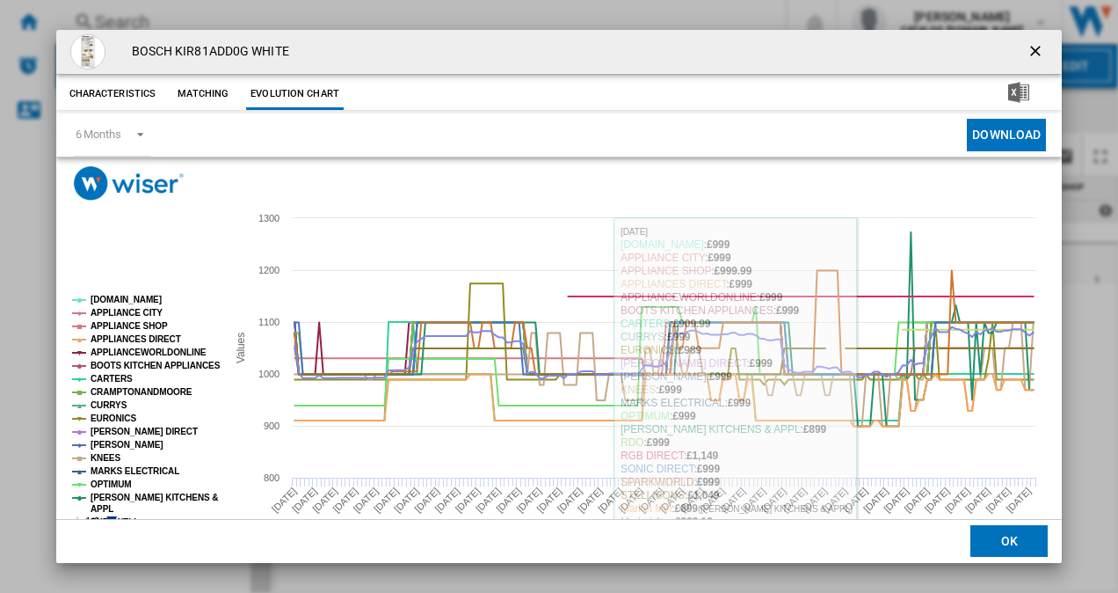
click at [992, 549] on button "OK" at bounding box center [1009, 542] width 77 height 32
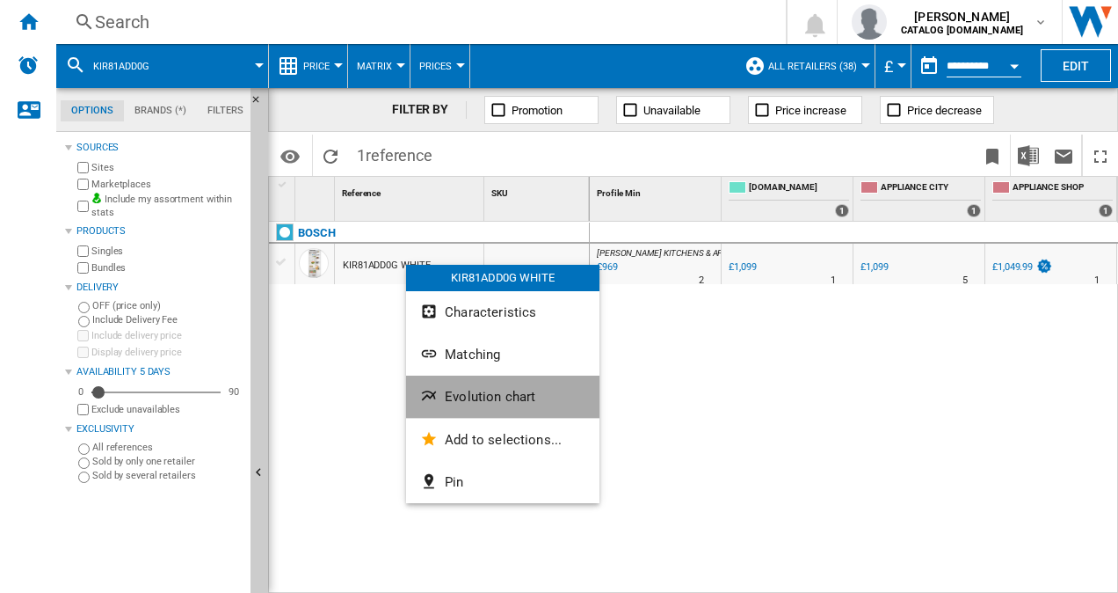
click at [505, 394] on span "Evolution chart" at bounding box center [490, 397] width 91 height 16
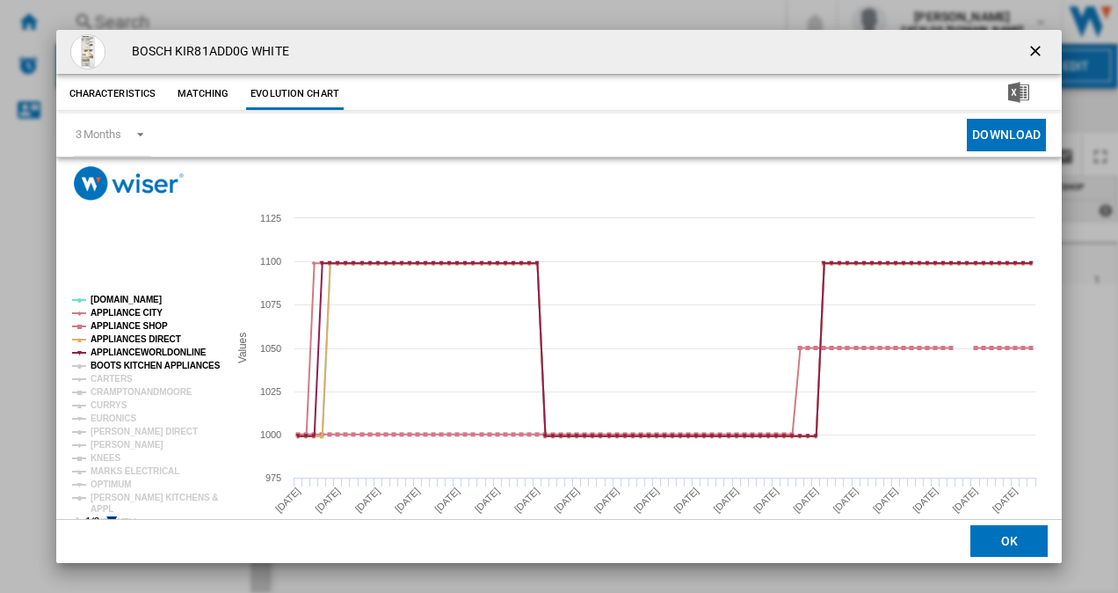
click at [154, 369] on tspan "BOOTS KITCHEN APPLIANCES" at bounding box center [156, 365] width 130 height 10
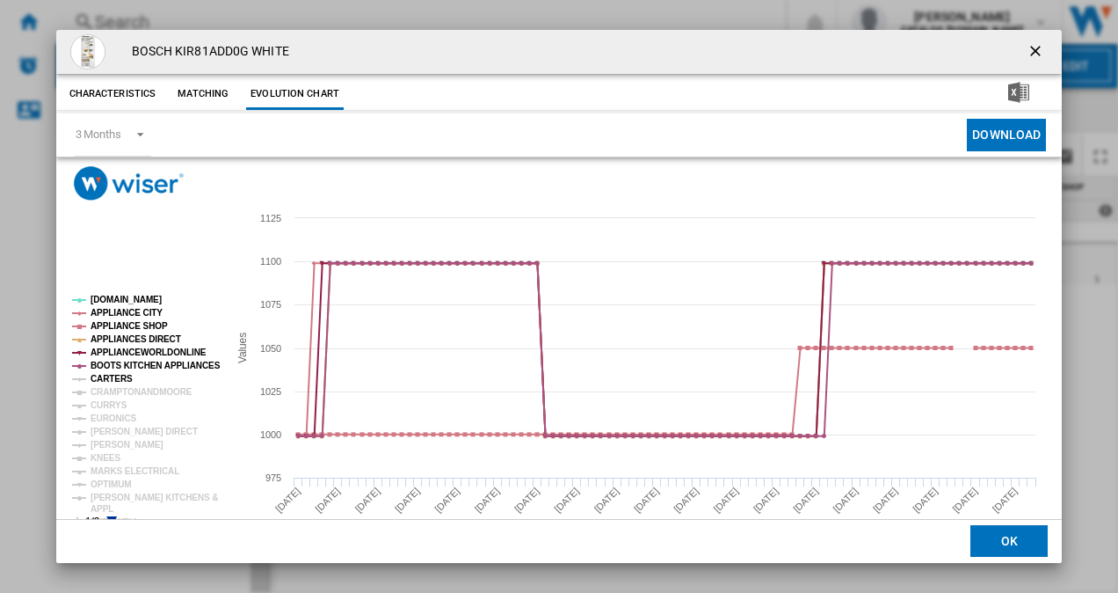
click at [110, 376] on tspan "CARTERS" at bounding box center [112, 379] width 42 height 10
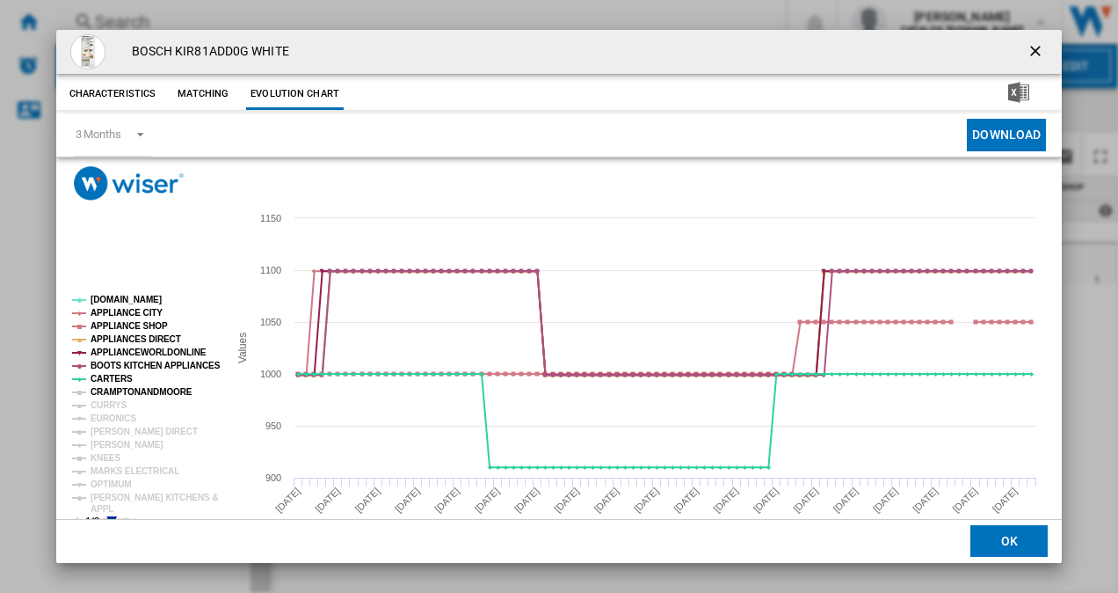
click at [111, 391] on tspan "CRAMPTONANDMOORE" at bounding box center [142, 392] width 102 height 10
click at [109, 400] on tspan "CURRYS" at bounding box center [109, 405] width 37 height 10
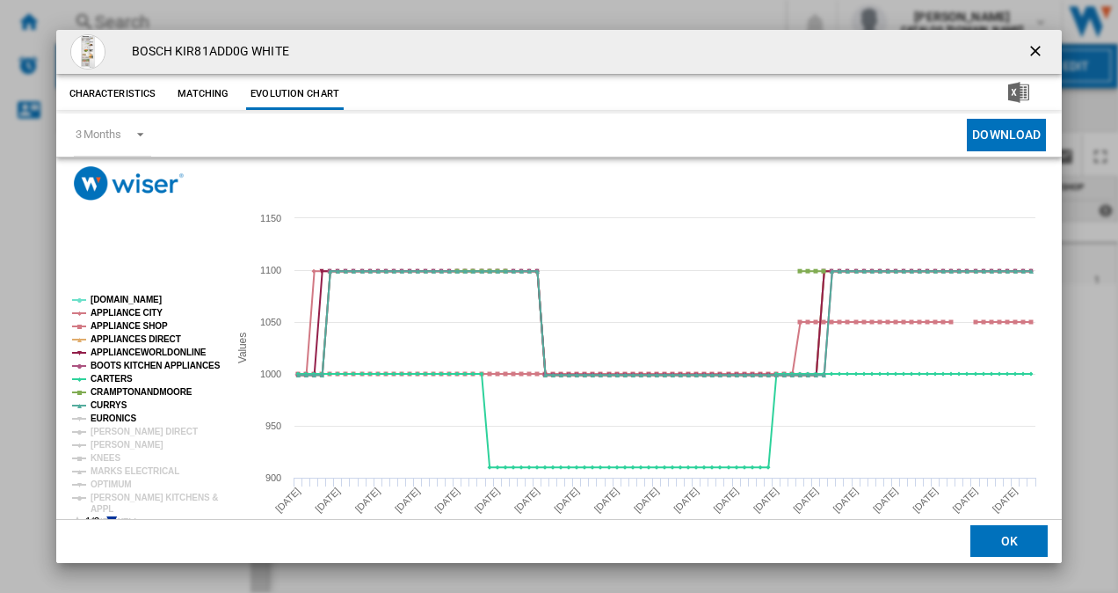
click at [111, 414] on tspan "EURONICS" at bounding box center [114, 418] width 46 height 10
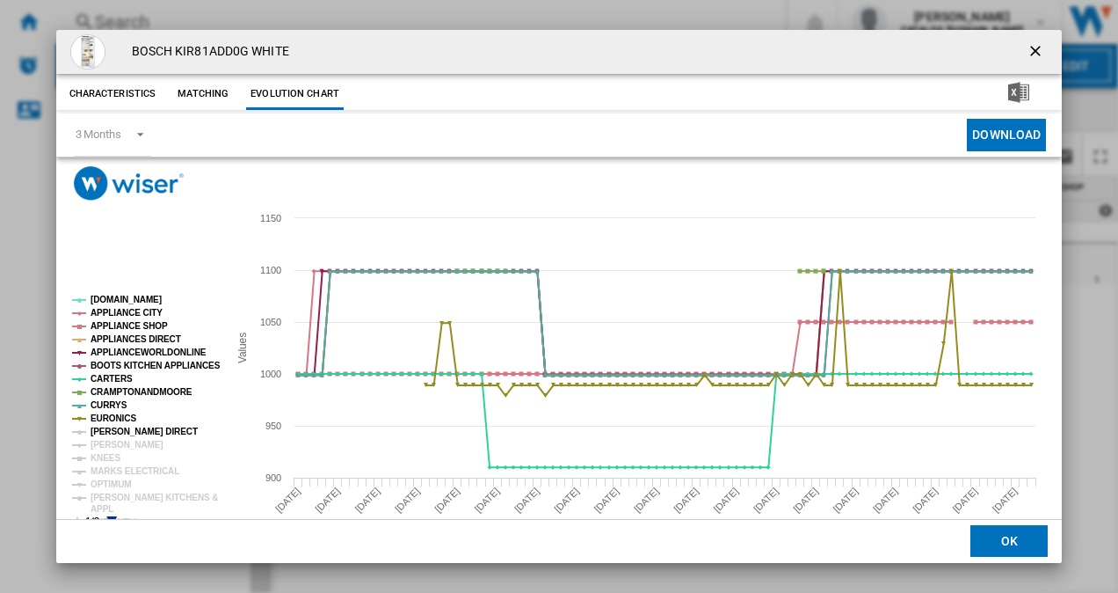
click at [111, 430] on tspan "[PERSON_NAME] DIRECT" at bounding box center [144, 431] width 107 height 10
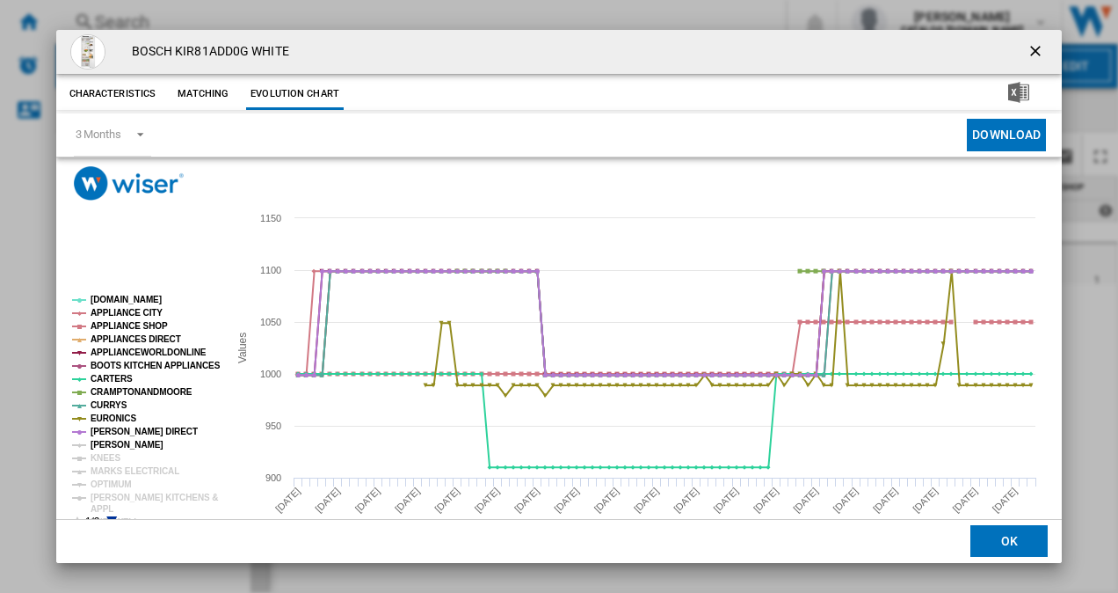
click at [111, 442] on tspan "[PERSON_NAME]" at bounding box center [127, 445] width 73 height 10
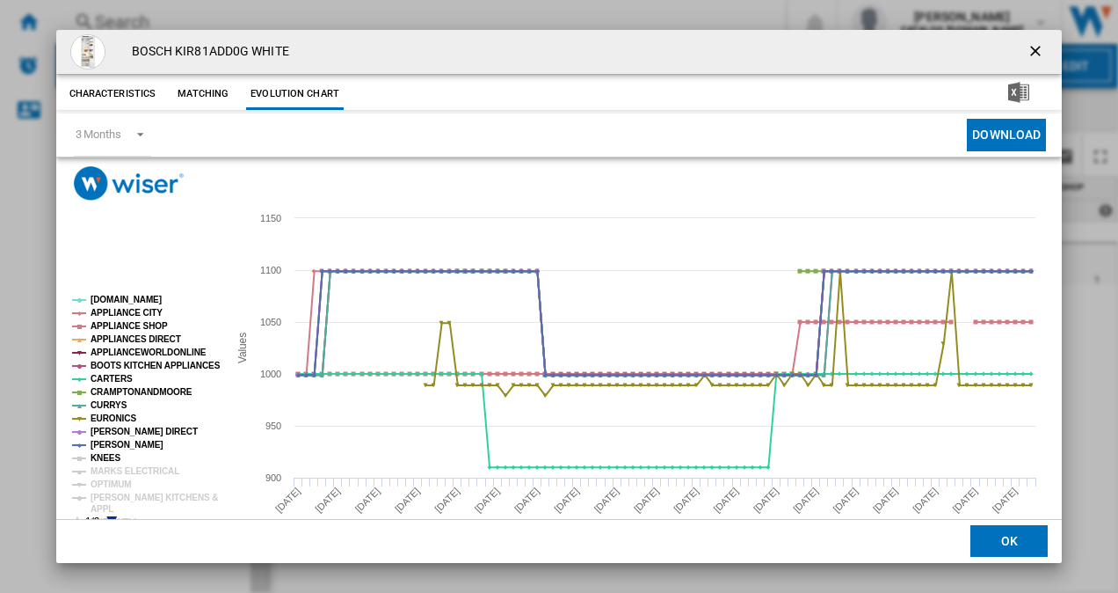
click at [107, 453] on tspan "KNEES" at bounding box center [106, 458] width 30 height 10
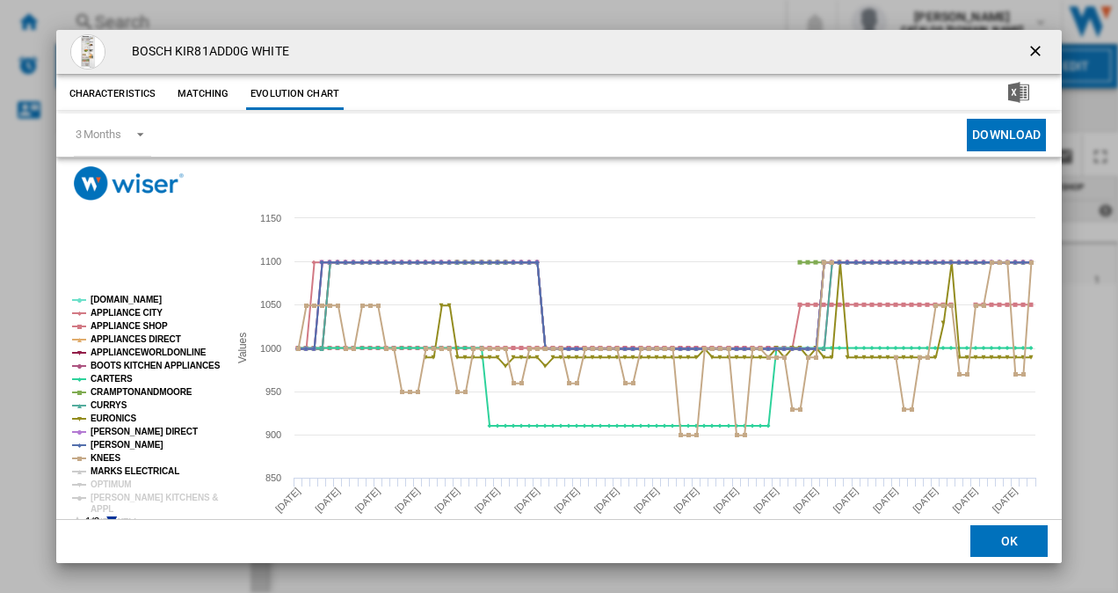
click at [114, 471] on tspan "MARKS ELECTRICAL" at bounding box center [135, 471] width 89 height 10
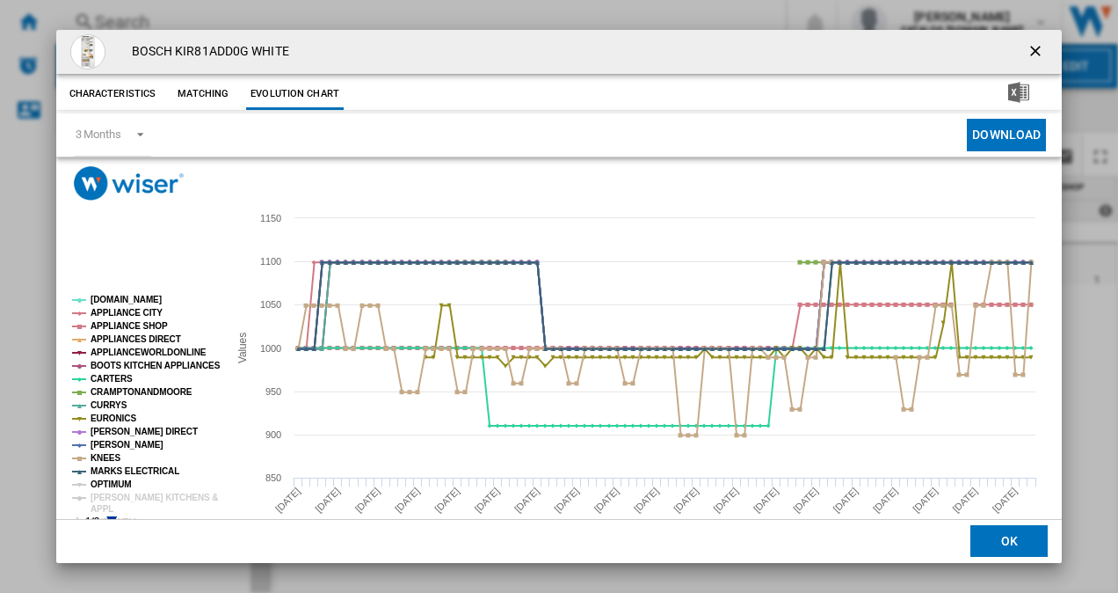
click at [114, 479] on tspan "OPTIMUM" at bounding box center [111, 484] width 41 height 10
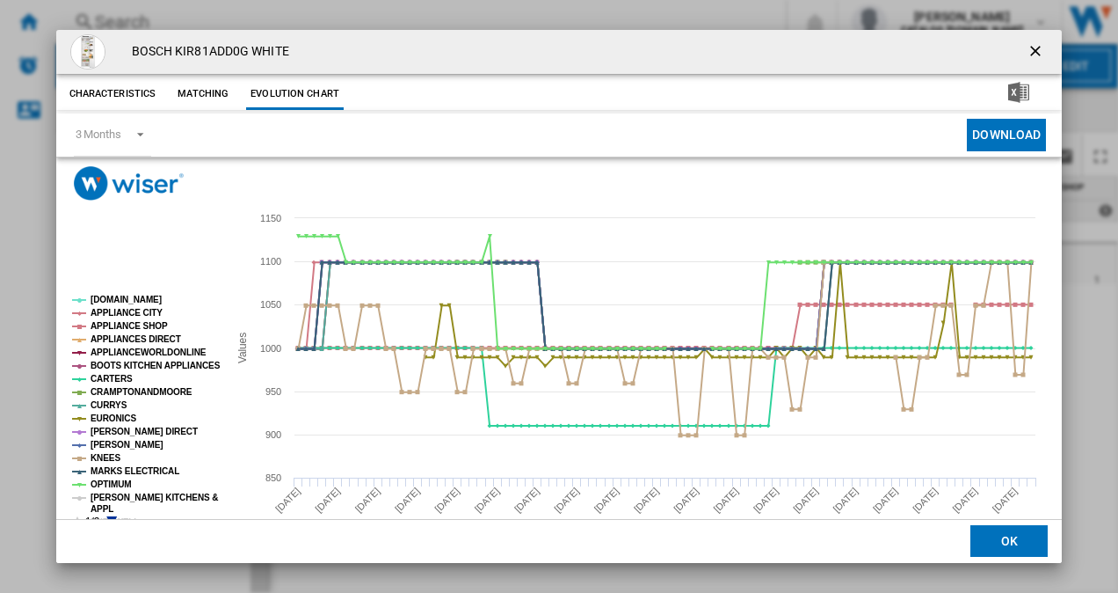
click at [114, 502] on tspan "[PERSON_NAME] KITCHENS &" at bounding box center [154, 497] width 127 height 10
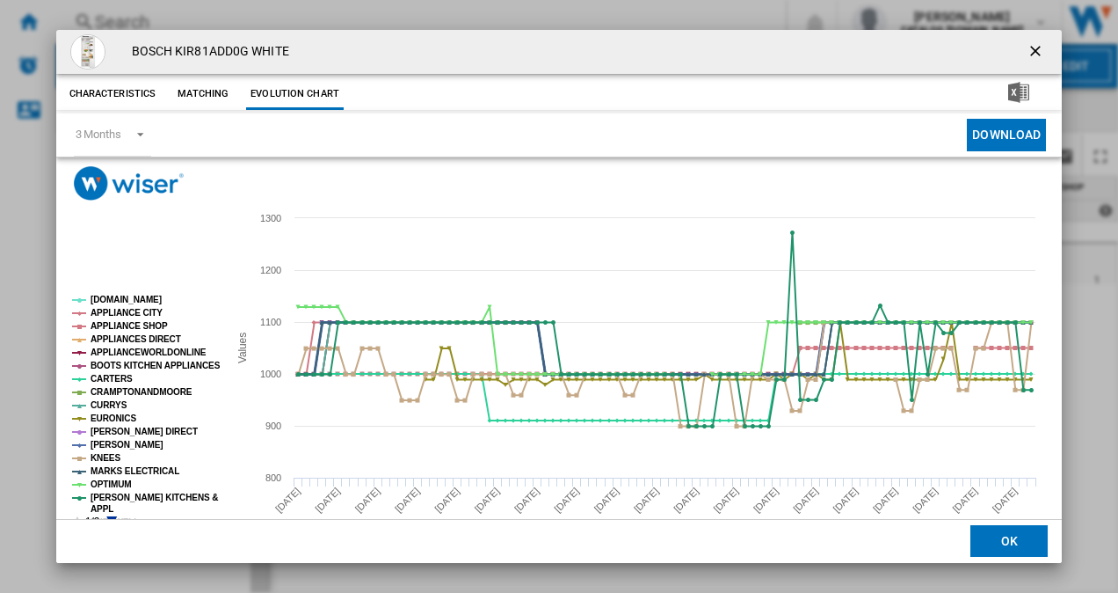
scroll to position [33, 0]
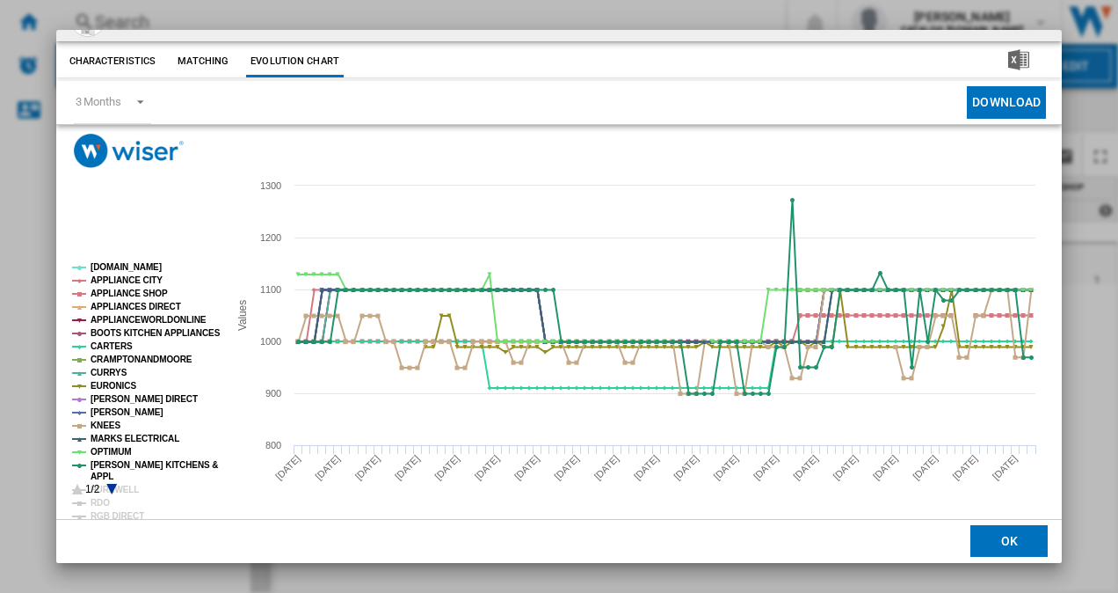
click at [111, 487] on icon "Product popup" at bounding box center [111, 489] width 11 height 11
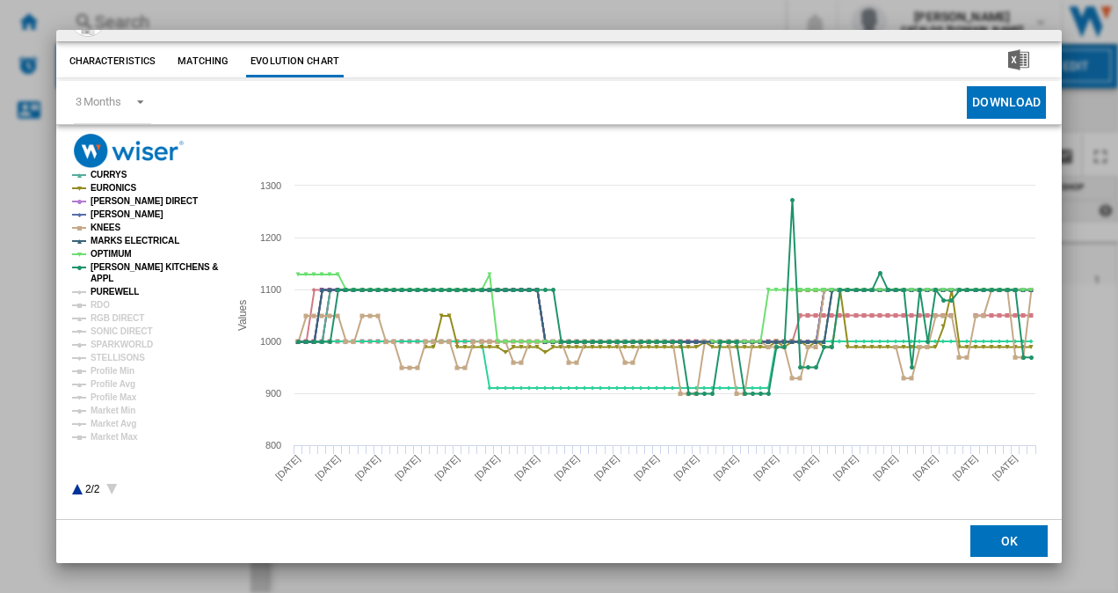
click at [117, 288] on tspan "PUREWELL" at bounding box center [115, 292] width 48 height 10
click at [97, 308] on tspan "RDO" at bounding box center [100, 305] width 19 height 10
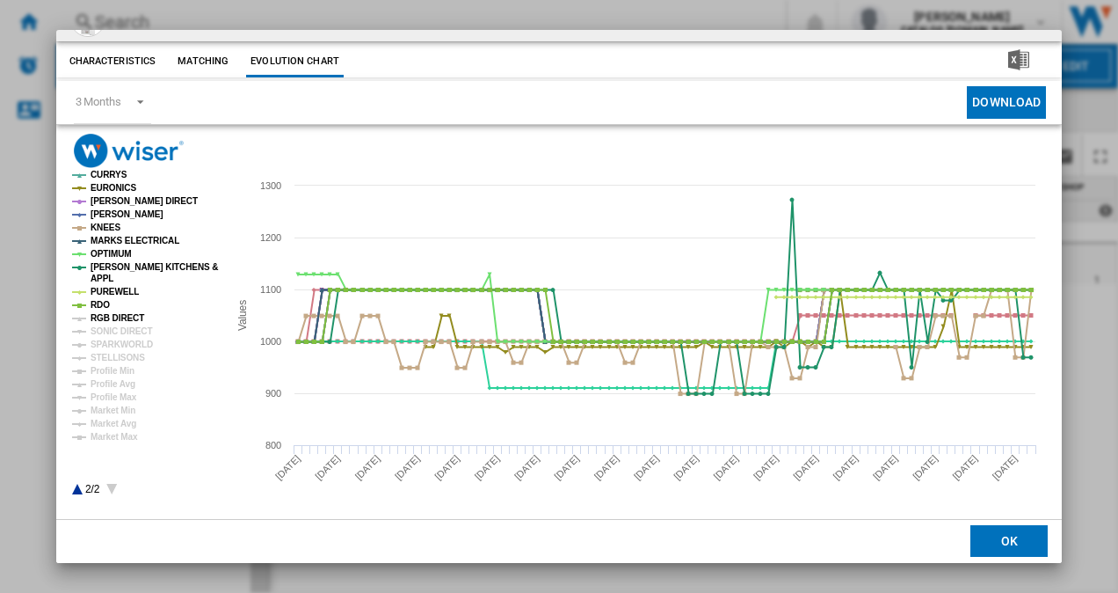
click at [121, 317] on tspan "RGB DIRECT" at bounding box center [118, 318] width 54 height 10
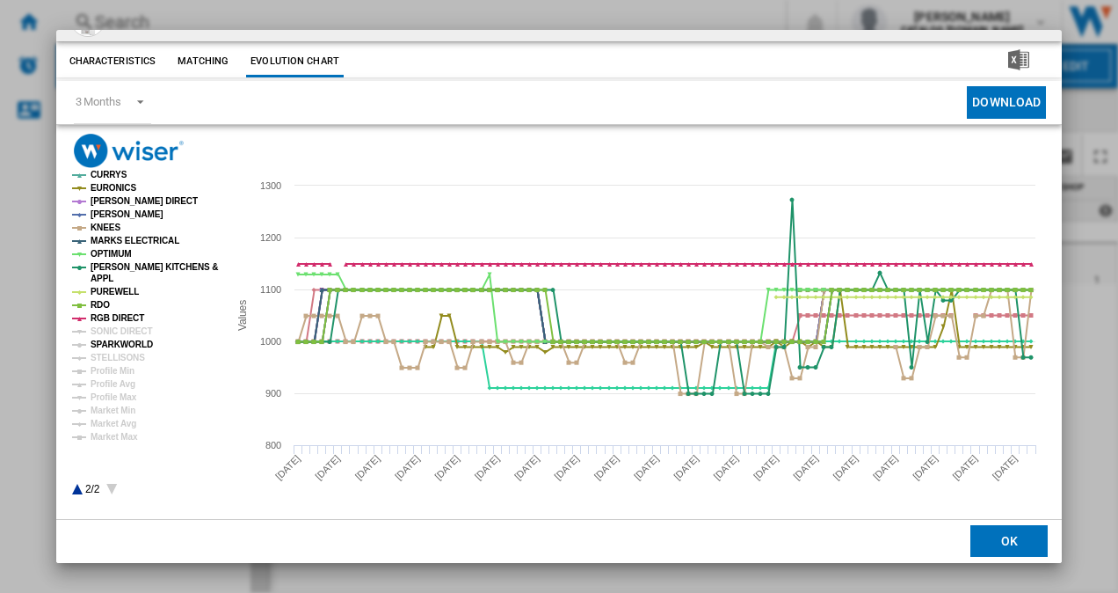
click at [120, 339] on tspan "SPARKWORLD" at bounding box center [122, 344] width 62 height 10
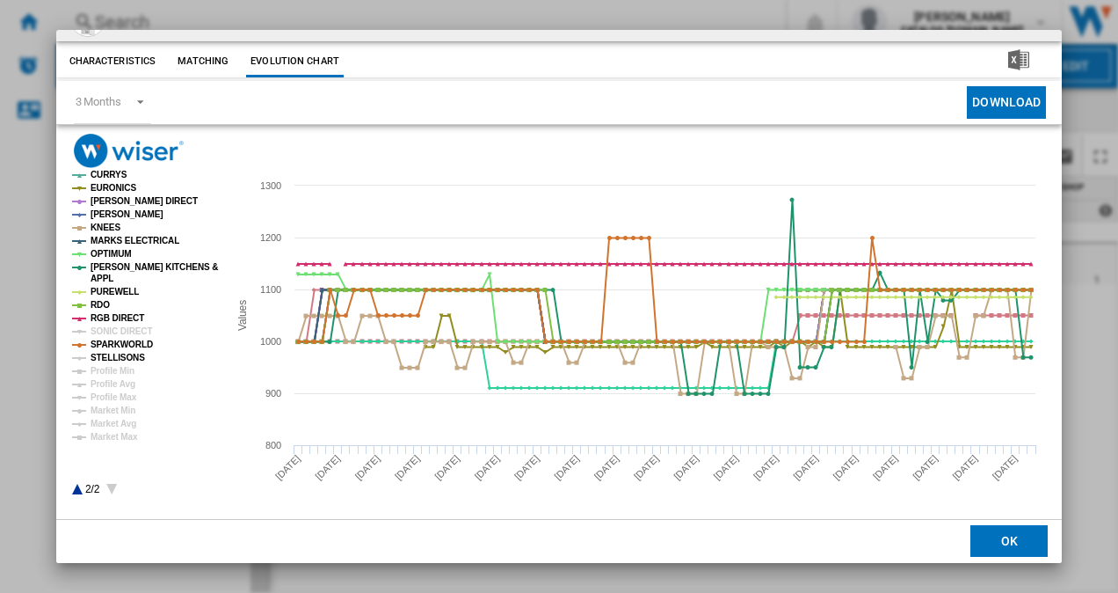
click at [123, 354] on tspan "STELLISONS" at bounding box center [118, 358] width 55 height 10
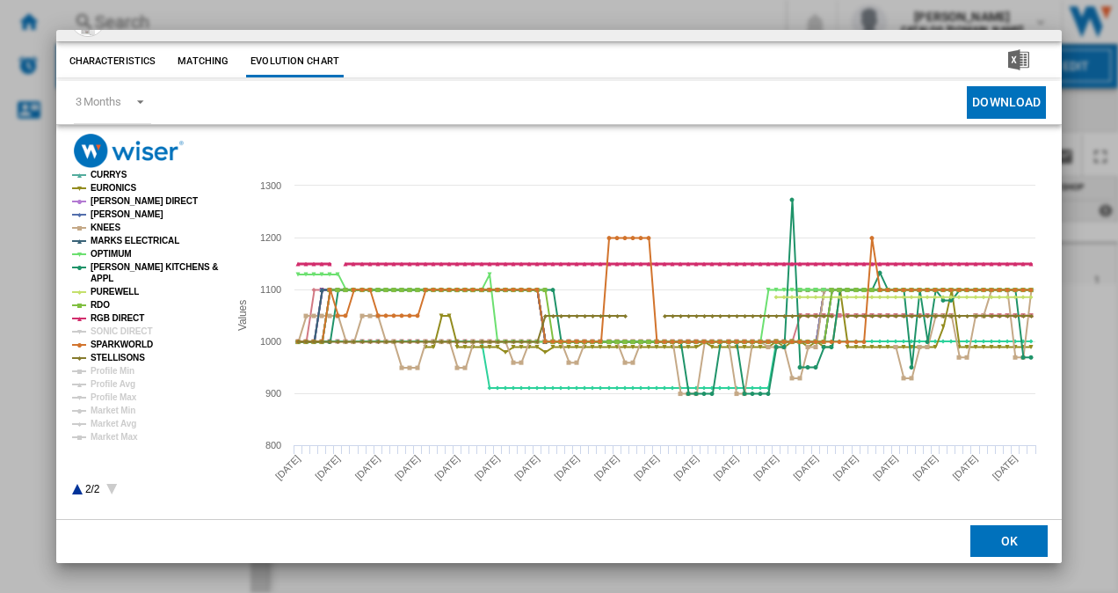
click at [135, 323] on tspan "RGB DIRECT" at bounding box center [118, 318] width 54 height 10
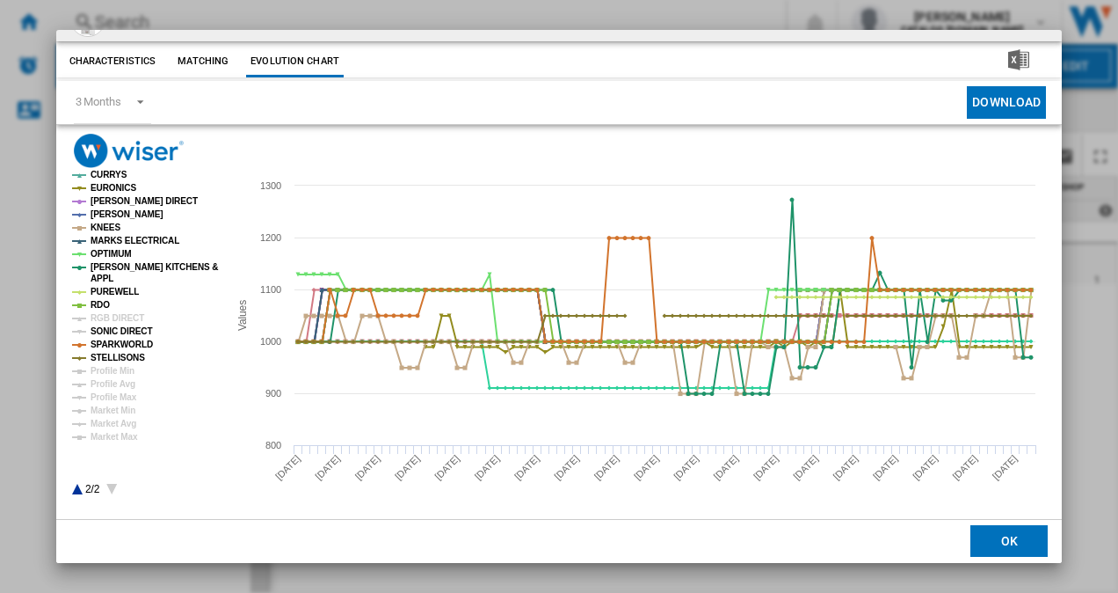
click at [127, 331] on tspan "SONIC DIRECT" at bounding box center [122, 331] width 62 height 10
click at [121, 313] on tspan "RGB DIRECT" at bounding box center [118, 318] width 54 height 10
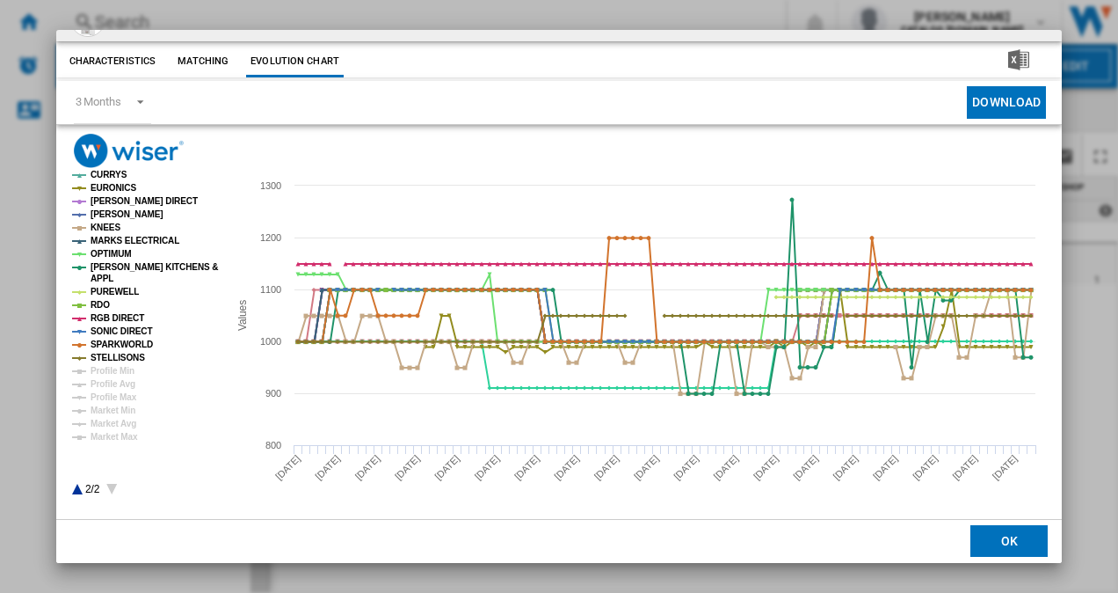
click at [76, 489] on icon "Product popup" at bounding box center [77, 489] width 11 height 11
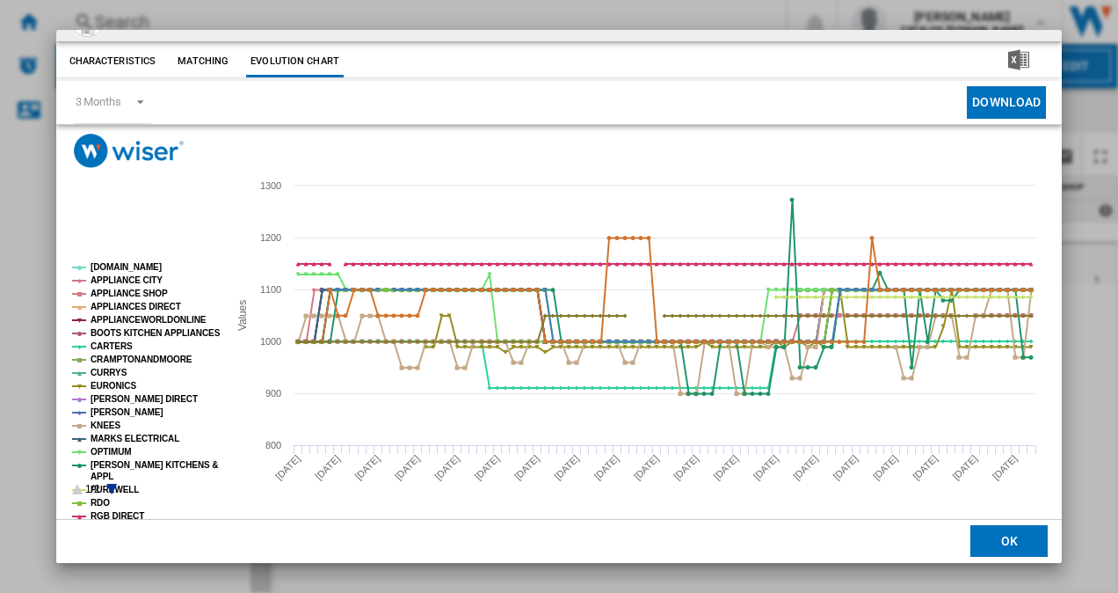
click at [113, 484] on icon "Product popup" at bounding box center [111, 489] width 11 height 11
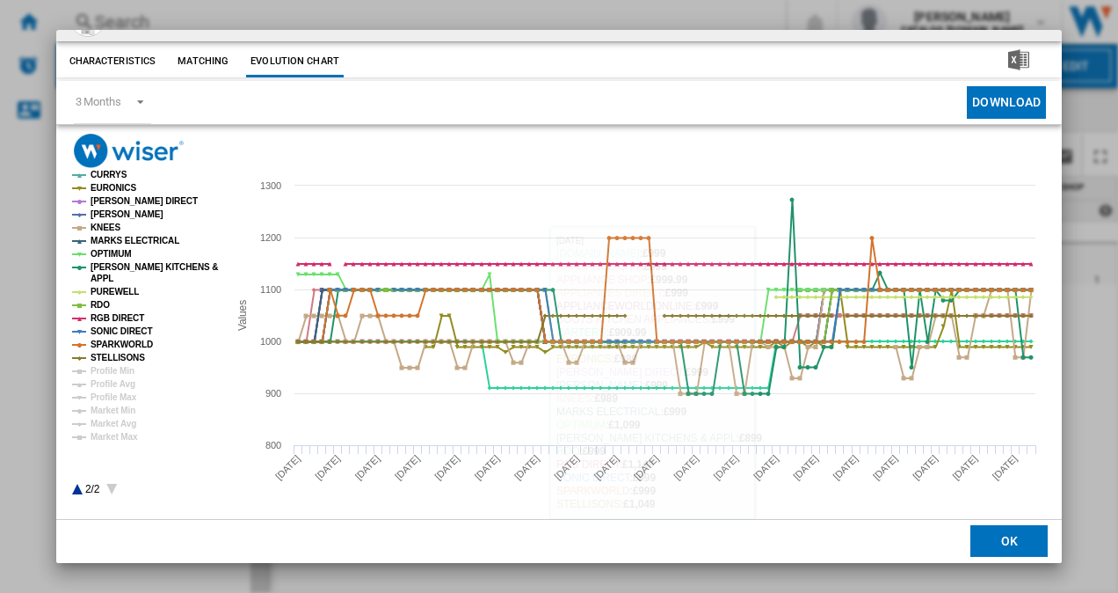
click at [971, 530] on button "OK" at bounding box center [1009, 542] width 77 height 32
